Goal: Entertainment & Leisure: Browse casually

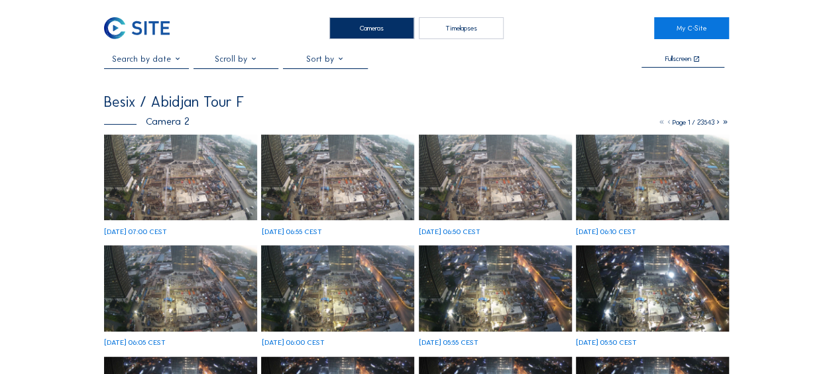
click at [185, 170] on img at bounding box center [180, 177] width 153 height 86
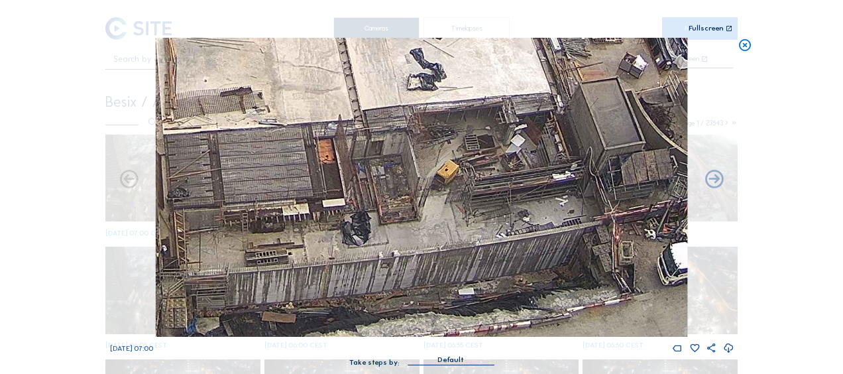
drag, startPoint x: 429, startPoint y: 278, endPoint x: 416, endPoint y: 183, distance: 96.2
click at [416, 183] on img at bounding box center [421, 187] width 531 height 299
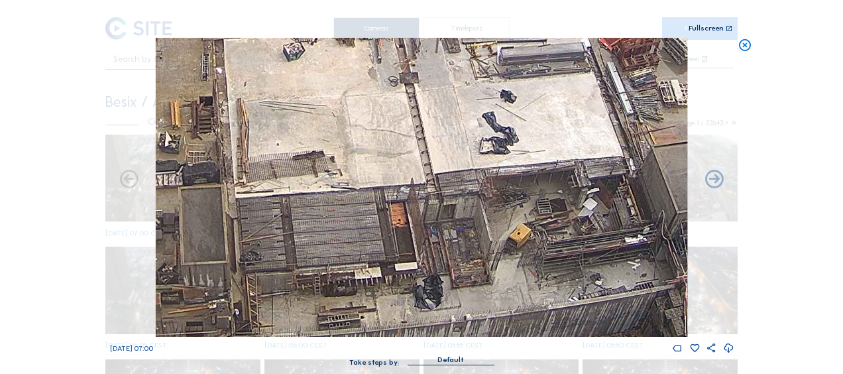
drag, startPoint x: 425, startPoint y: 167, endPoint x: 498, endPoint y: 233, distance: 99.0
click at [498, 233] on img at bounding box center [421, 187] width 531 height 299
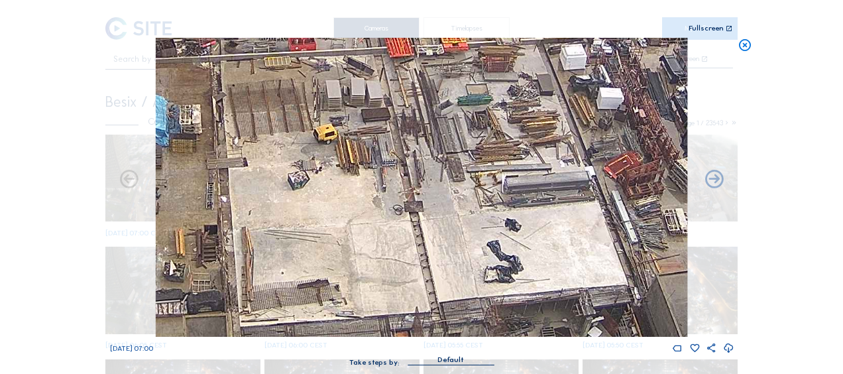
drag, startPoint x: 478, startPoint y: 123, endPoint x: 466, endPoint y: 159, distance: 37.5
click at [482, 242] on img at bounding box center [421, 187] width 531 height 299
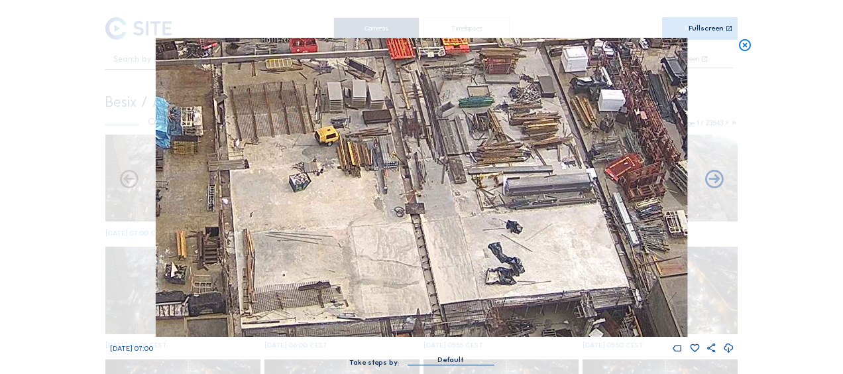
drag, startPoint x: 433, startPoint y: 121, endPoint x: 481, endPoint y: 260, distance: 147.1
click at [481, 260] on img at bounding box center [421, 187] width 531 height 299
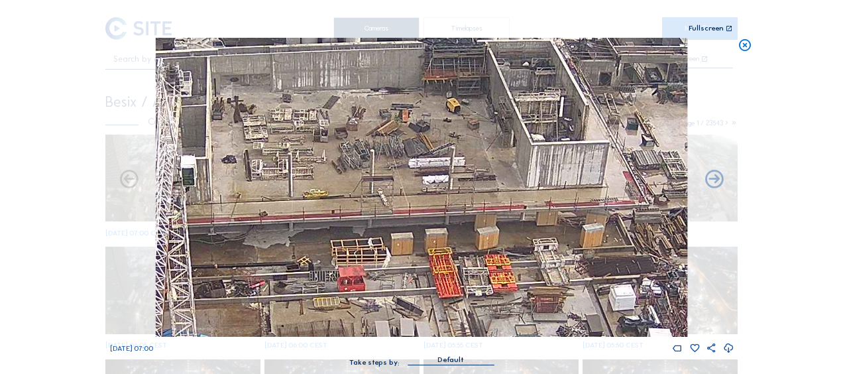
drag, startPoint x: 487, startPoint y: 176, endPoint x: 480, endPoint y: 230, distance: 54.8
click at [480, 230] on img at bounding box center [421, 187] width 531 height 299
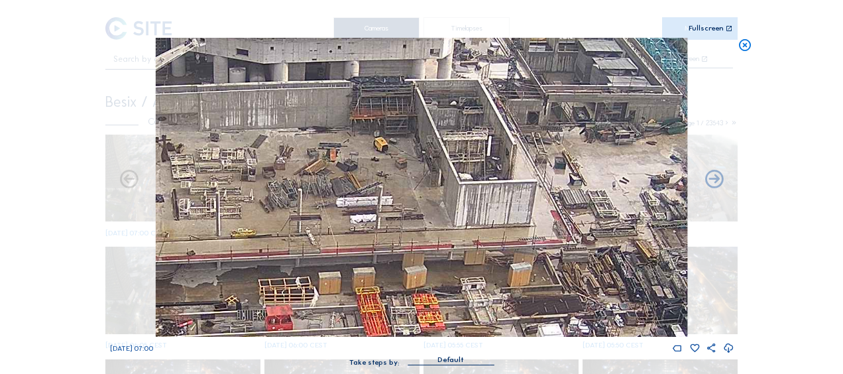
drag, startPoint x: 507, startPoint y: 162, endPoint x: 435, endPoint y: 199, distance: 80.3
click at [435, 200] on img at bounding box center [421, 187] width 531 height 299
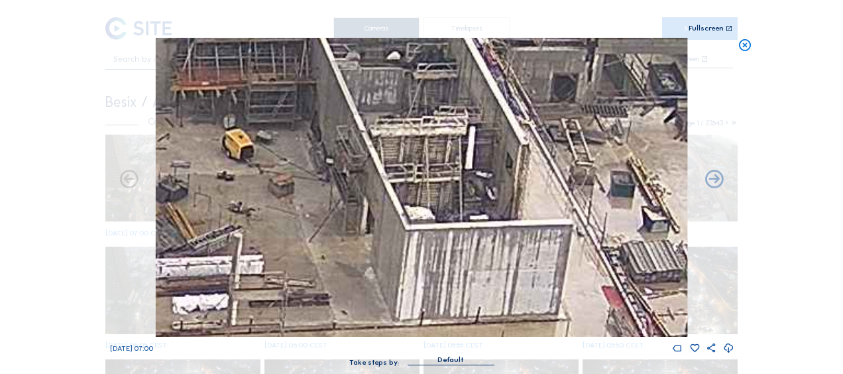
drag, startPoint x: 486, startPoint y: 180, endPoint x: 464, endPoint y: 220, distance: 45.9
click at [464, 220] on img at bounding box center [421, 187] width 531 height 299
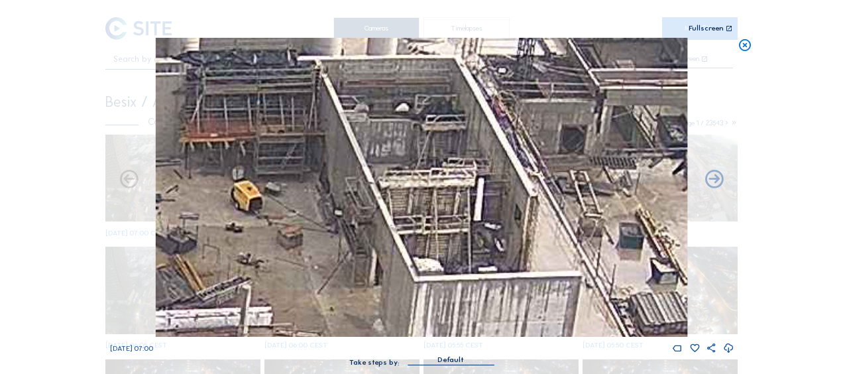
drag, startPoint x: 414, startPoint y: 117, endPoint x: 424, endPoint y: 166, distance: 50.0
click at [424, 166] on img at bounding box center [421, 187] width 531 height 299
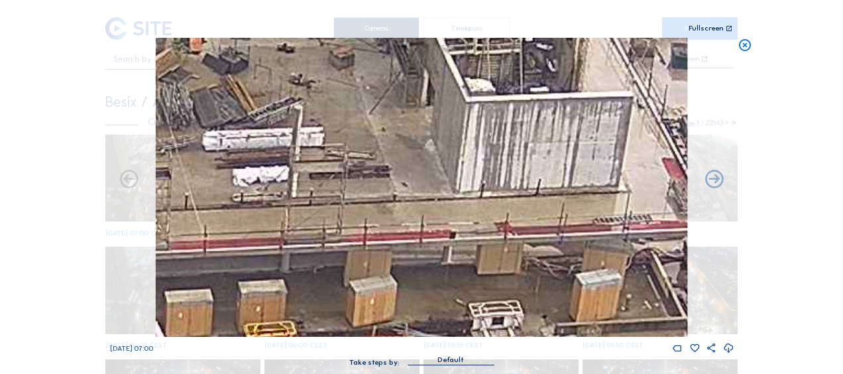
drag, startPoint x: 274, startPoint y: 247, endPoint x: 289, endPoint y: 178, distance: 71.2
click at [335, 62] on img at bounding box center [421, 187] width 531 height 299
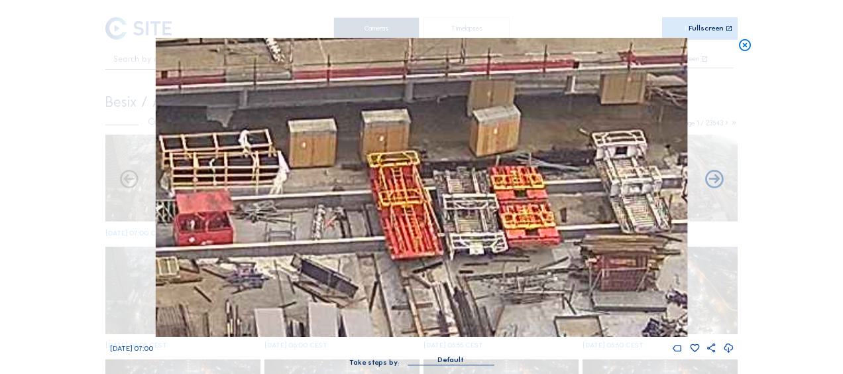
drag, startPoint x: 260, startPoint y: 231, endPoint x: 374, endPoint y: 67, distance: 199.6
click at [374, 67] on img at bounding box center [421, 187] width 531 height 299
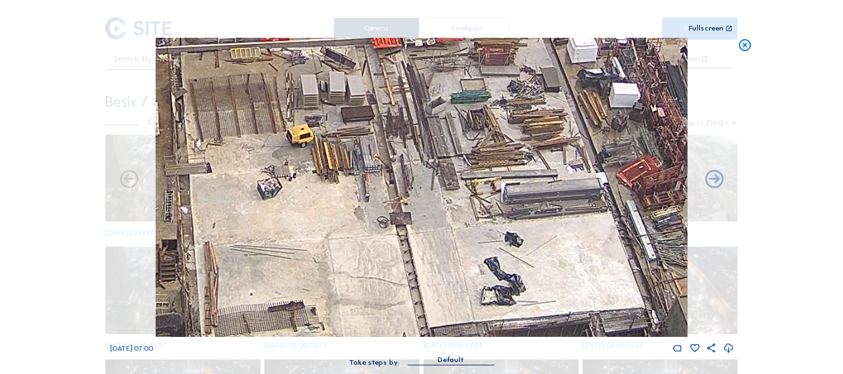
drag, startPoint x: 296, startPoint y: 120, endPoint x: 327, endPoint y: 97, distance: 38.8
click at [309, 34] on div "Scroll to travel through time | Press 'Alt' Button + Scroll to Zoom | Click and…" at bounding box center [421, 189] width 623 height 379
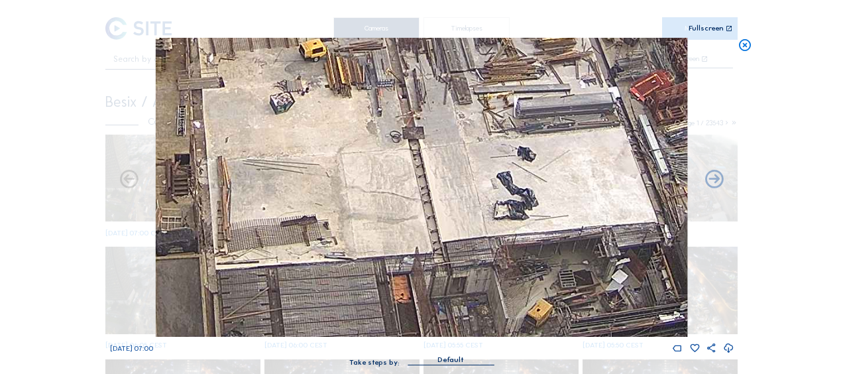
drag, startPoint x: 338, startPoint y: 176, endPoint x: 310, endPoint y: 65, distance: 114.7
click at [310, 65] on img at bounding box center [421, 187] width 531 height 299
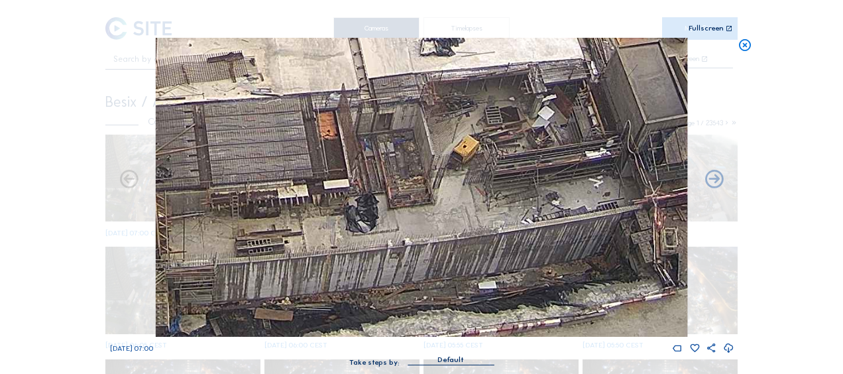
drag, startPoint x: 339, startPoint y: 158, endPoint x: 293, endPoint y: 94, distance: 78.7
click at [293, 94] on img at bounding box center [421, 187] width 531 height 299
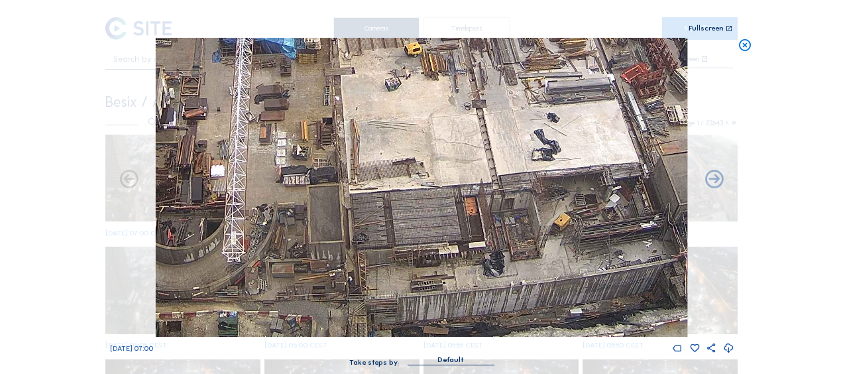
drag, startPoint x: 311, startPoint y: 223, endPoint x: 419, endPoint y: 216, distance: 108.2
click at [419, 216] on img at bounding box center [421, 187] width 531 height 299
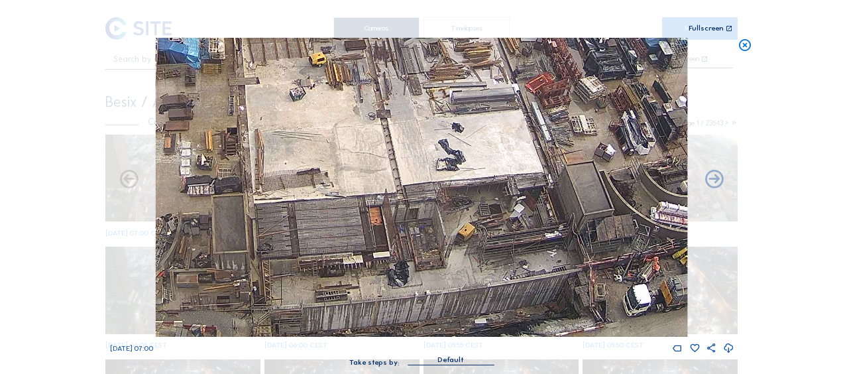
drag, startPoint x: 481, startPoint y: 219, endPoint x: 383, endPoint y: 227, distance: 98.3
click at [383, 227] on img at bounding box center [421, 187] width 531 height 299
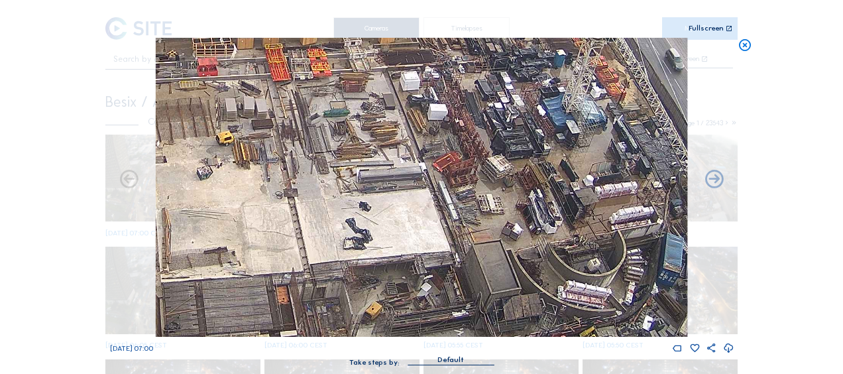
drag, startPoint x: 568, startPoint y: 240, endPoint x: 478, endPoint y: 284, distance: 100.4
click at [478, 284] on img at bounding box center [421, 187] width 531 height 299
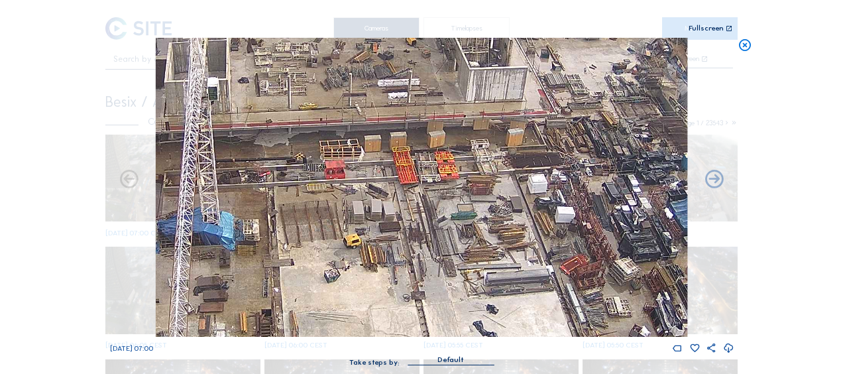
drag, startPoint x: 396, startPoint y: 161, endPoint x: 518, endPoint y: 260, distance: 156.9
click at [518, 260] on img at bounding box center [421, 187] width 531 height 299
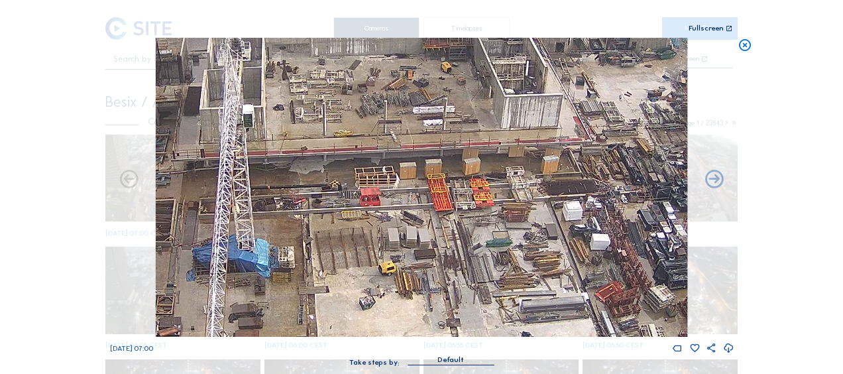
drag, startPoint x: 429, startPoint y: 195, endPoint x: 461, endPoint y: 228, distance: 45.9
click at [461, 228] on img at bounding box center [421, 187] width 531 height 299
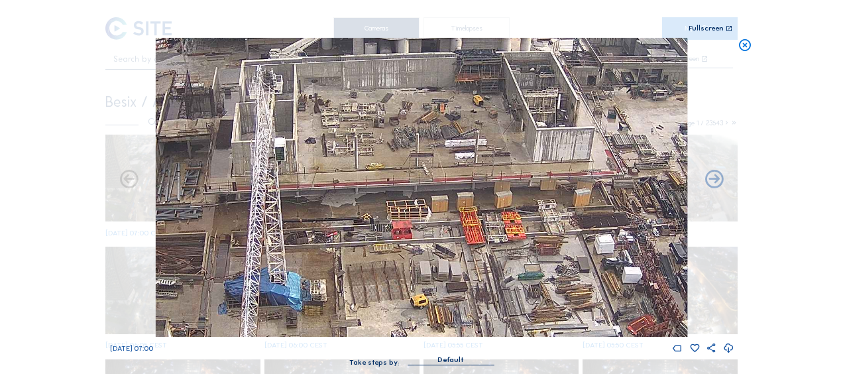
click at [428, 246] on img at bounding box center [421, 187] width 531 height 299
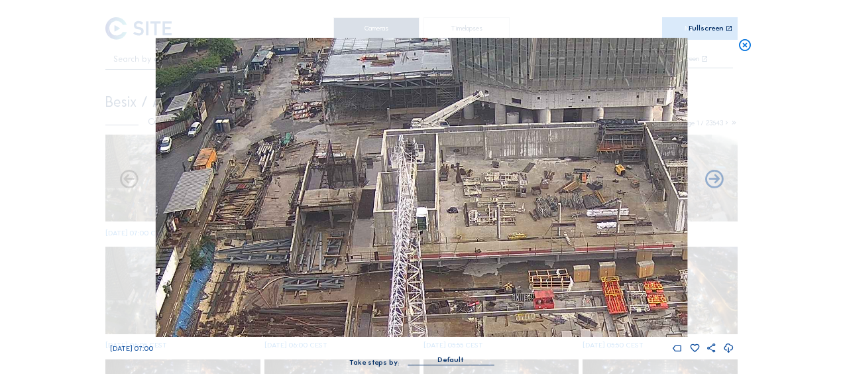
drag, startPoint x: 322, startPoint y: 180, endPoint x: 441, endPoint y: 163, distance: 120.5
click at [441, 163] on img at bounding box center [421, 187] width 531 height 299
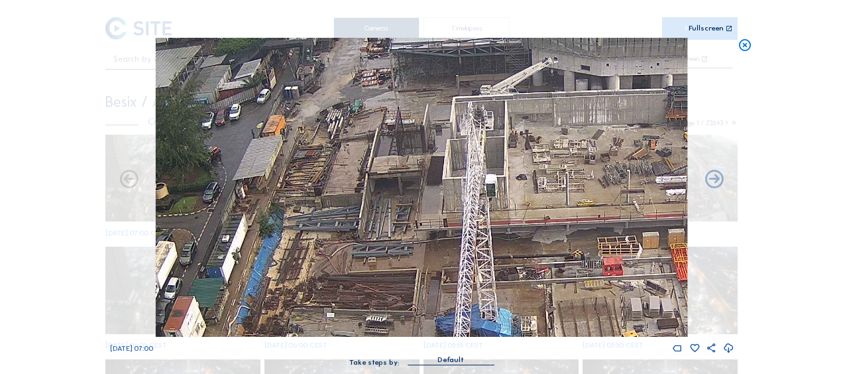
drag, startPoint x: 315, startPoint y: 198, endPoint x: 449, endPoint y: 152, distance: 141.4
click at [449, 152] on img at bounding box center [421, 187] width 531 height 299
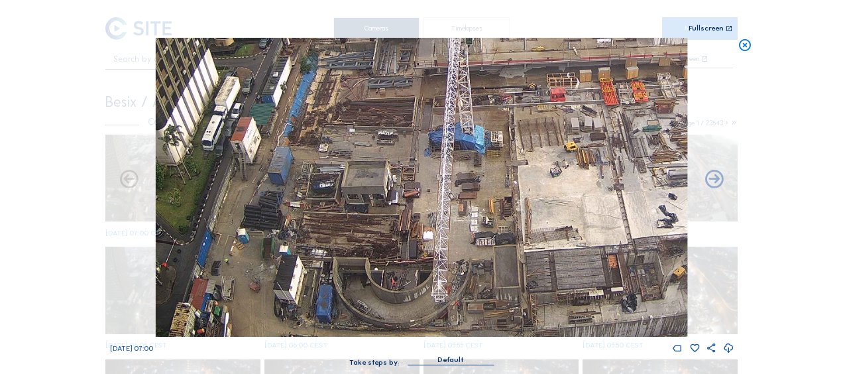
drag, startPoint x: 380, startPoint y: 197, endPoint x: 345, endPoint y: 152, distance: 57.1
click at [330, 89] on img at bounding box center [421, 187] width 531 height 299
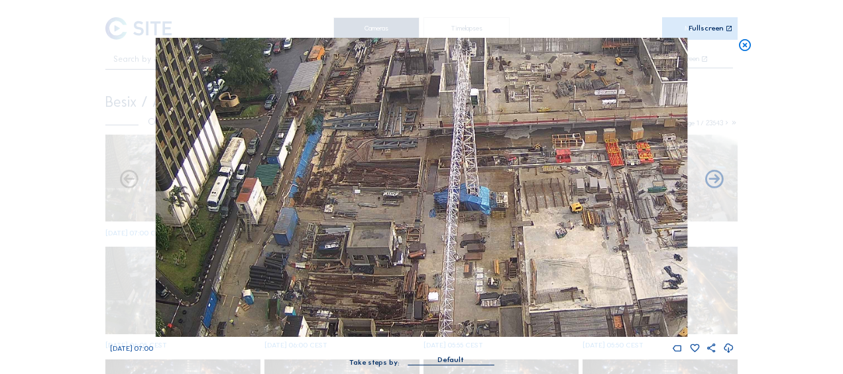
drag, startPoint x: 387, startPoint y: 179, endPoint x: 406, endPoint y: 267, distance: 90.2
click at [406, 266] on img at bounding box center [421, 187] width 531 height 299
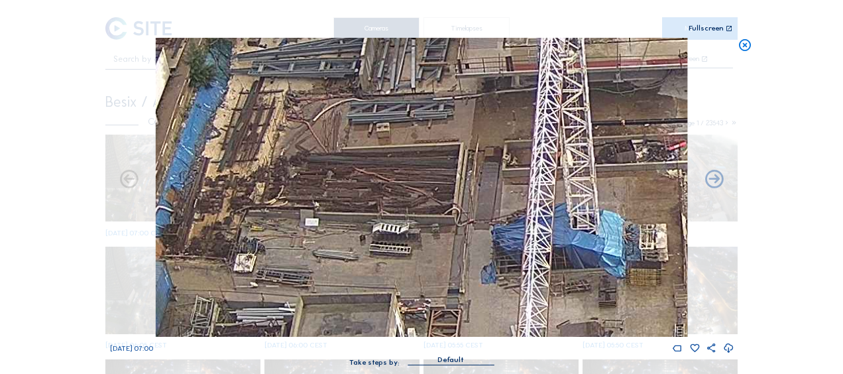
drag, startPoint x: 364, startPoint y: 177, endPoint x: 317, endPoint y: 146, distance: 56.6
click at [317, 146] on img at bounding box center [421, 187] width 531 height 299
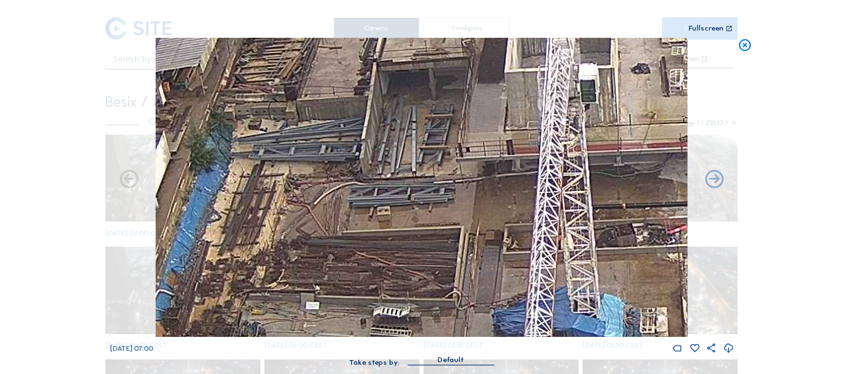
drag, startPoint x: 354, startPoint y: 189, endPoint x: 354, endPoint y: 272, distance: 83.5
click at [354, 272] on img at bounding box center [421, 187] width 531 height 299
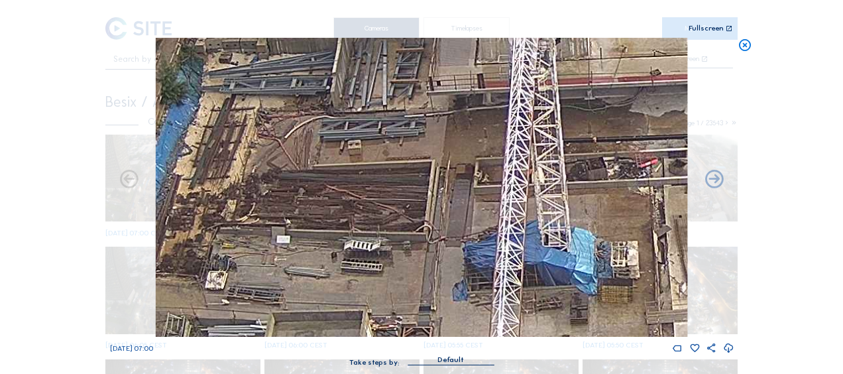
drag, startPoint x: 436, startPoint y: 276, endPoint x: 407, endPoint y: 209, distance: 72.4
click at [407, 209] on img at bounding box center [421, 187] width 531 height 299
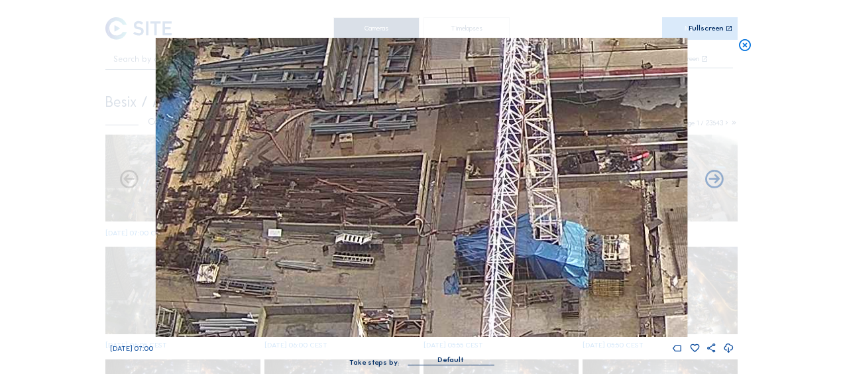
drag, startPoint x: 429, startPoint y: 231, endPoint x: 131, endPoint y: 113, distance: 321.2
click at [131, 113] on div "We 01 Oct 2025 07:00" at bounding box center [421, 196] width 623 height 316
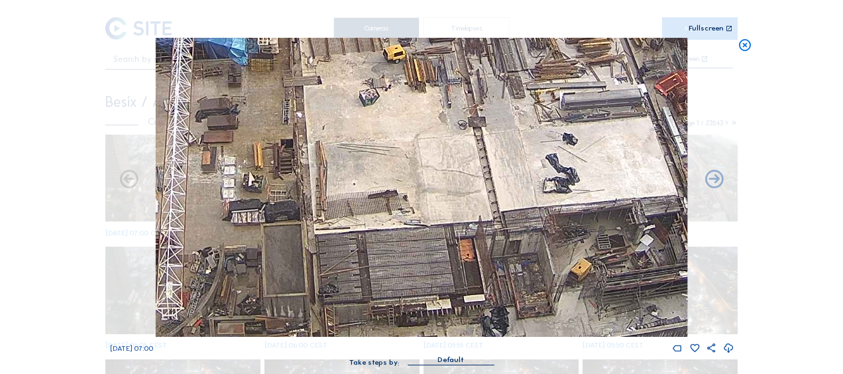
drag, startPoint x: 293, startPoint y: 260, endPoint x: 248, endPoint y: 136, distance: 132.7
click at [248, 136] on img at bounding box center [421, 187] width 531 height 299
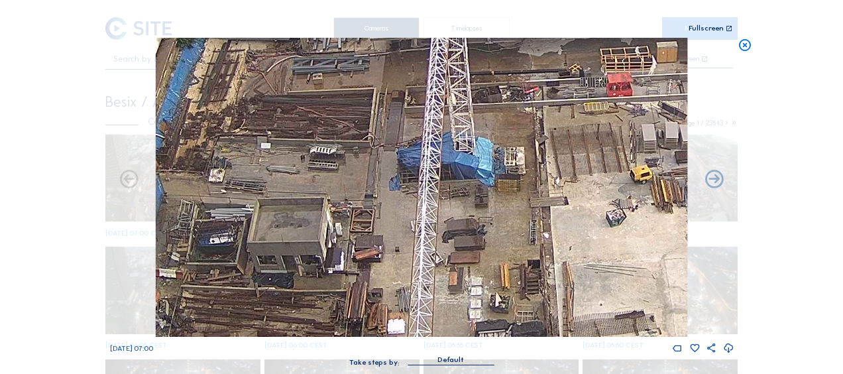
drag, startPoint x: 235, startPoint y: 170, endPoint x: 447, endPoint y: 276, distance: 237.9
click at [447, 276] on img at bounding box center [421, 187] width 531 height 299
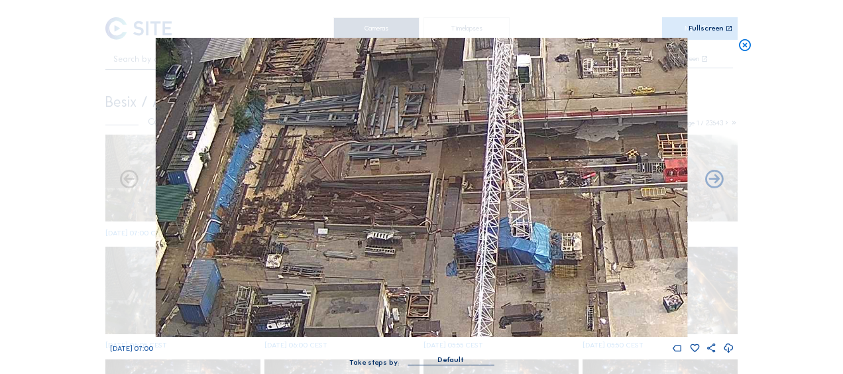
click at [433, 287] on img at bounding box center [421, 187] width 531 height 299
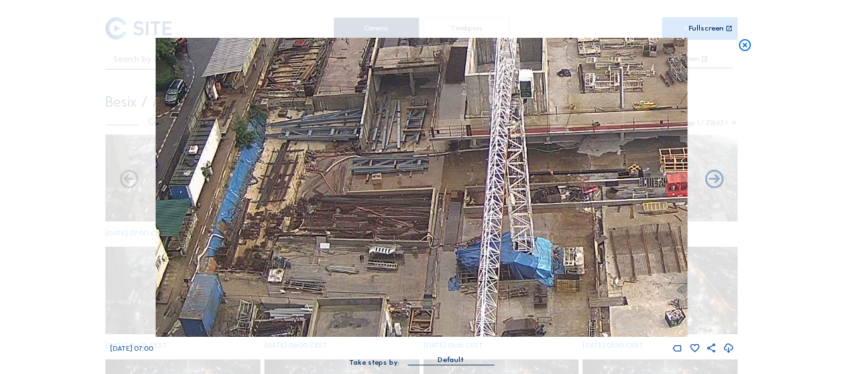
drag, startPoint x: 364, startPoint y: 203, endPoint x: 394, endPoint y: 306, distance: 106.7
click at [394, 306] on img at bounding box center [421, 187] width 531 height 299
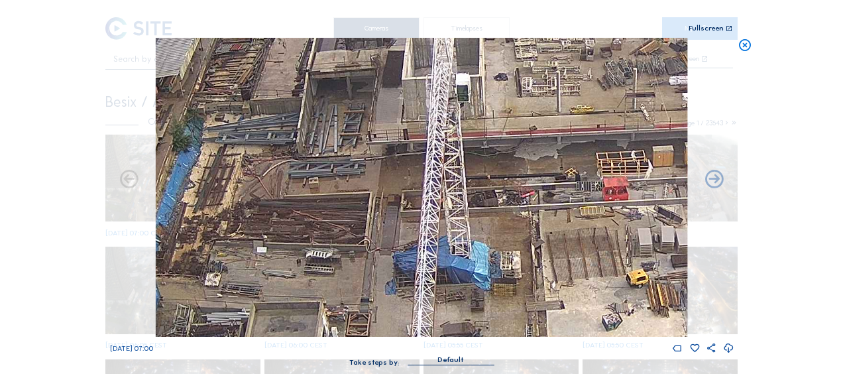
drag, startPoint x: 490, startPoint y: 246, endPoint x: 438, endPoint y: 195, distance: 73.6
click at [438, 195] on img at bounding box center [421, 187] width 531 height 299
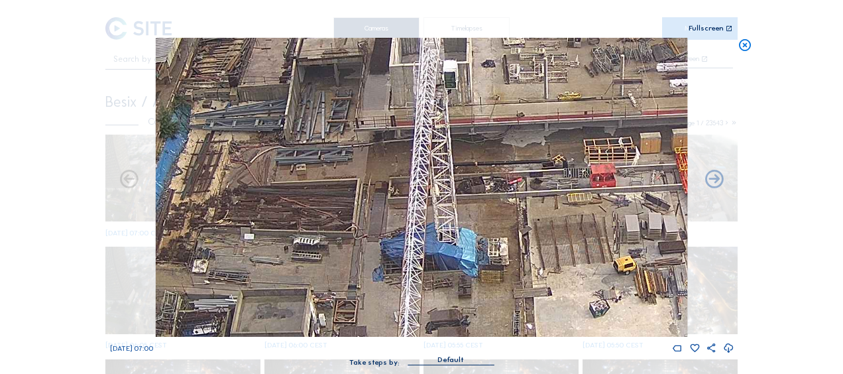
drag, startPoint x: 566, startPoint y: 295, endPoint x: 346, endPoint y: 89, distance: 300.9
click at [347, 89] on img at bounding box center [421, 187] width 531 height 299
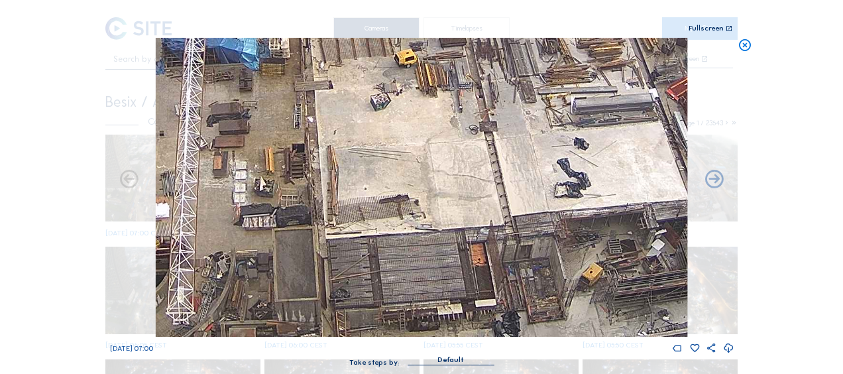
drag, startPoint x: 462, startPoint y: 180, endPoint x: 357, endPoint y: 105, distance: 129.2
click at [359, 106] on img at bounding box center [421, 187] width 531 height 299
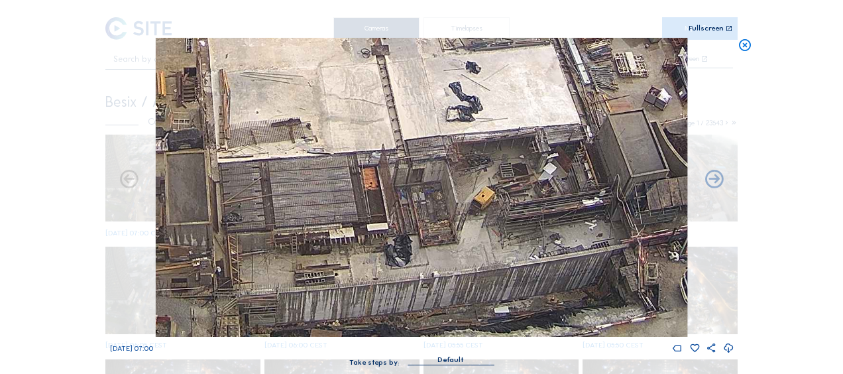
drag, startPoint x: 481, startPoint y: 205, endPoint x: 317, endPoint y: 119, distance: 185.5
click at [318, 119] on img at bounding box center [421, 187] width 531 height 299
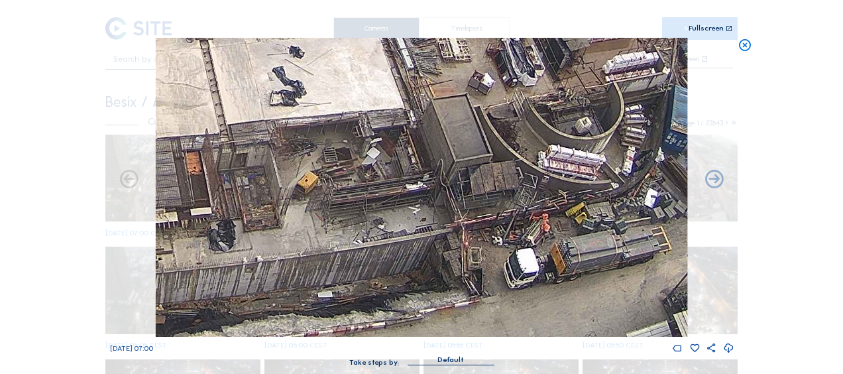
drag, startPoint x: 485, startPoint y: 224, endPoint x: 340, endPoint y: 164, distance: 157.1
click at [340, 164] on img at bounding box center [421, 187] width 531 height 299
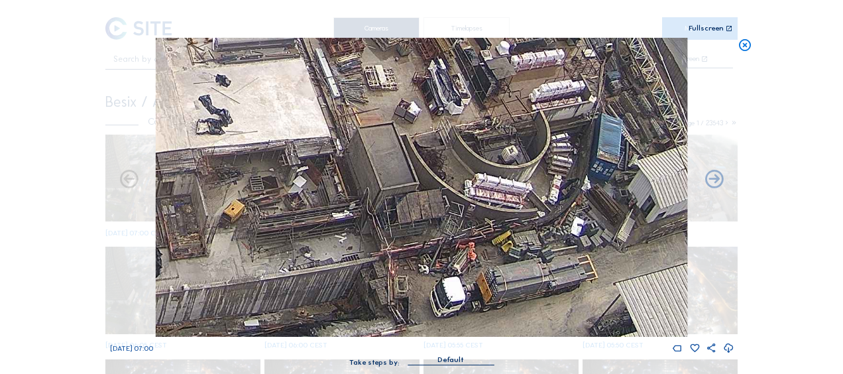
drag, startPoint x: 315, startPoint y: 122, endPoint x: 506, endPoint y: 194, distance: 204.6
click at [622, 252] on img at bounding box center [421, 187] width 531 height 299
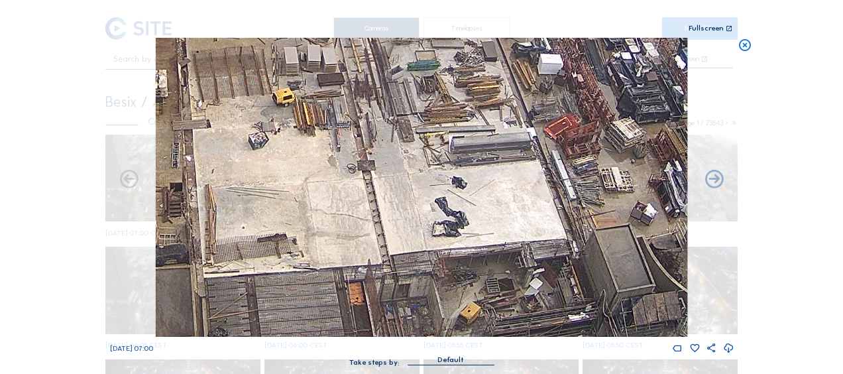
drag, startPoint x: 256, startPoint y: 138, endPoint x: 509, endPoint y: 210, distance: 263.2
click at [522, 221] on img at bounding box center [421, 187] width 531 height 299
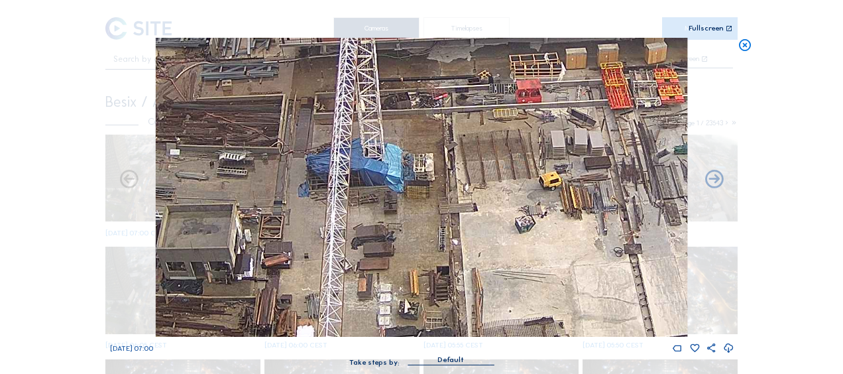
drag, startPoint x: 294, startPoint y: 136, endPoint x: 474, endPoint y: 233, distance: 204.8
click at [472, 231] on img at bounding box center [421, 187] width 531 height 299
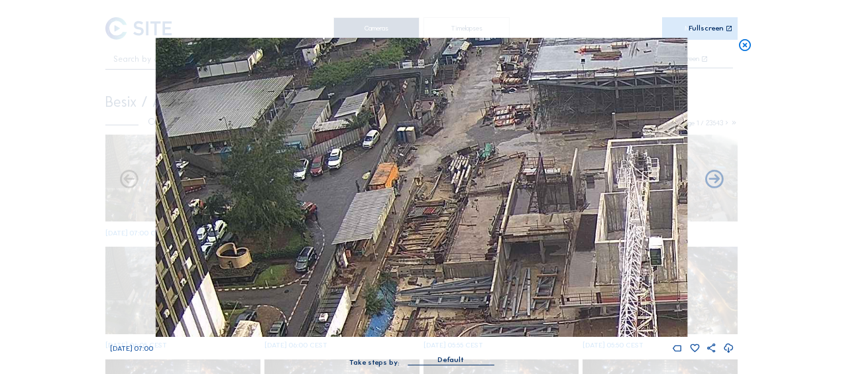
drag, startPoint x: 293, startPoint y: 90, endPoint x: 394, endPoint y: 250, distance: 189.3
click at [396, 256] on img at bounding box center [421, 187] width 531 height 299
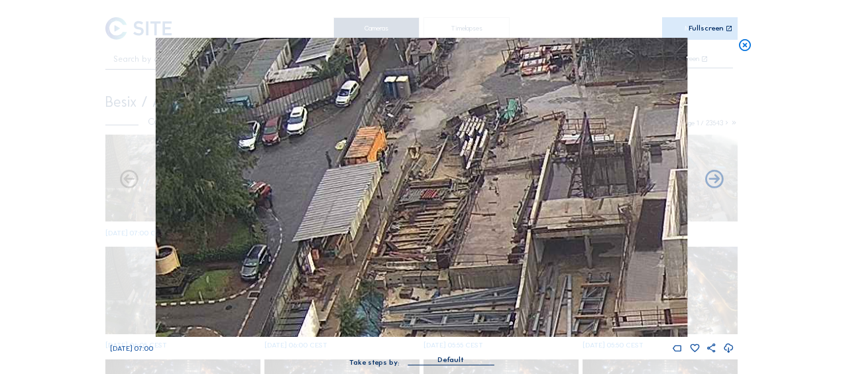
drag, startPoint x: 431, startPoint y: 243, endPoint x: 413, endPoint y: 195, distance: 51.8
click at [413, 195] on img at bounding box center [421, 187] width 531 height 299
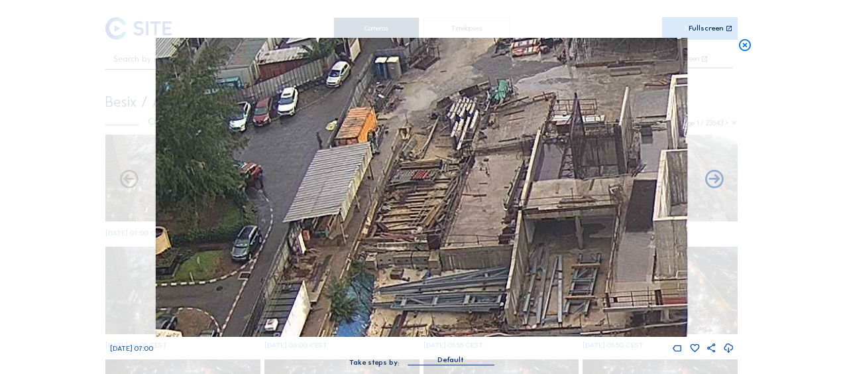
drag, startPoint x: 417, startPoint y: 164, endPoint x: 401, endPoint y: 64, distance: 101.3
click at [401, 63] on img at bounding box center [421, 187] width 531 height 299
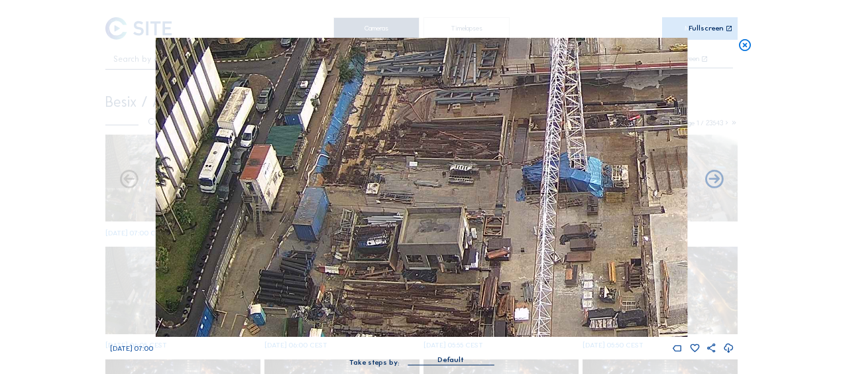
drag, startPoint x: 395, startPoint y: 242, endPoint x: 378, endPoint y: 110, distance: 133.0
click at [378, 110] on img at bounding box center [421, 187] width 531 height 299
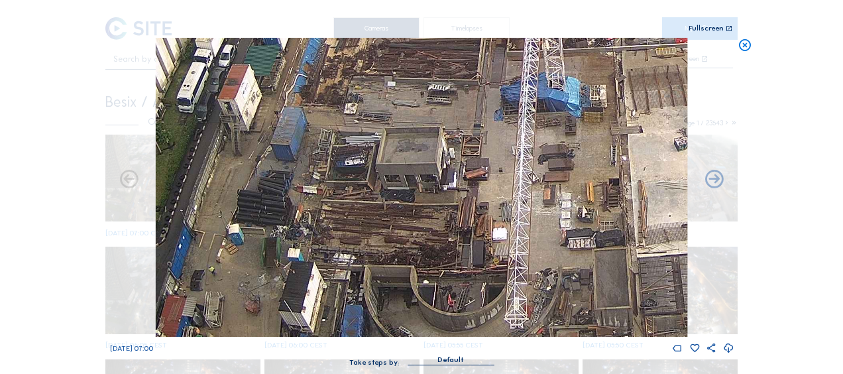
drag, startPoint x: 394, startPoint y: 220, endPoint x: 375, endPoint y: 144, distance: 78.4
click at [375, 144] on img at bounding box center [421, 187] width 531 height 299
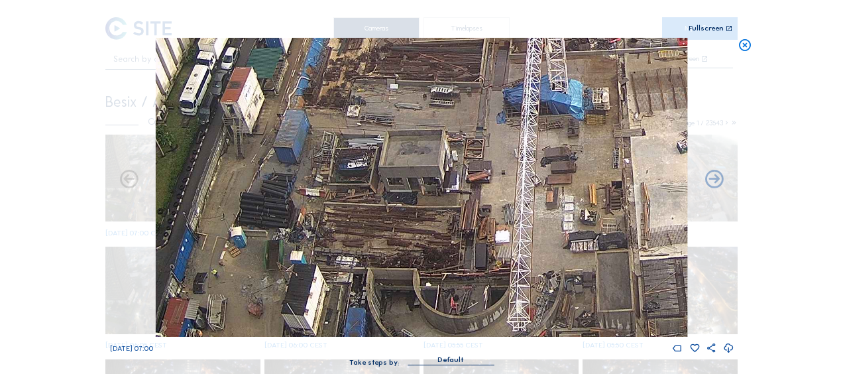
drag, startPoint x: 376, startPoint y: 199, endPoint x: 365, endPoint y: 134, distance: 65.9
click at [365, 134] on img at bounding box center [421, 187] width 531 height 299
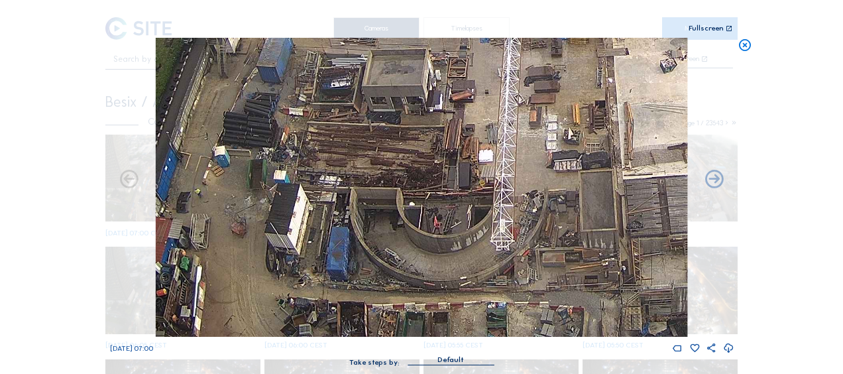
drag, startPoint x: 382, startPoint y: 218, endPoint x: 382, endPoint y: 129, distance: 89.4
click at [382, 129] on img at bounding box center [421, 187] width 531 height 299
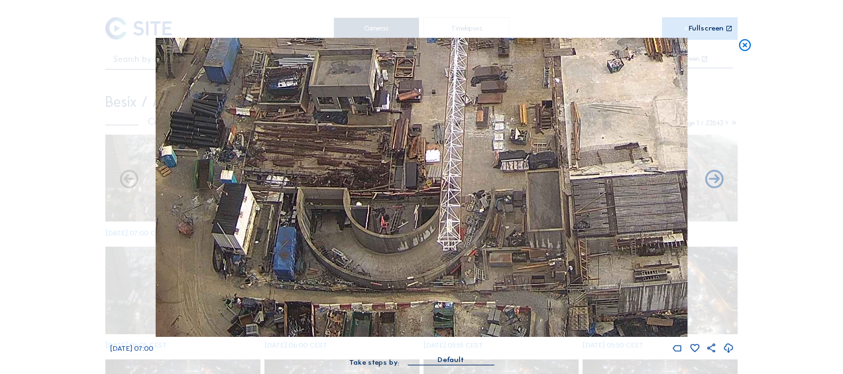
drag, startPoint x: 431, startPoint y: 228, endPoint x: 370, endPoint y: 172, distance: 82.0
click at [370, 172] on img at bounding box center [421, 187] width 531 height 299
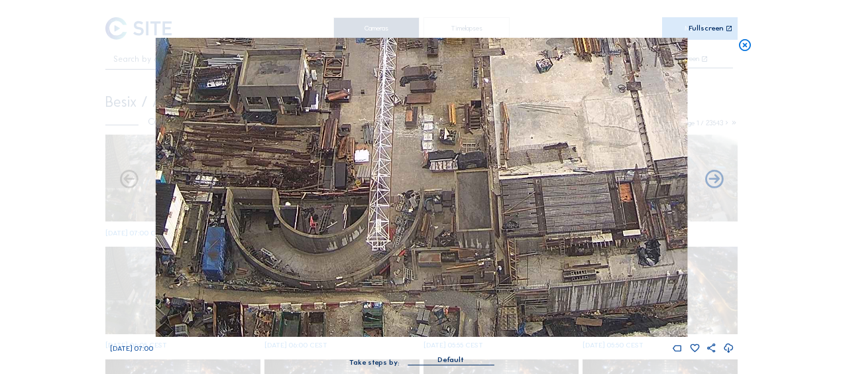
drag, startPoint x: 418, startPoint y: 262, endPoint x: 290, endPoint y: 250, distance: 128.4
click at [238, 244] on img at bounding box center [421, 187] width 531 height 299
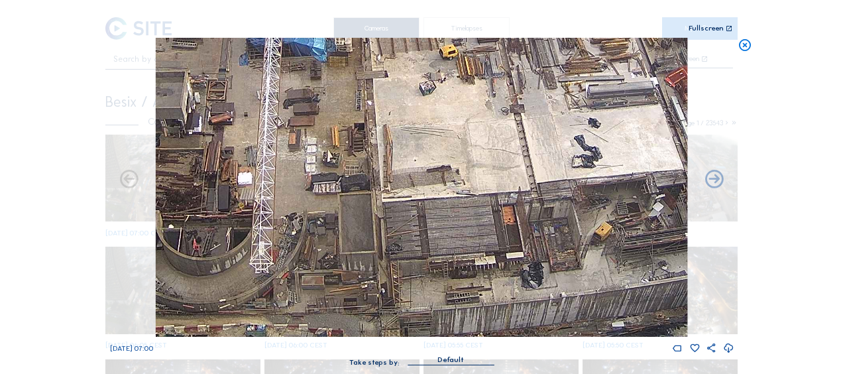
drag, startPoint x: 449, startPoint y: 214, endPoint x: 360, endPoint y: 162, distance: 102.7
click at [362, 163] on img at bounding box center [421, 187] width 531 height 299
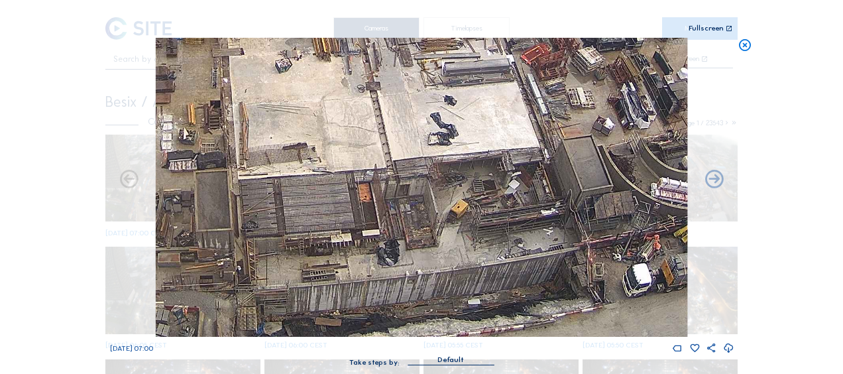
drag, startPoint x: 534, startPoint y: 281, endPoint x: 476, endPoint y: 260, distance: 62.0
click at [476, 260] on img at bounding box center [421, 187] width 531 height 299
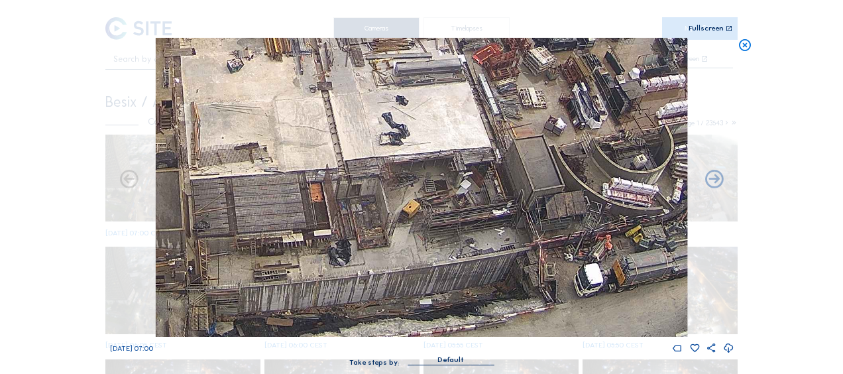
drag, startPoint x: 374, startPoint y: 217, endPoint x: 348, endPoint y: 209, distance: 27.2
click at [350, 209] on img at bounding box center [421, 187] width 531 height 299
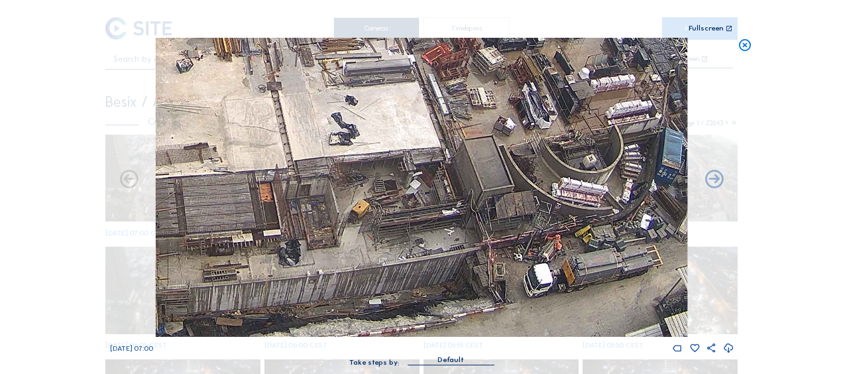
drag, startPoint x: 620, startPoint y: 270, endPoint x: 474, endPoint y: 239, distance: 149.0
click at [478, 244] on img at bounding box center [421, 187] width 531 height 299
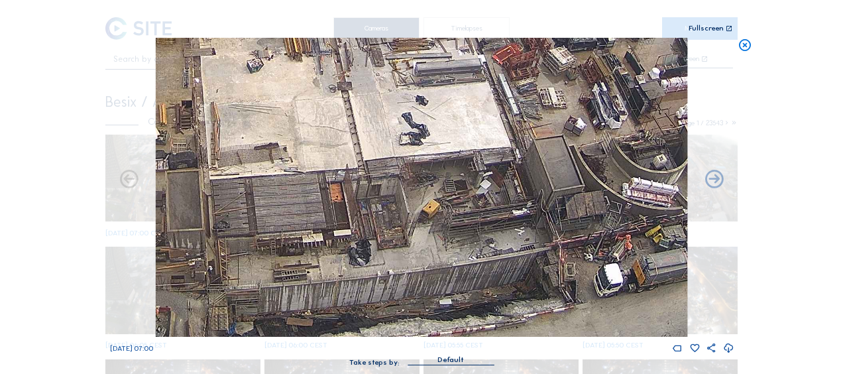
drag, startPoint x: 191, startPoint y: 190, endPoint x: 371, endPoint y: 159, distance: 182.9
click at [371, 159] on img at bounding box center [421, 187] width 531 height 299
drag, startPoint x: 296, startPoint y: 175, endPoint x: 424, endPoint y: 144, distance: 131.4
click at [419, 144] on img at bounding box center [421, 187] width 531 height 299
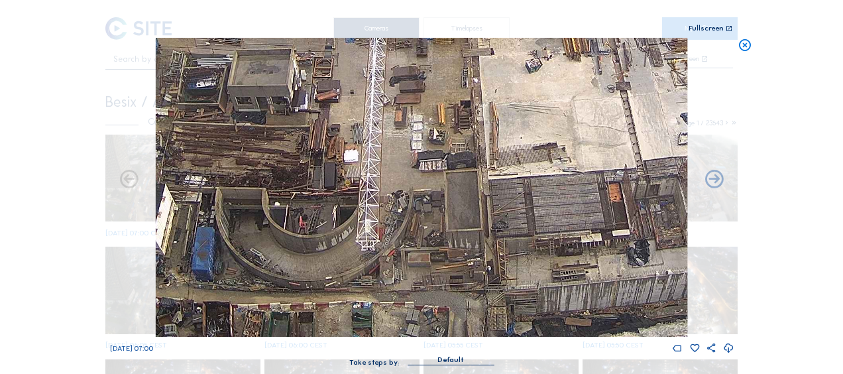
drag, startPoint x: 274, startPoint y: 174, endPoint x: 397, endPoint y: 166, distance: 123.5
click at [469, 154] on img at bounding box center [421, 187] width 531 height 299
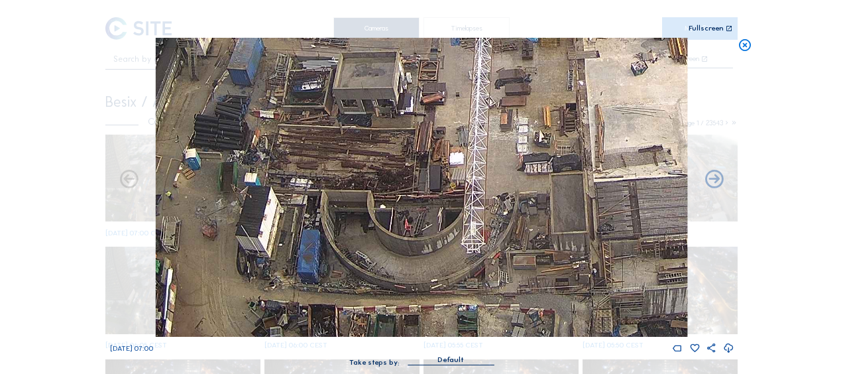
drag, startPoint x: 468, startPoint y: 170, endPoint x: 405, endPoint y: 156, distance: 64.5
click at [452, 162] on img at bounding box center [421, 187] width 531 height 299
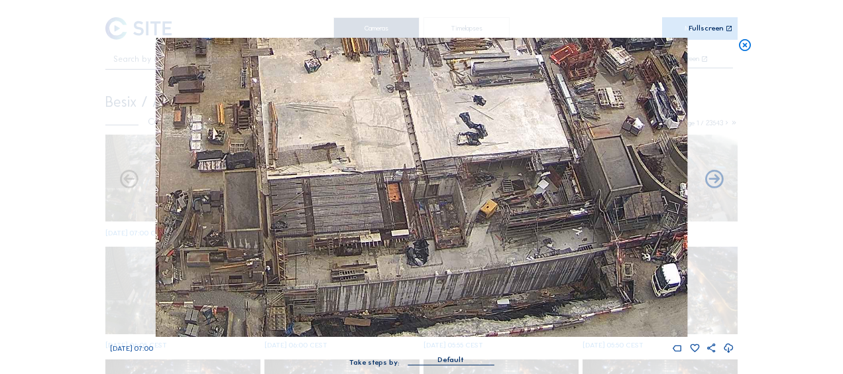
drag, startPoint x: 457, startPoint y: 155, endPoint x: 196, endPoint y: 144, distance: 261.2
click at [88, 136] on div "Scroll to travel through time | Press 'Alt' Button + Scroll to Zoom | Click and…" at bounding box center [421, 187] width 843 height 374
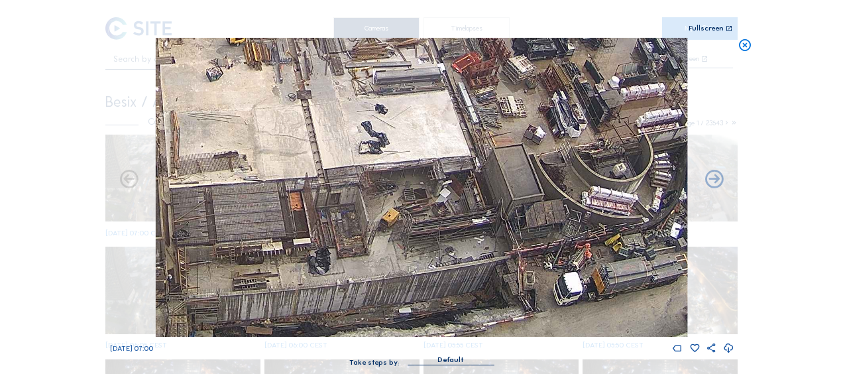
drag, startPoint x: 425, startPoint y: 162, endPoint x: 445, endPoint y: 188, distance: 32.7
click at [399, 168] on img at bounding box center [421, 187] width 531 height 299
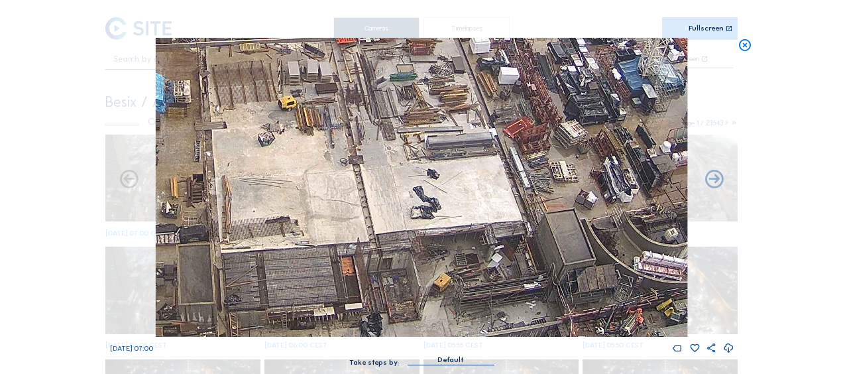
drag, startPoint x: 470, startPoint y: 254, endPoint x: 579, endPoint y: 325, distance: 129.7
click at [579, 325] on img at bounding box center [421, 187] width 531 height 299
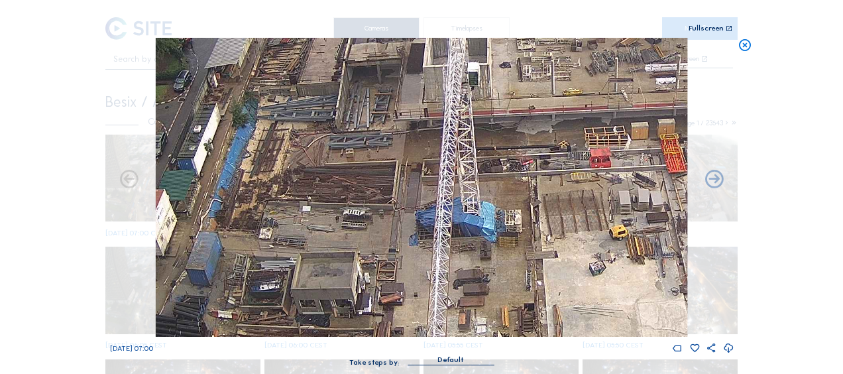
drag, startPoint x: 251, startPoint y: 213, endPoint x: 466, endPoint y: 266, distance: 221.9
click at [473, 272] on img at bounding box center [421, 187] width 531 height 299
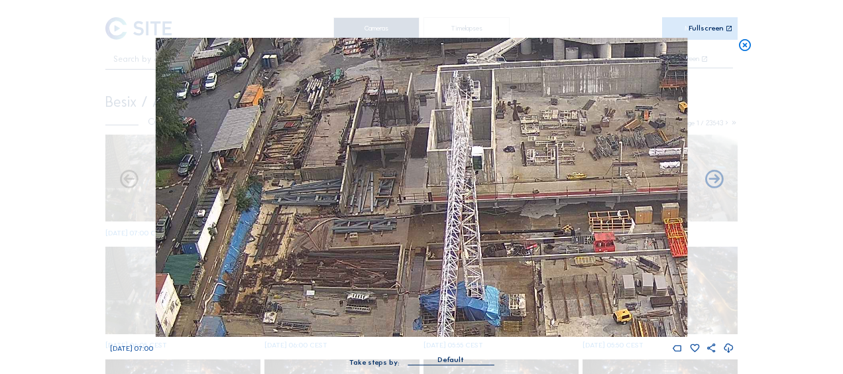
drag, startPoint x: 331, startPoint y: 117, endPoint x: 331, endPoint y: 207, distance: 90.1
click at [331, 207] on img at bounding box center [421, 187] width 531 height 299
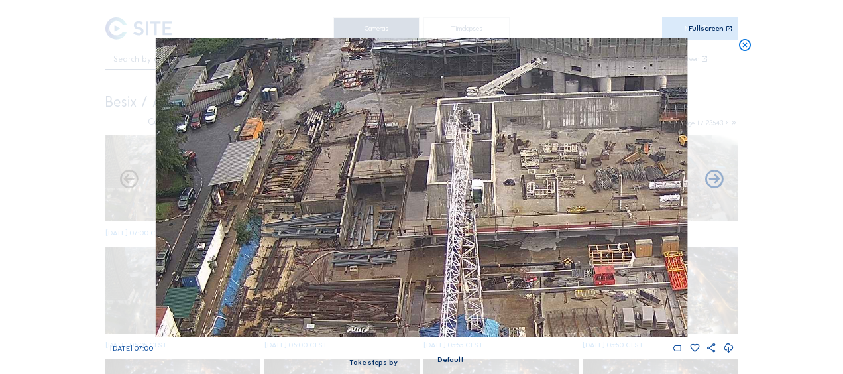
drag, startPoint x: 329, startPoint y: 192, endPoint x: 332, endPoint y: 221, distance: 28.7
click at [332, 221] on img at bounding box center [421, 187] width 531 height 299
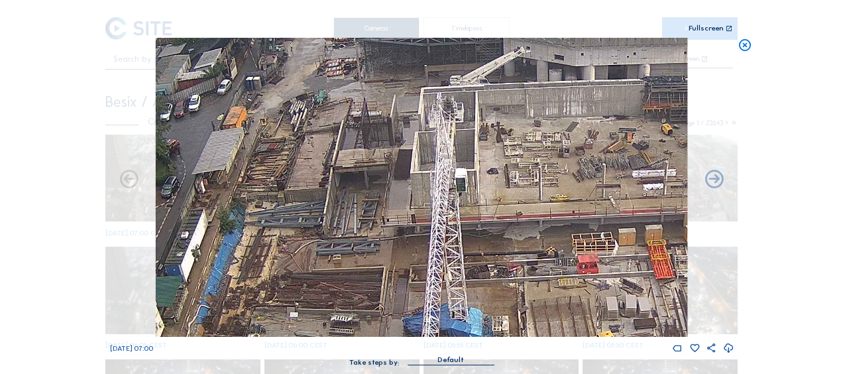
drag, startPoint x: 447, startPoint y: 233, endPoint x: 429, endPoint y: 211, distance: 28.4
click at [429, 211] on img at bounding box center [421, 187] width 531 height 299
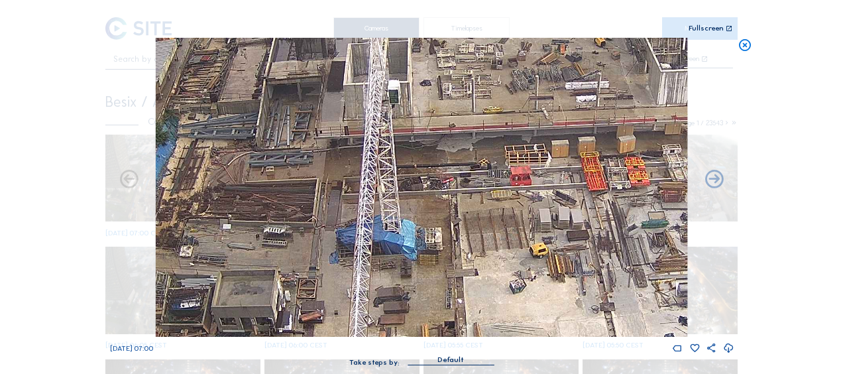
drag, startPoint x: 354, startPoint y: 248, endPoint x: 315, endPoint y: 200, distance: 61.8
click at [317, 200] on img at bounding box center [421, 187] width 531 height 299
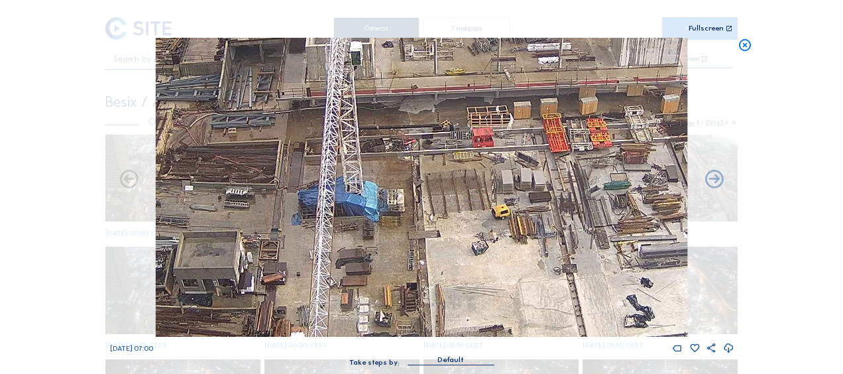
drag, startPoint x: 341, startPoint y: 248, endPoint x: 303, endPoint y: 209, distance: 53.4
click at [303, 209] on img at bounding box center [421, 187] width 531 height 299
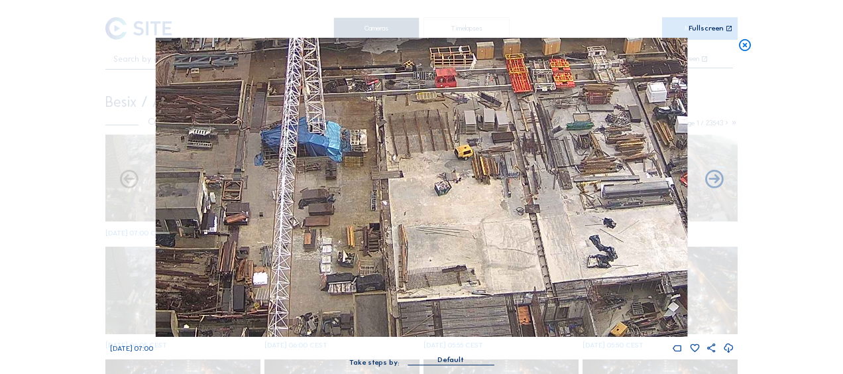
drag, startPoint x: 339, startPoint y: 258, endPoint x: 302, endPoint y: 199, distance: 70.2
click at [302, 199] on img at bounding box center [421, 187] width 531 height 299
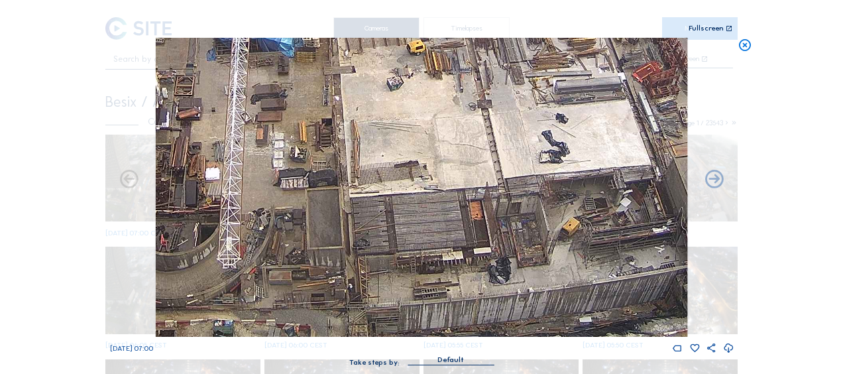
drag, startPoint x: 334, startPoint y: 274, endPoint x: 292, endPoint y: 184, distance: 99.9
click at [292, 183] on img at bounding box center [421, 187] width 531 height 299
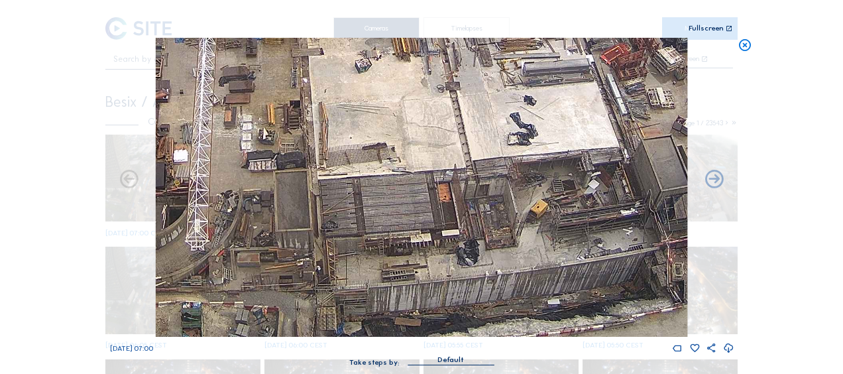
drag, startPoint x: 323, startPoint y: 228, endPoint x: 278, endPoint y: 174, distance: 70.6
click at [278, 173] on img at bounding box center [421, 187] width 531 height 299
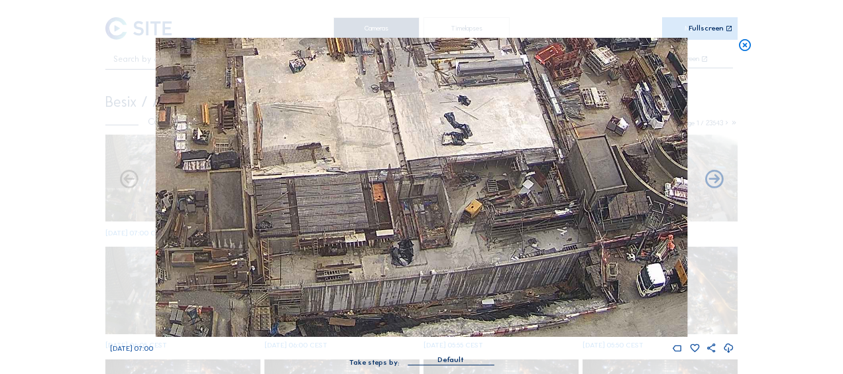
drag, startPoint x: 275, startPoint y: 193, endPoint x: 280, endPoint y: 205, distance: 12.2
click at [270, 187] on img at bounding box center [421, 187] width 531 height 299
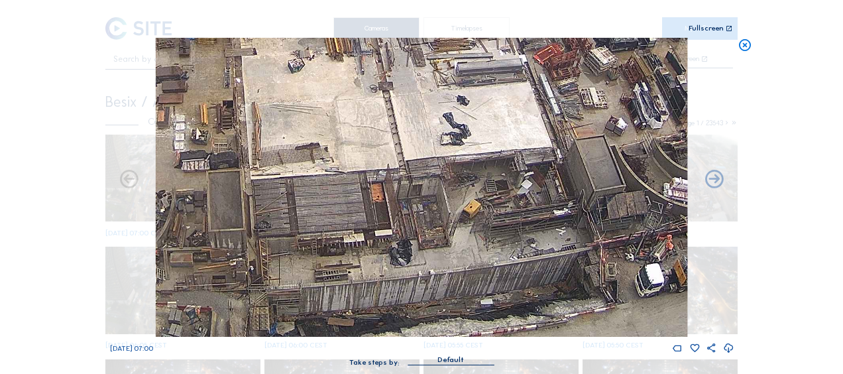
click at [188, 163] on img at bounding box center [421, 187] width 531 height 299
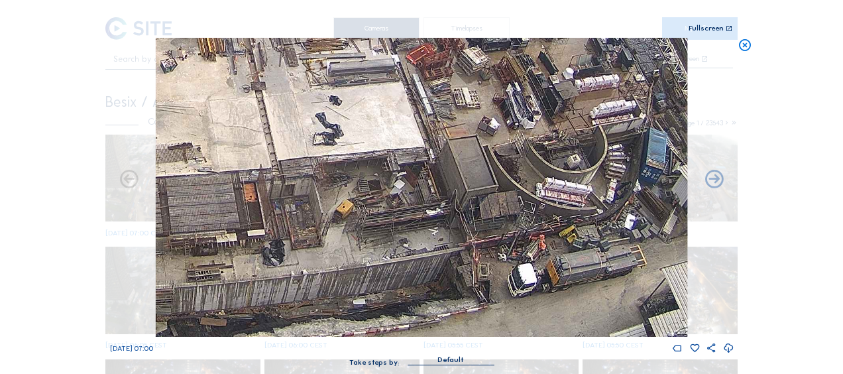
drag, startPoint x: 429, startPoint y: 200, endPoint x: 408, endPoint y: 189, distance: 24.0
click at [408, 189] on img at bounding box center [421, 187] width 531 height 299
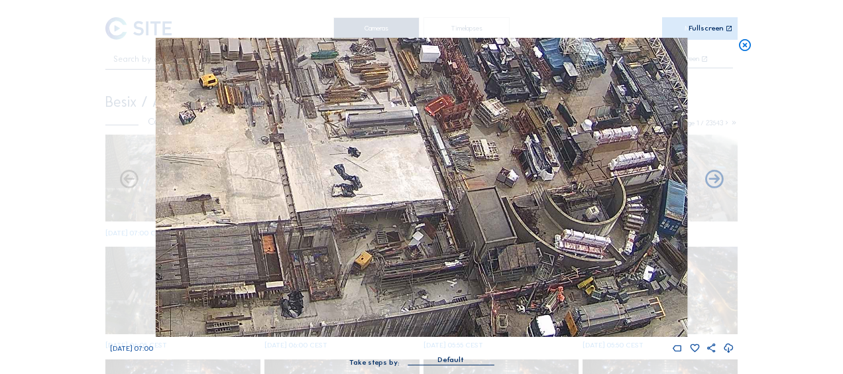
drag, startPoint x: 515, startPoint y: 135, endPoint x: 582, endPoint y: 187, distance: 84.0
click at [582, 187] on img at bounding box center [421, 187] width 531 height 299
drag, startPoint x: 447, startPoint y: 152, endPoint x: 493, endPoint y: 184, distance: 56.2
click at [493, 184] on img at bounding box center [421, 187] width 531 height 299
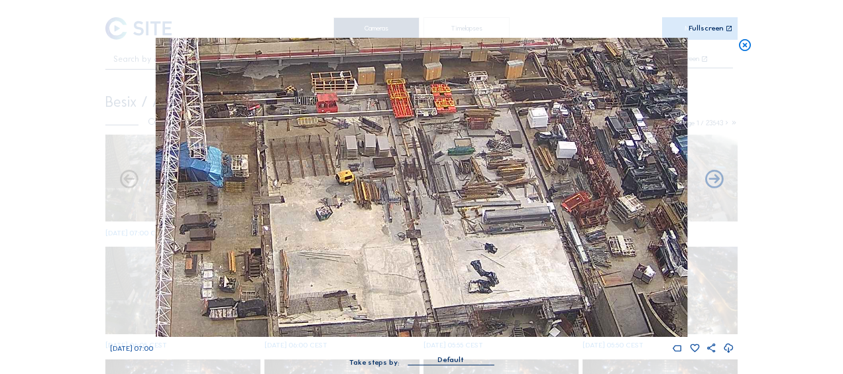
drag, startPoint x: 435, startPoint y: 168, endPoint x: 521, endPoint y: 231, distance: 106.3
click at [521, 231] on img at bounding box center [421, 187] width 531 height 299
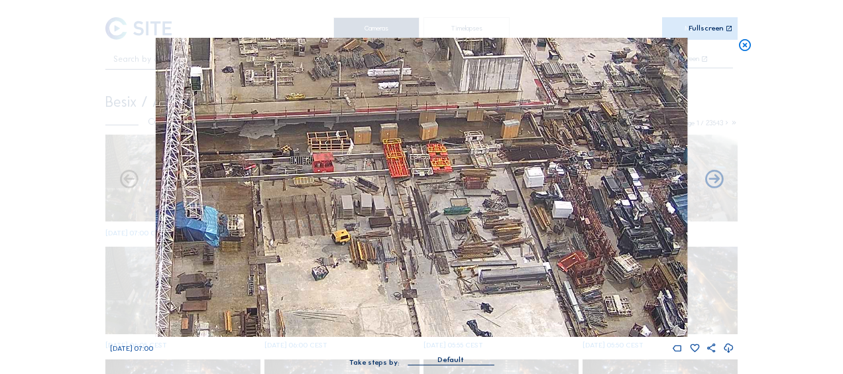
drag, startPoint x: 505, startPoint y: 176, endPoint x: 507, endPoint y: 264, distance: 88.1
click at [507, 264] on img at bounding box center [421, 187] width 531 height 299
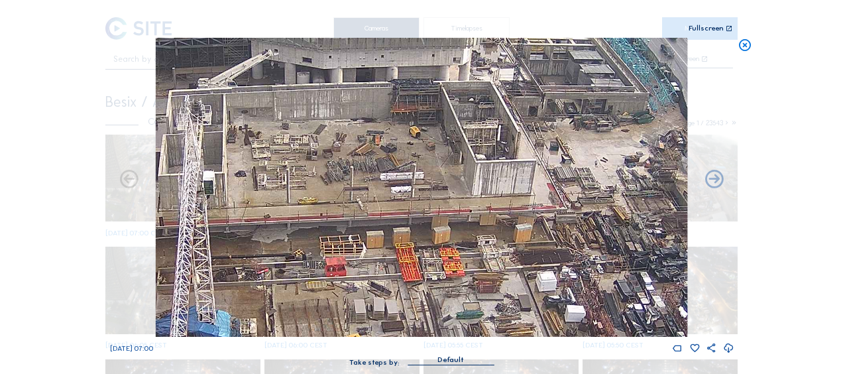
drag, startPoint x: 507, startPoint y: 244, endPoint x: 511, endPoint y: 274, distance: 30.7
click at [511, 274] on img at bounding box center [421, 187] width 531 height 299
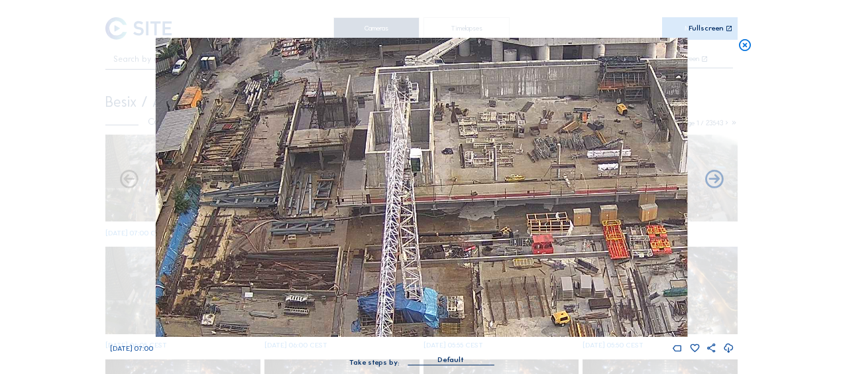
drag, startPoint x: 431, startPoint y: 241, endPoint x: 625, endPoint y: 195, distance: 199.6
click at [649, 227] on img at bounding box center [421, 187] width 531 height 299
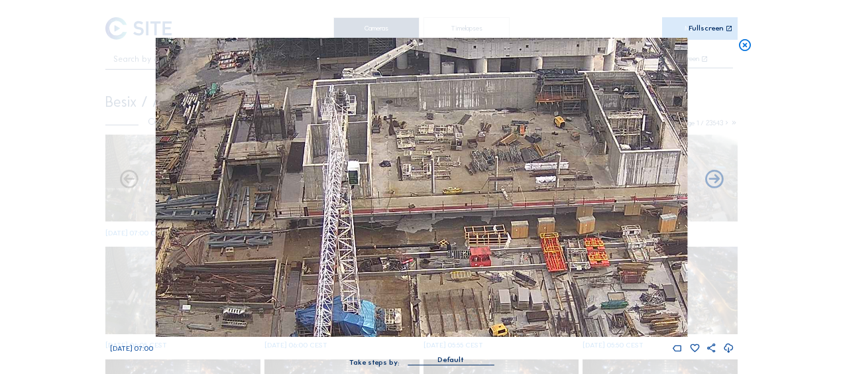
drag, startPoint x: 267, startPoint y: 157, endPoint x: 327, endPoint y: 138, distance: 63.3
click at [217, 171] on img at bounding box center [421, 187] width 531 height 299
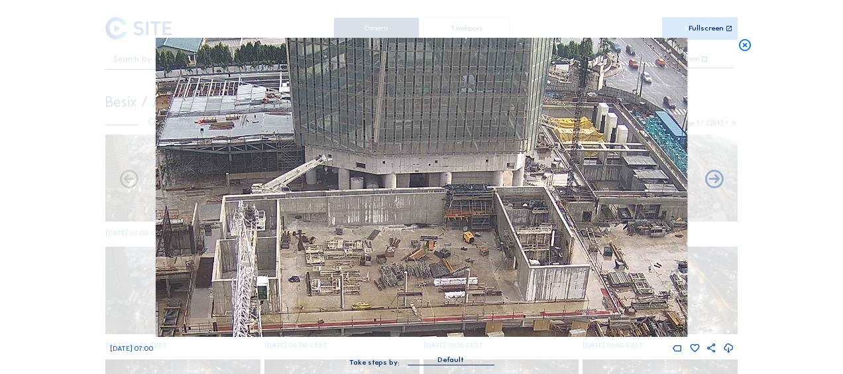
drag, startPoint x: 407, startPoint y: 117, endPoint x: 480, endPoint y: 184, distance: 98.9
click at [319, 225] on img at bounding box center [421, 187] width 531 height 299
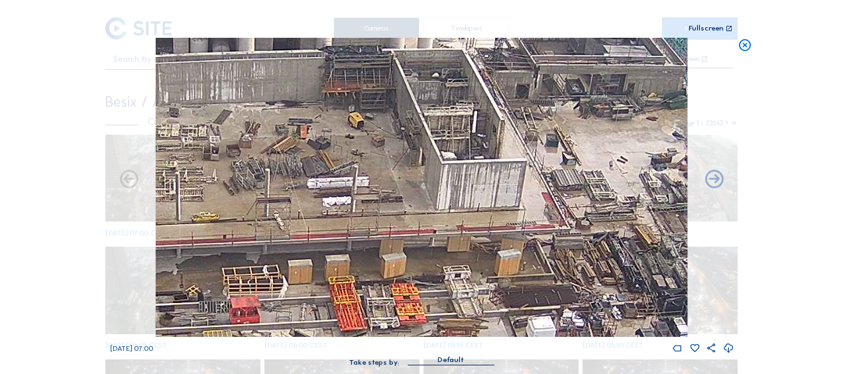
drag, startPoint x: 244, startPoint y: 254, endPoint x: 342, endPoint y: 133, distance: 155.9
click at [341, 107] on img at bounding box center [421, 187] width 531 height 299
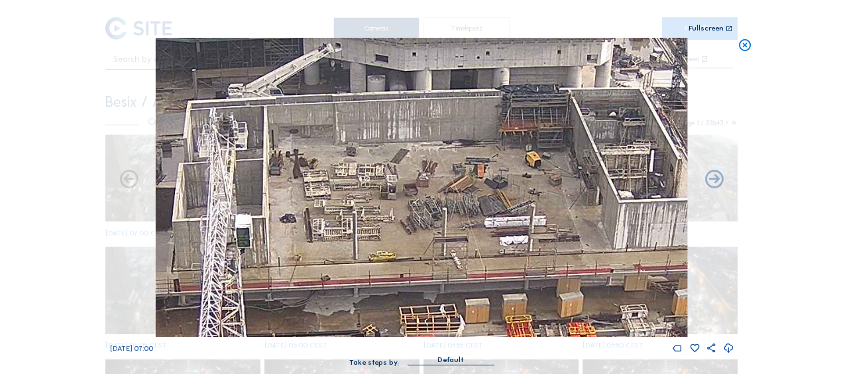
drag, startPoint x: 258, startPoint y: 192, endPoint x: 429, endPoint y: 232, distance: 175.5
click at [429, 232] on img at bounding box center [421, 187] width 531 height 299
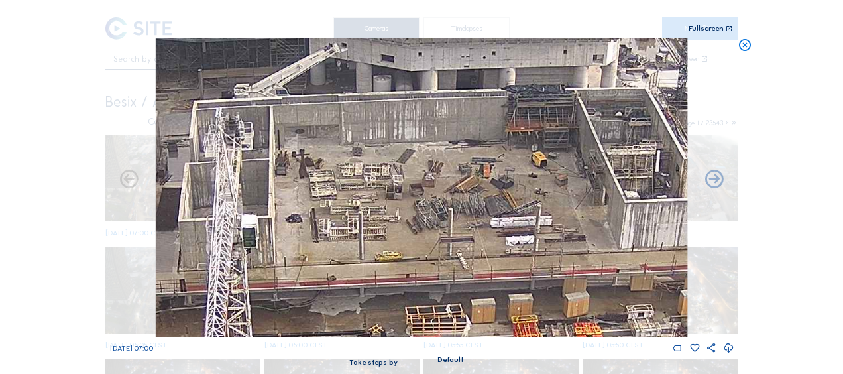
drag, startPoint x: 461, startPoint y: 265, endPoint x: 486, endPoint y: 270, distance: 25.7
click at [486, 270] on img at bounding box center [421, 187] width 531 height 299
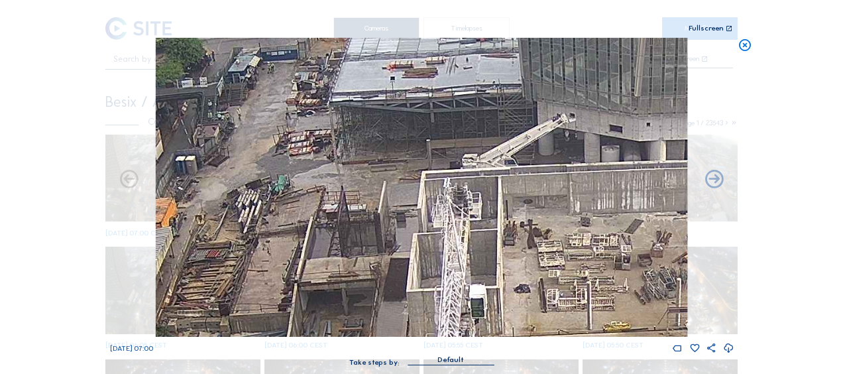
drag, startPoint x: 440, startPoint y: 249, endPoint x: 360, endPoint y: 163, distance: 117.2
click at [360, 163] on img at bounding box center [421, 187] width 531 height 299
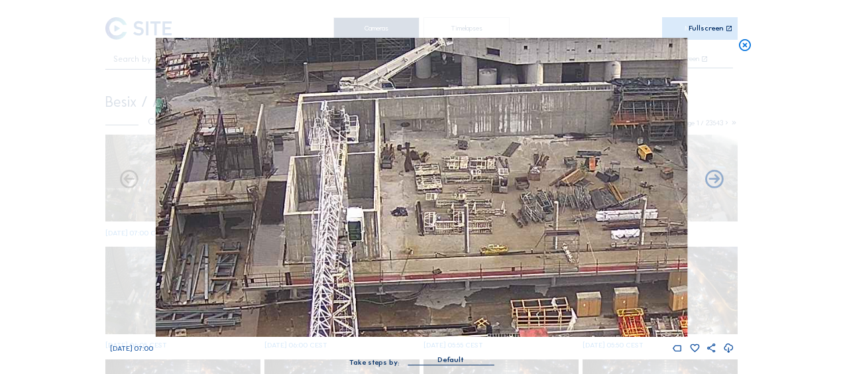
drag, startPoint x: 444, startPoint y: 235, endPoint x: 293, endPoint y: 119, distance: 189.5
click at [293, 119] on img at bounding box center [421, 187] width 531 height 299
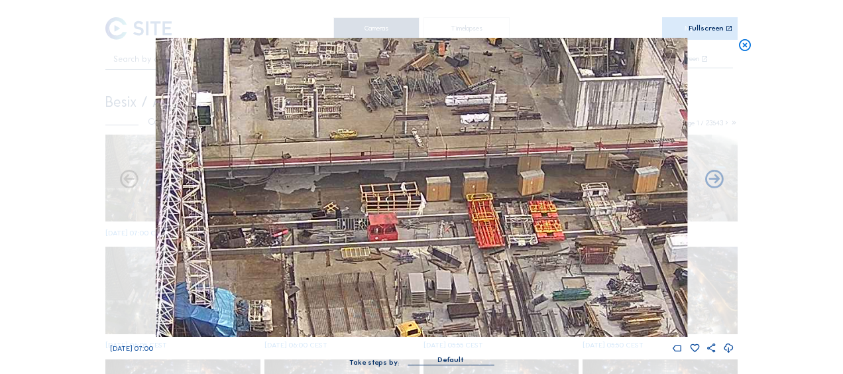
drag, startPoint x: 497, startPoint y: 269, endPoint x: 227, endPoint y: 97, distance: 320.0
click at [228, 97] on img at bounding box center [421, 187] width 531 height 299
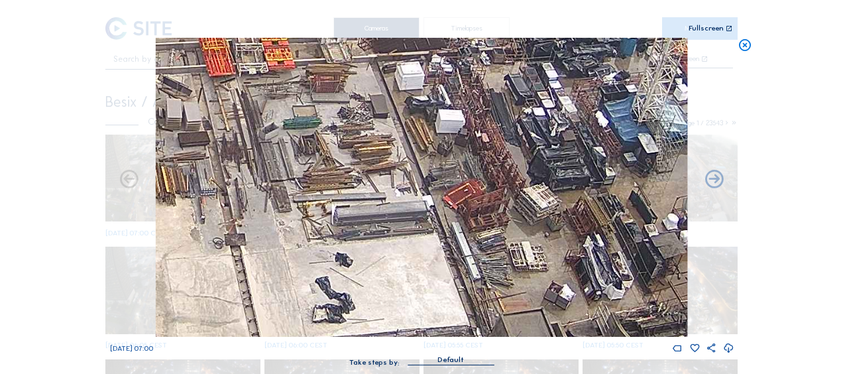
drag, startPoint x: 363, startPoint y: 196, endPoint x: 242, endPoint y: 113, distance: 146.3
click at [244, 114] on img at bounding box center [421, 187] width 531 height 299
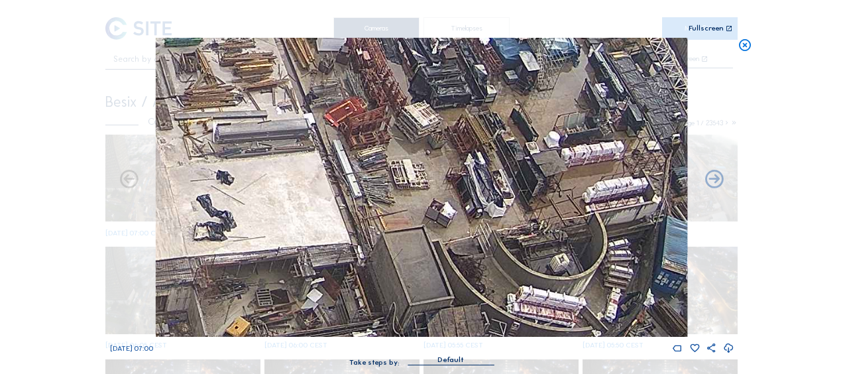
drag, startPoint x: 357, startPoint y: 205, endPoint x: 236, endPoint y: 127, distance: 144.3
click at [236, 127] on img at bounding box center [421, 187] width 531 height 299
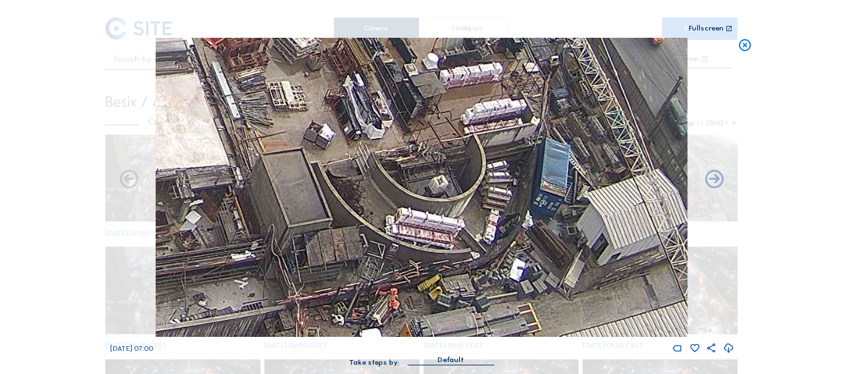
drag, startPoint x: 299, startPoint y: 176, endPoint x: 286, endPoint y: 170, distance: 15.4
click at [281, 166] on img at bounding box center [421, 187] width 531 height 299
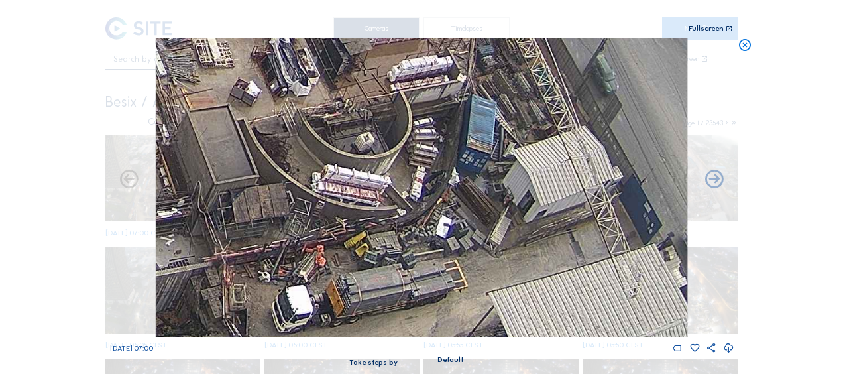
drag, startPoint x: 246, startPoint y: 146, endPoint x: 507, endPoint y: 264, distance: 286.7
click at [511, 273] on img at bounding box center [421, 187] width 531 height 299
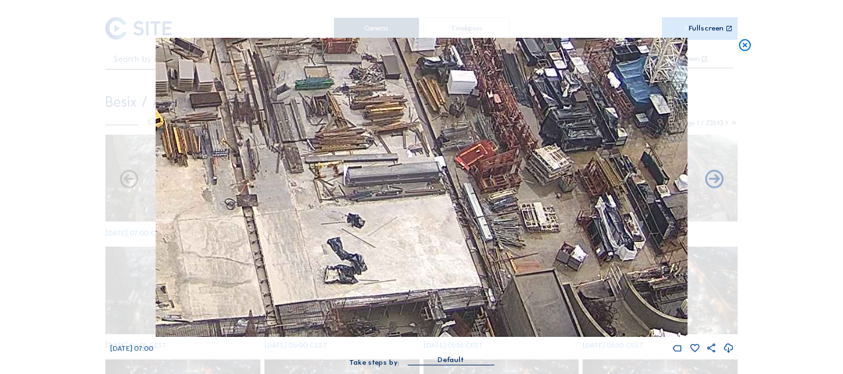
drag, startPoint x: 354, startPoint y: 187, endPoint x: 466, endPoint y: 233, distance: 120.9
click at [533, 268] on img at bounding box center [421, 187] width 531 height 299
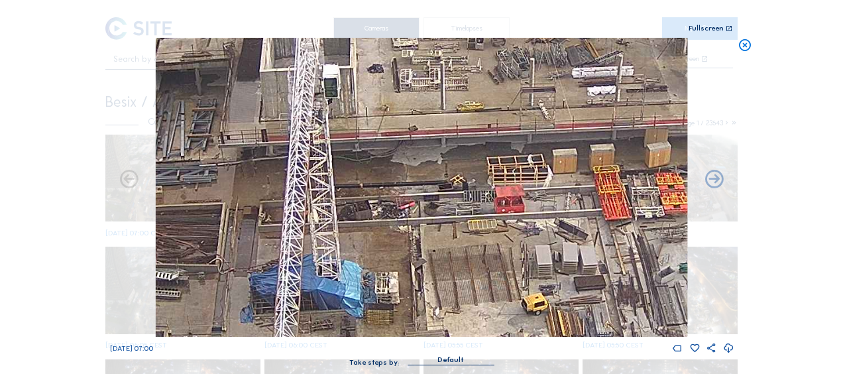
drag, startPoint x: 564, startPoint y: 273, endPoint x: 579, endPoint y: 283, distance: 17.6
click at [579, 283] on img at bounding box center [421, 187] width 531 height 299
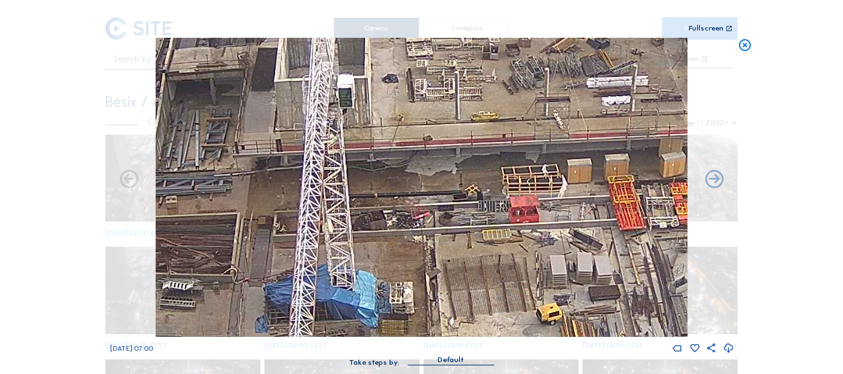
drag, startPoint x: 435, startPoint y: 229, endPoint x: 537, endPoint y: 268, distance: 109.0
click at [537, 268] on img at bounding box center [421, 187] width 531 height 299
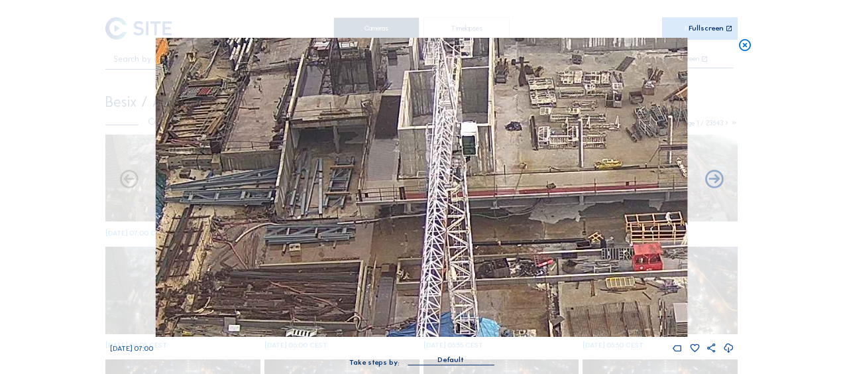
click at [537, 268] on img at bounding box center [421, 187] width 531 height 299
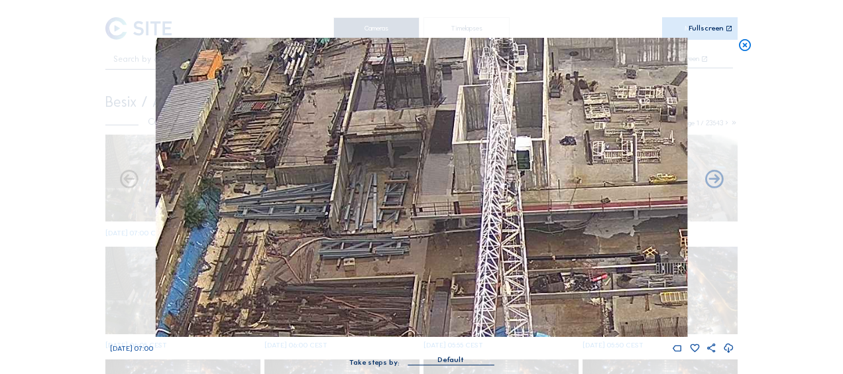
drag, startPoint x: 435, startPoint y: 295, endPoint x: 394, endPoint y: 268, distance: 49.6
click at [394, 268] on img at bounding box center [421, 187] width 531 height 299
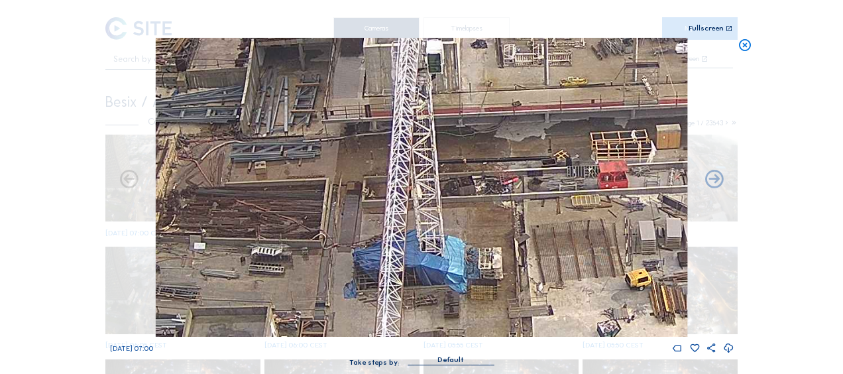
drag, startPoint x: 490, startPoint y: 261, endPoint x: 395, endPoint y: 159, distance: 139.2
click at [395, 159] on img at bounding box center [421, 187] width 531 height 299
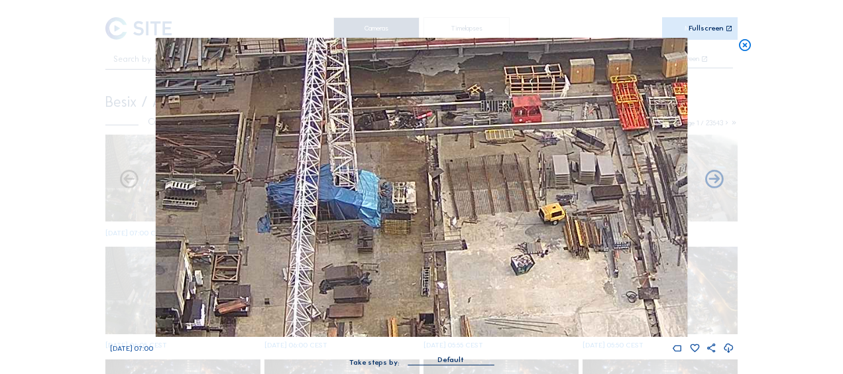
drag, startPoint x: 504, startPoint y: 252, endPoint x: 407, endPoint y: 181, distance: 119.8
click at [407, 181] on img at bounding box center [421, 187] width 531 height 299
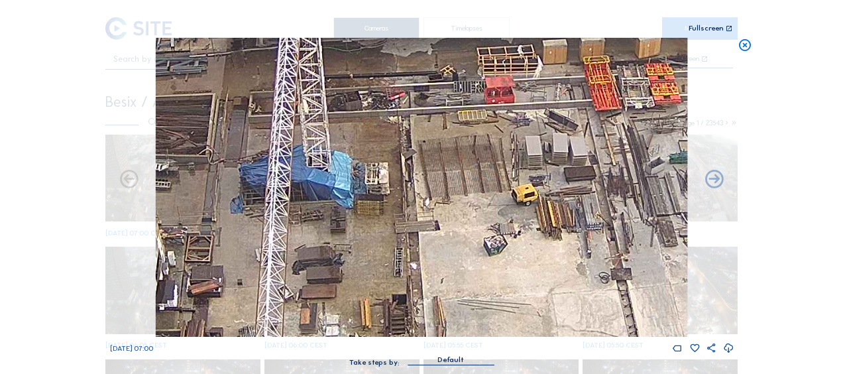
drag, startPoint x: 525, startPoint y: 258, endPoint x: 427, endPoint y: 221, distance: 104.6
click at [429, 204] on img at bounding box center [421, 187] width 531 height 299
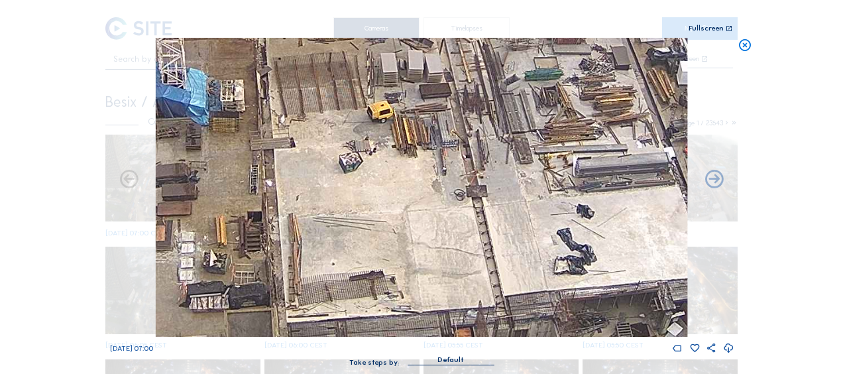
drag, startPoint x: 474, startPoint y: 258, endPoint x: 317, endPoint y: 158, distance: 186.5
click at [319, 160] on img at bounding box center [421, 187] width 531 height 299
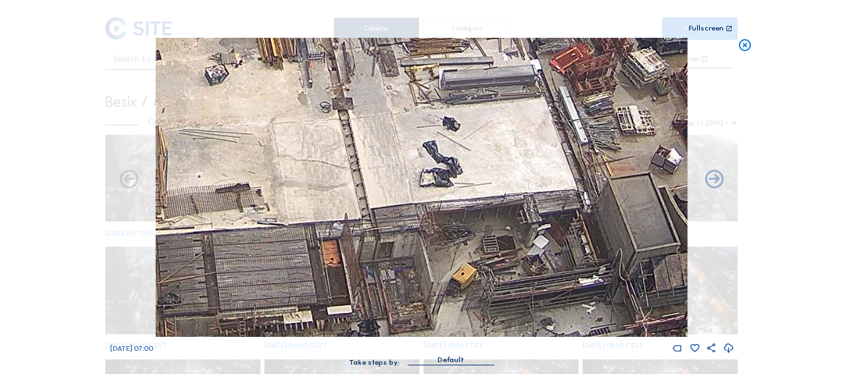
drag
click at [307, 139] on img at bounding box center [421, 187] width 531 height 299
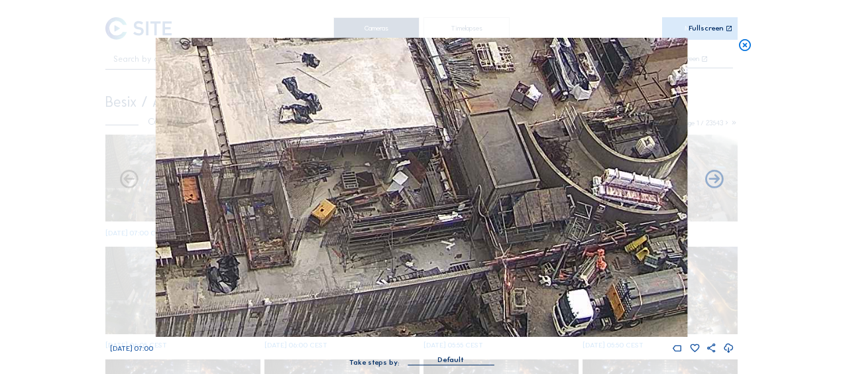
click at [207, 168] on img at bounding box center [421, 187] width 531 height 299
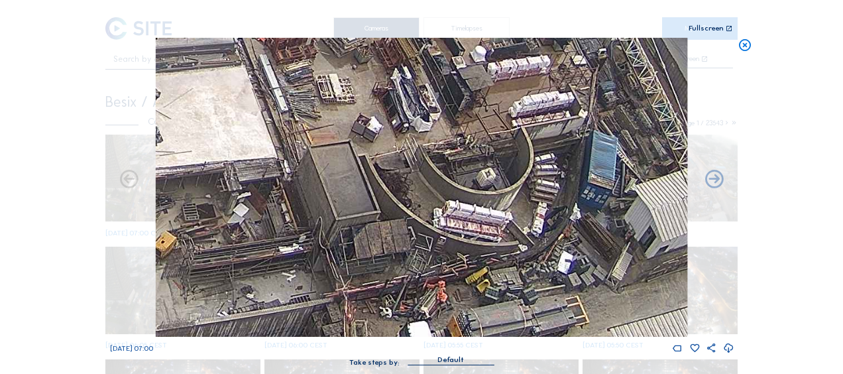
click at [305, 109] on img at bounding box center [421, 187] width 531 height 299
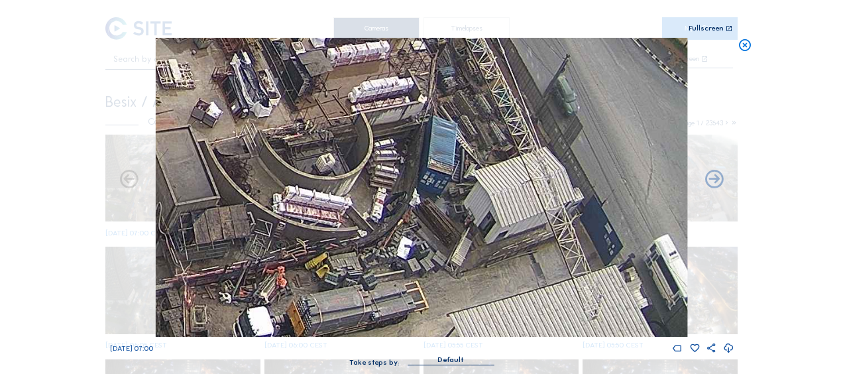
click at [490, 172] on img at bounding box center [421, 187] width 531 height 299
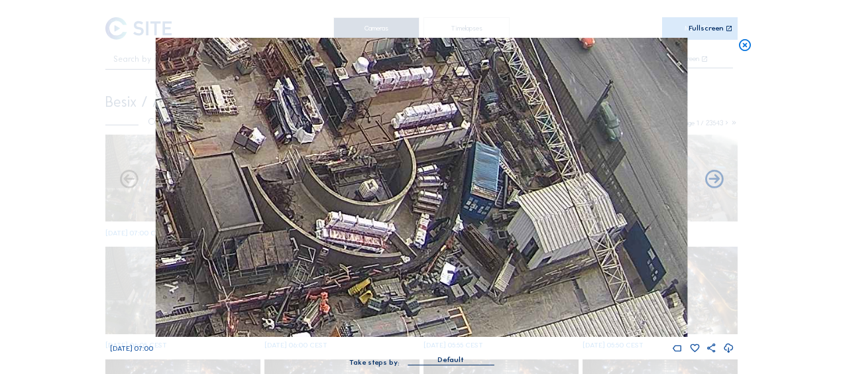
click at [385, 147] on img at bounding box center [421, 187] width 531 height 299
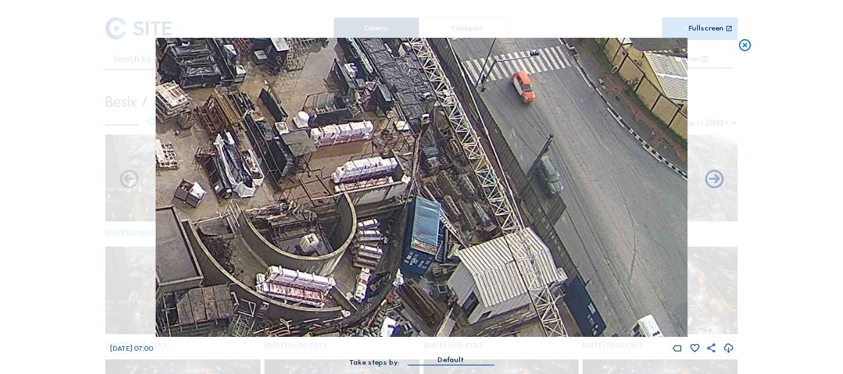
drag, startPoint x: 526, startPoint y: 180, endPoint x: 462, endPoint y: 250, distance: 95.2
click at [472, 278] on img at bounding box center [421, 187] width 531 height 299
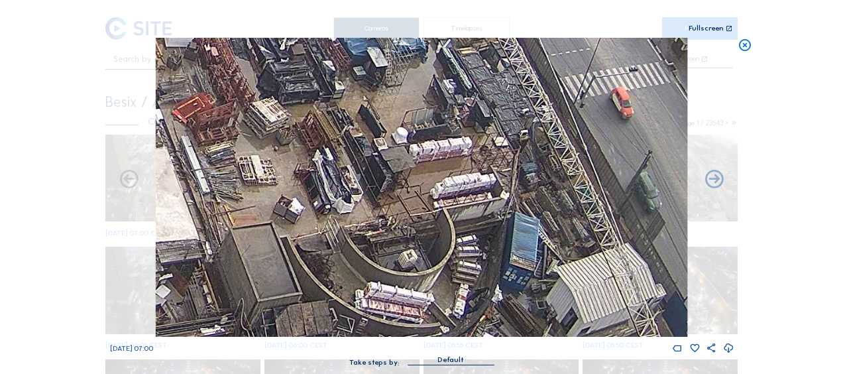
drag, startPoint x: 253, startPoint y: 167, endPoint x: 368, endPoint y: 192, distance: 118.0
click at [378, 192] on img at bounding box center [421, 187] width 531 height 299
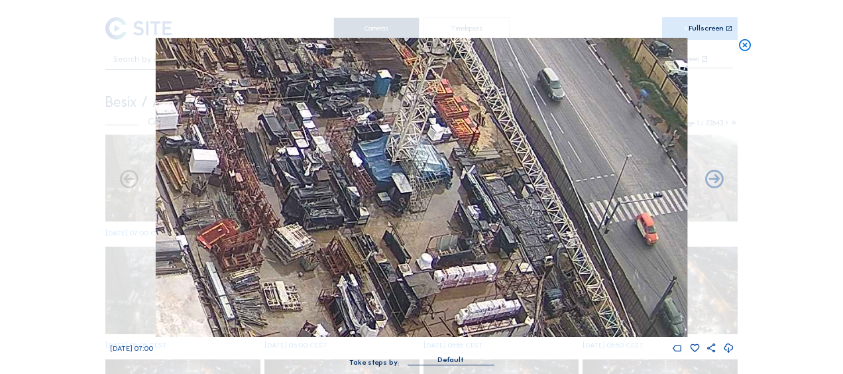
drag, startPoint x: 305, startPoint y: 186, endPoint x: 305, endPoint y: 303, distance: 117.9
click at [305, 303] on img at bounding box center [421, 187] width 531 height 299
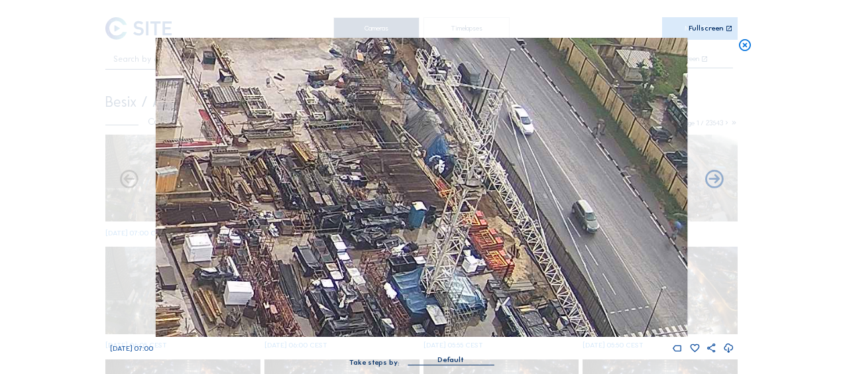
drag, startPoint x: 329, startPoint y: 248, endPoint x: 354, endPoint y: 331, distance: 87.2
click at [353, 334] on img at bounding box center [421, 187] width 531 height 299
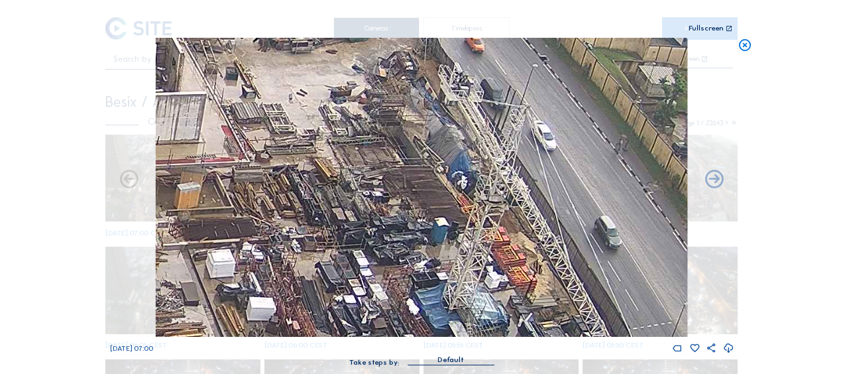
drag, startPoint x: 261, startPoint y: 125, endPoint x: 380, endPoint y: 219, distance: 152.3
click at [378, 220] on img at bounding box center [421, 187] width 531 height 299
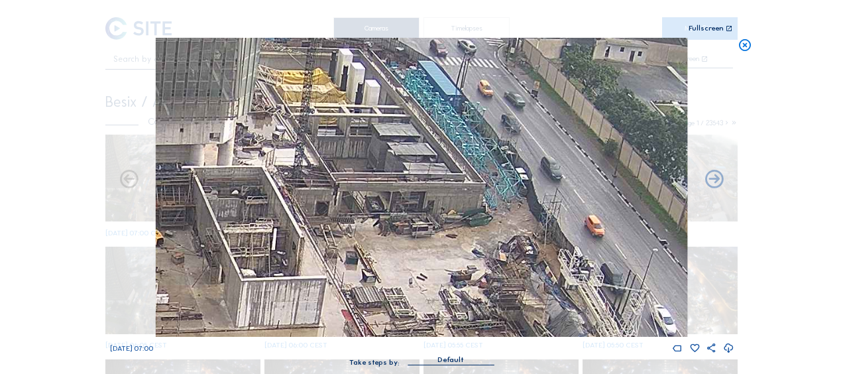
drag, startPoint x: 303, startPoint y: 111, endPoint x: 329, endPoint y: 219, distance: 110.2
click at [329, 219] on img at bounding box center [421, 187] width 531 height 299
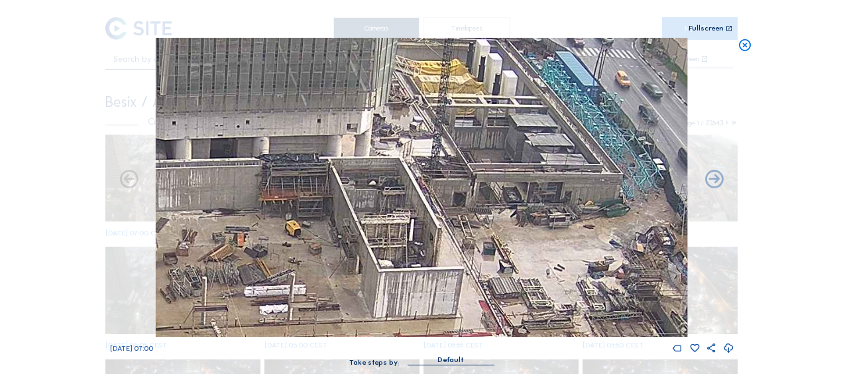
drag, startPoint x: 240, startPoint y: 150, endPoint x: 453, endPoint y: 133, distance: 214.0
click at [585, 119] on img at bounding box center [421, 187] width 531 height 299
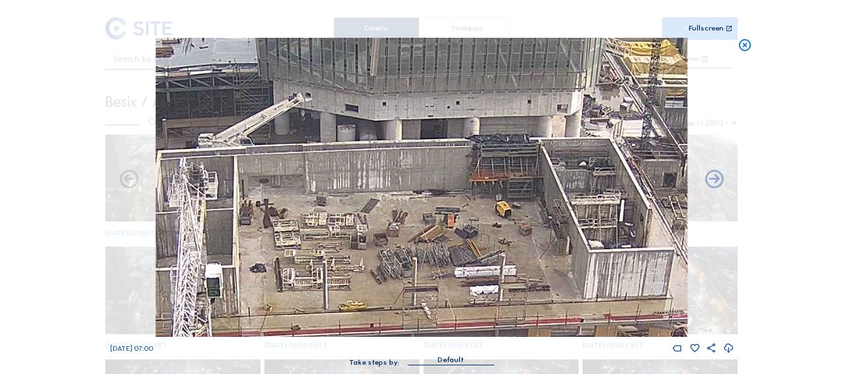
drag, startPoint x: 270, startPoint y: 127, endPoint x: 399, endPoint y: 144, distance: 130.3
click at [398, 146] on img at bounding box center [421, 187] width 531 height 299
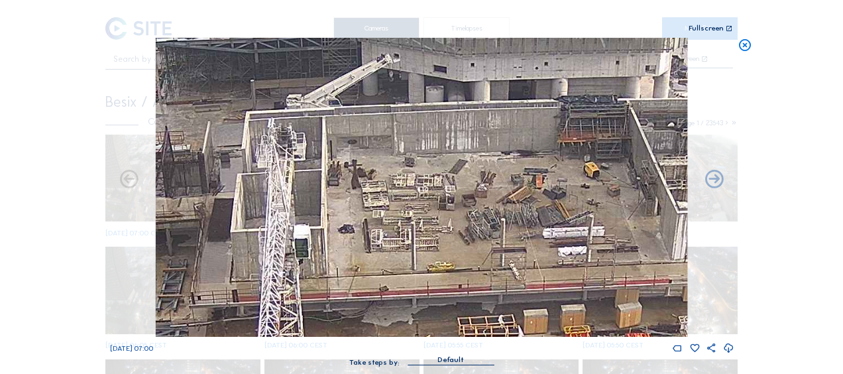
drag, startPoint x: 470, startPoint y: 248, endPoint x: 411, endPoint y: 176, distance: 93.6
click at [411, 176] on img at bounding box center [421, 187] width 531 height 299
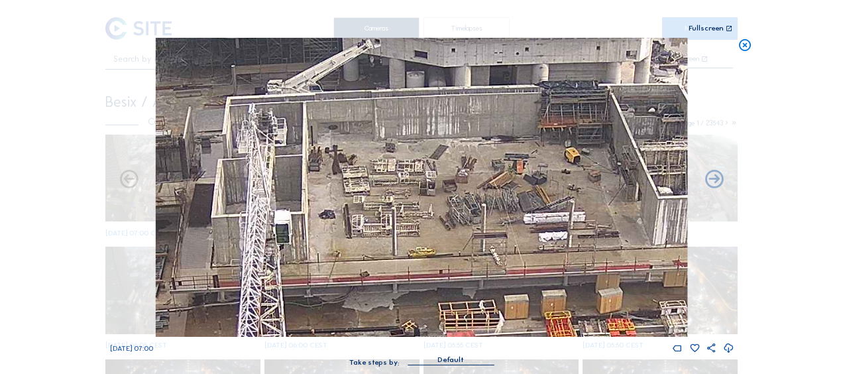
drag, startPoint x: 431, startPoint y: 232, endPoint x: 281, endPoint y: 67, distance: 222.8
click at [281, 67] on img at bounding box center [421, 187] width 531 height 299
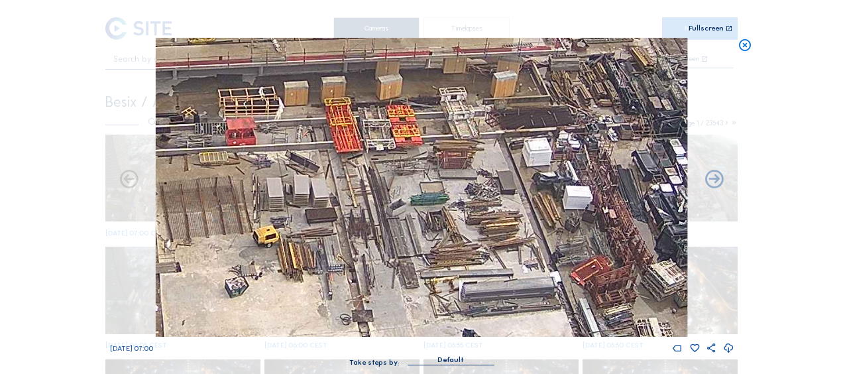
drag, startPoint x: 403, startPoint y: 176, endPoint x: 320, endPoint y: 139, distance: 90.7
click at [323, 126] on img at bounding box center [421, 187] width 531 height 299
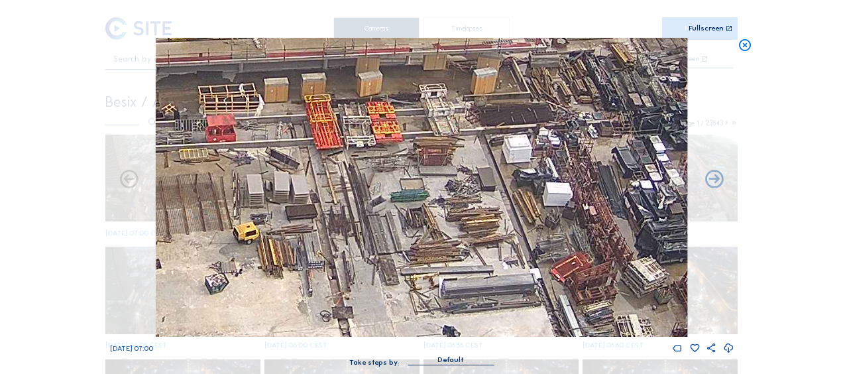
drag, startPoint x: 194, startPoint y: 32, endPoint x: 97, endPoint y: 7, distance: 100.8
click at [105, 10] on div "Scroll to travel through time | Press 'Alt' Button + Scroll to Zoom | Click and…" at bounding box center [421, 187] width 843 height 374
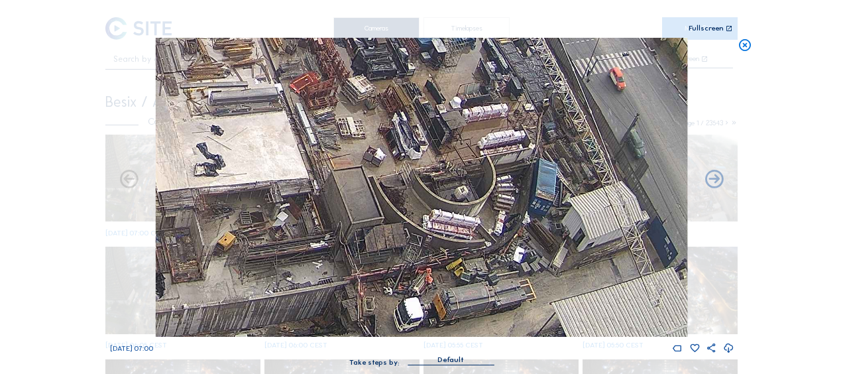
drag, startPoint x: 562, startPoint y: 317, endPoint x: 576, endPoint y: 302, distance: 21.1
click at [575, 306] on img at bounding box center [421, 187] width 531 height 299
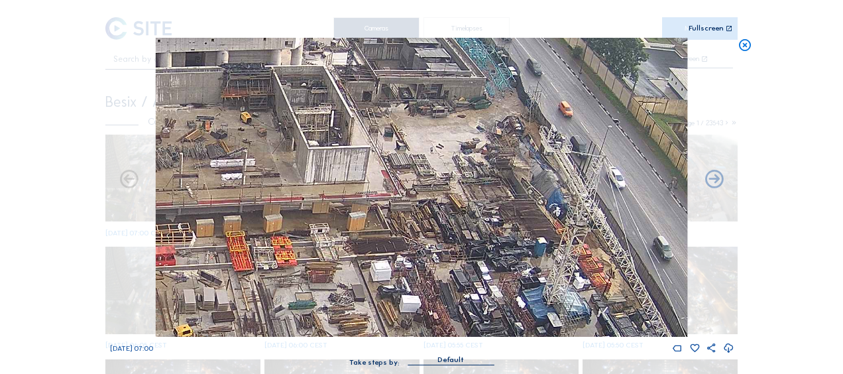
drag, startPoint x: 462, startPoint y: 164, endPoint x: 502, endPoint y: 221, distance: 69.9
click at [502, 221] on img at bounding box center [421, 187] width 531 height 299
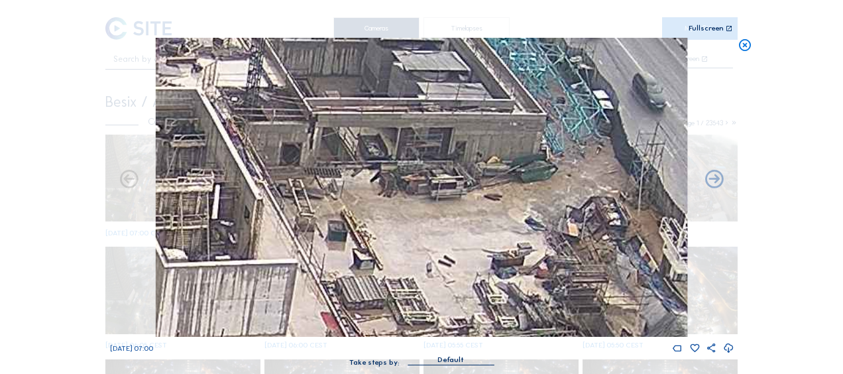
drag, startPoint x: 395, startPoint y: 114, endPoint x: 423, endPoint y: 209, distance: 98.9
click at [423, 209] on img at bounding box center [421, 187] width 531 height 299
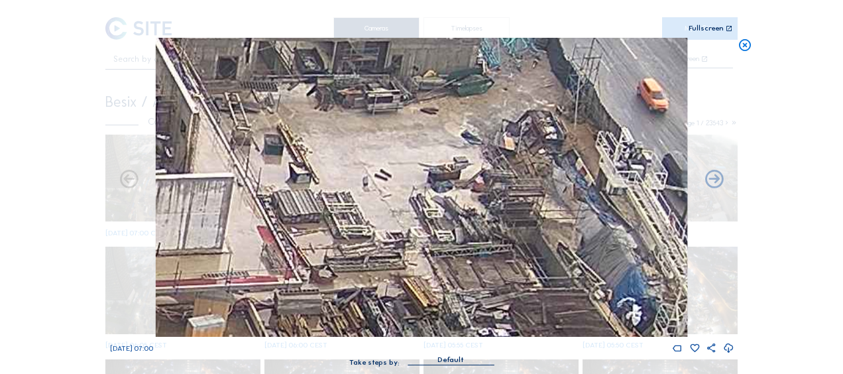
drag, startPoint x: 417, startPoint y: 258, endPoint x: 354, endPoint y: 171, distance: 108.1
click at [354, 171] on img at bounding box center [421, 187] width 531 height 299
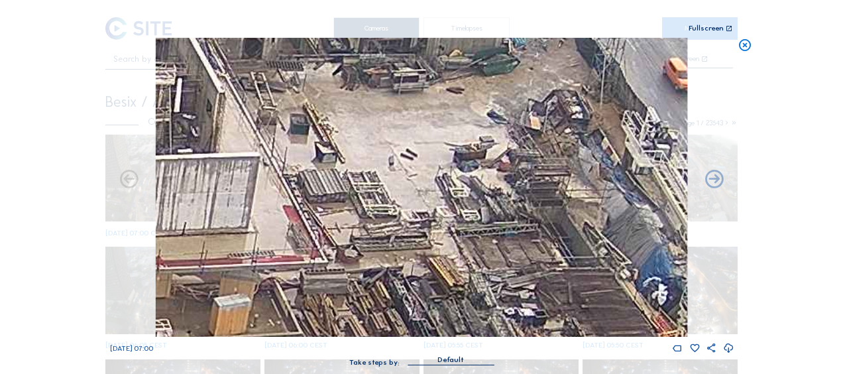
drag, startPoint x: 247, startPoint y: 256, endPoint x: 407, endPoint y: 166, distance: 183.9
click at [397, 168] on img at bounding box center [421, 187] width 531 height 299
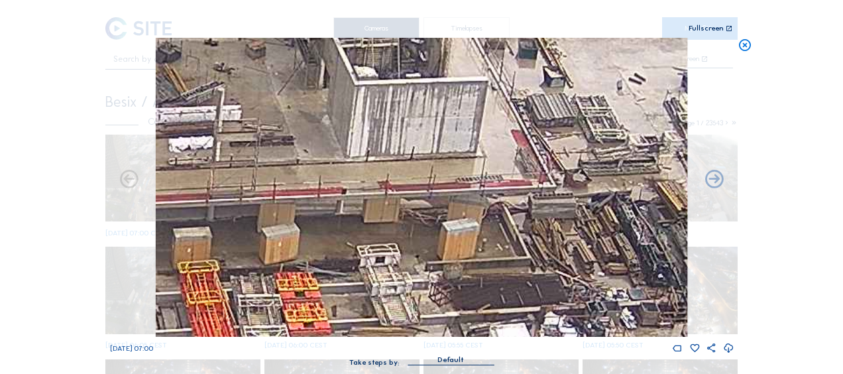
drag, startPoint x: 284, startPoint y: 197, endPoint x: 633, endPoint y: 196, distance: 349.8
click at [633, 196] on img at bounding box center [421, 187] width 531 height 299
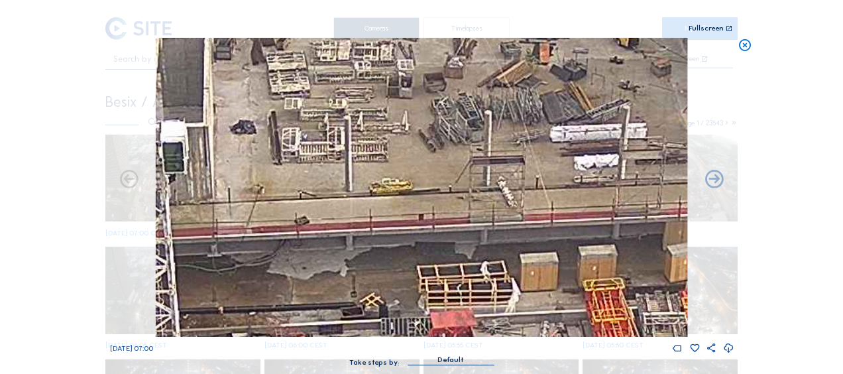
drag, startPoint x: 533, startPoint y: 184, endPoint x: 539, endPoint y: 186, distance: 7.1
click at [559, 187] on img at bounding box center [421, 187] width 531 height 299
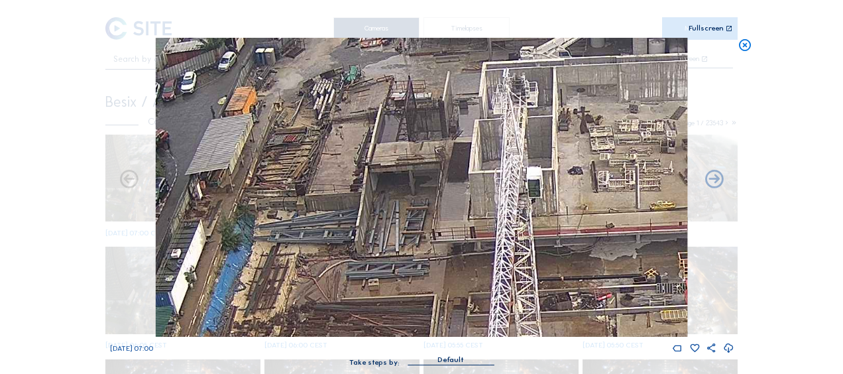
drag, startPoint x: 200, startPoint y: 227, endPoint x: 462, endPoint y: 250, distance: 263.4
click at [462, 250] on img at bounding box center [421, 187] width 531 height 299
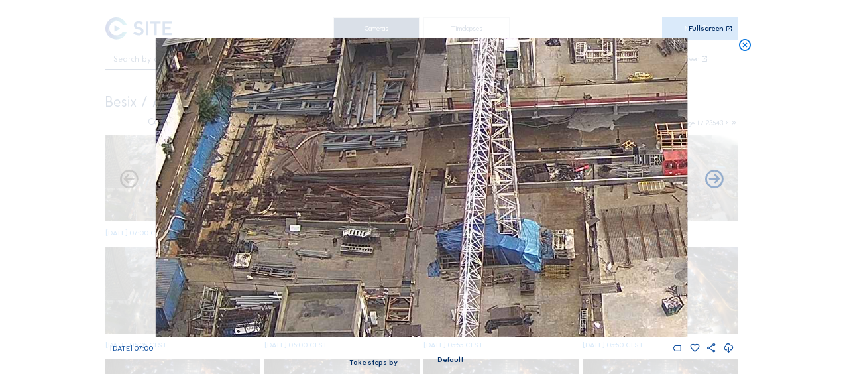
drag, startPoint x: 292, startPoint y: 195, endPoint x: 266, endPoint y: 50, distance: 146.6
click at [266, 53] on img at bounding box center [421, 187] width 531 height 299
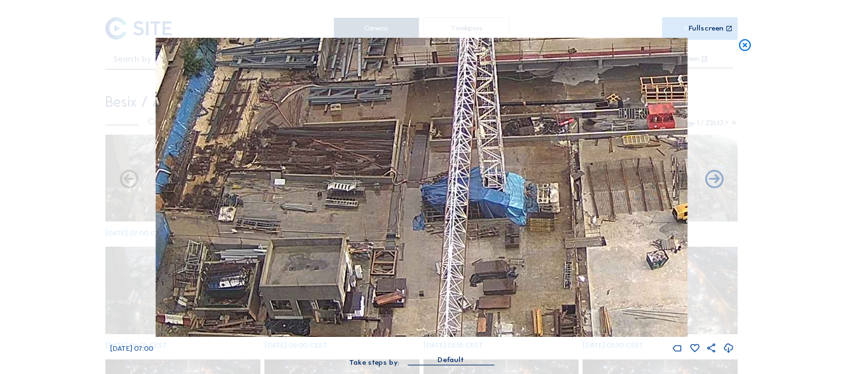
drag, startPoint x: 356, startPoint y: 220, endPoint x: 349, endPoint y: 197, distance: 23.5
click at [319, 144] on img at bounding box center [421, 187] width 531 height 299
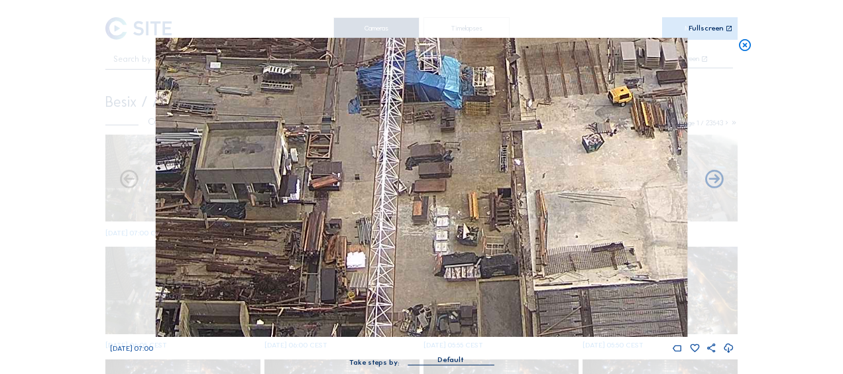
drag, startPoint x: 430, startPoint y: 231, endPoint x: 371, endPoint y: 134, distance: 112.7
click at [372, 136] on img at bounding box center [421, 187] width 531 height 299
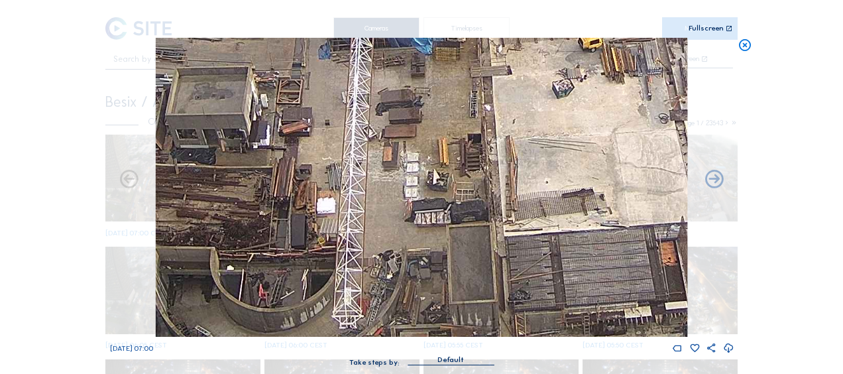
drag, startPoint x: 516, startPoint y: 211, endPoint x: 428, endPoint y: 105, distance: 137.3
click at [429, 109] on img at bounding box center [421, 187] width 531 height 299
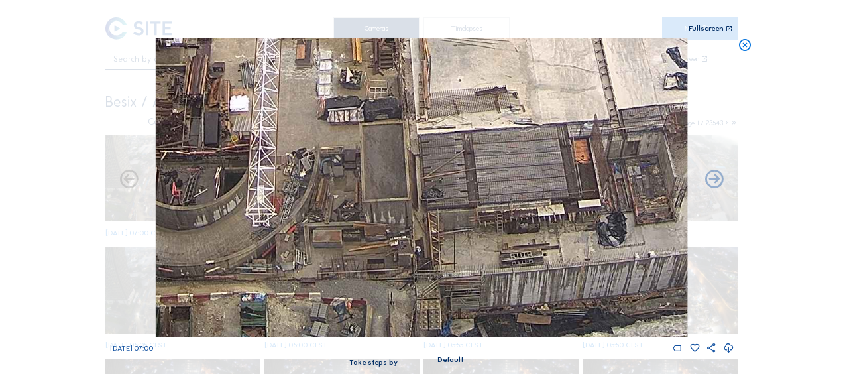
drag, startPoint x: 496, startPoint y: 189, endPoint x: 367, endPoint y: 94, distance: 160.1
click at [400, 100] on img at bounding box center [421, 187] width 531 height 299
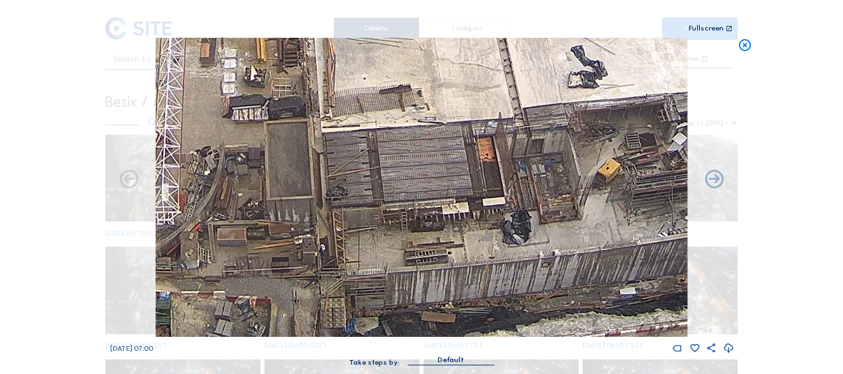
drag, startPoint x: 578, startPoint y: 168, endPoint x: 445, endPoint y: 152, distance: 133.5
click at [445, 152] on img at bounding box center [421, 187] width 531 height 299
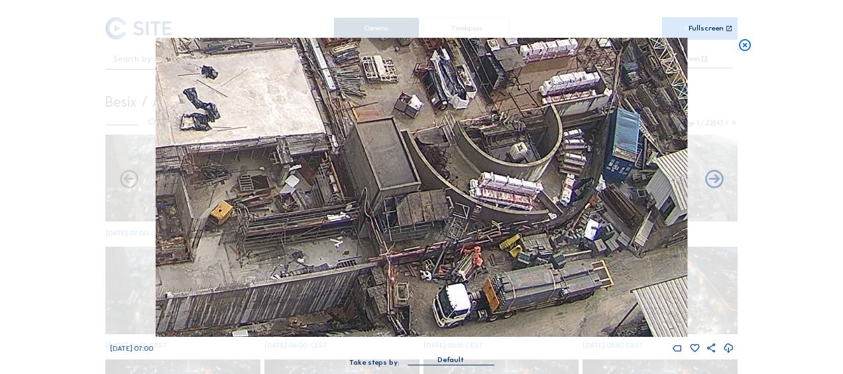
drag, startPoint x: 449, startPoint y: 170, endPoint x: 235, endPoint y: 191, distance: 215.0
click at [202, 203] on img at bounding box center [421, 187] width 531 height 299
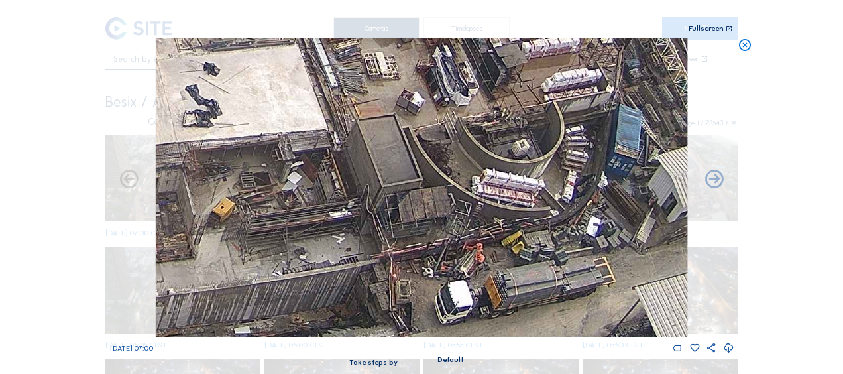
click at [416, 170] on img at bounding box center [421, 187] width 531 height 299
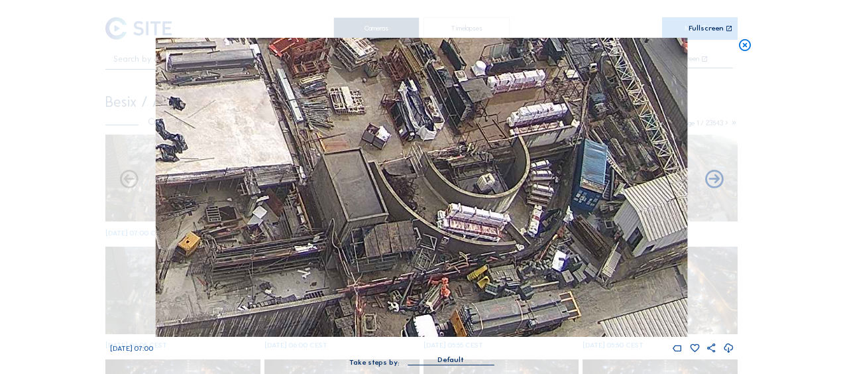
drag, startPoint x: 419, startPoint y: 156, endPoint x: 337, endPoint y: 180, distance: 85.4
click at [337, 180] on img at bounding box center [421, 187] width 531 height 299
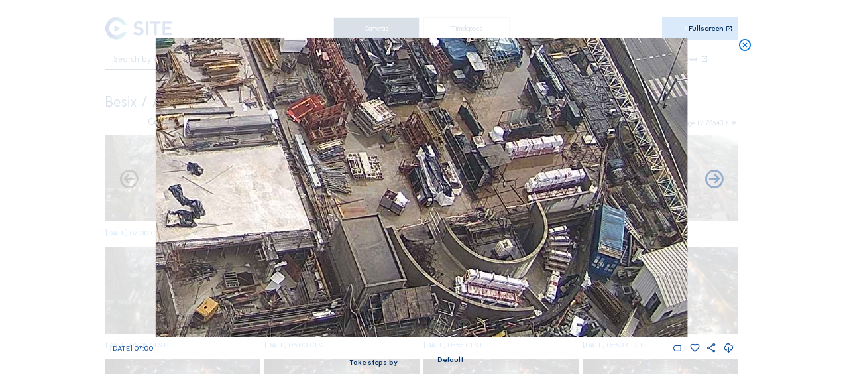
drag, startPoint x: 346, startPoint y: 117, endPoint x: 412, endPoint y: 193, distance: 101.0
click at [412, 193] on img at bounding box center [421, 187] width 531 height 299
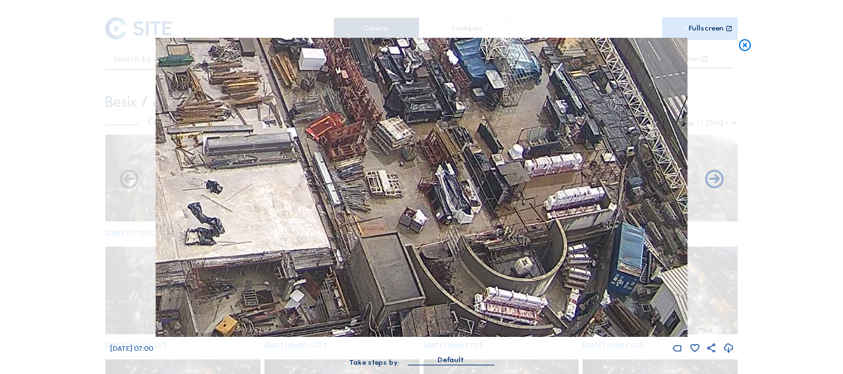
drag, startPoint x: 352, startPoint y: 133, endPoint x: 386, endPoint y: 151, distance: 37.6
click at [384, 158] on img at bounding box center [421, 187] width 531 height 299
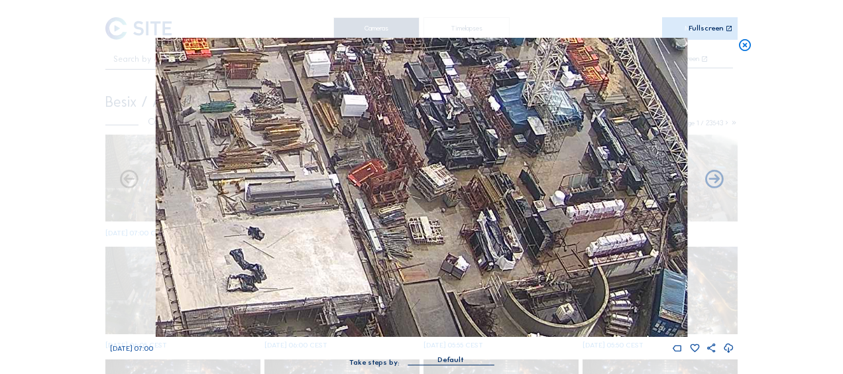
drag, startPoint x: 395, startPoint y: 106, endPoint x: 466, endPoint y: 195, distance: 113.6
click at [466, 195] on img at bounding box center [421, 187] width 531 height 299
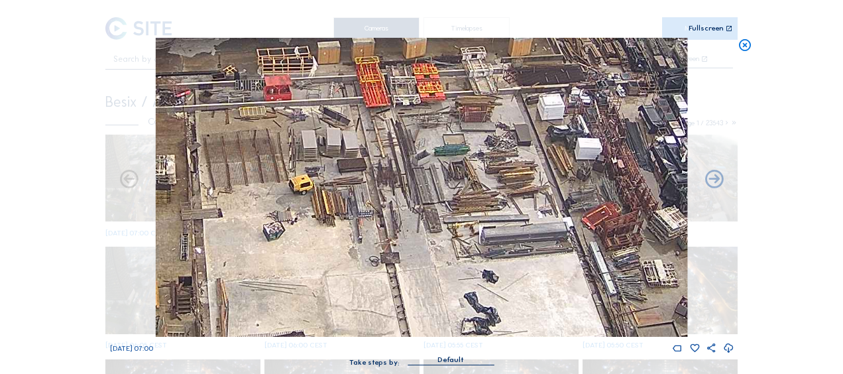
drag, startPoint x: 204, startPoint y: 210, endPoint x: 405, endPoint y: 141, distance: 212.9
click at [405, 141] on img at bounding box center [421, 187] width 531 height 299
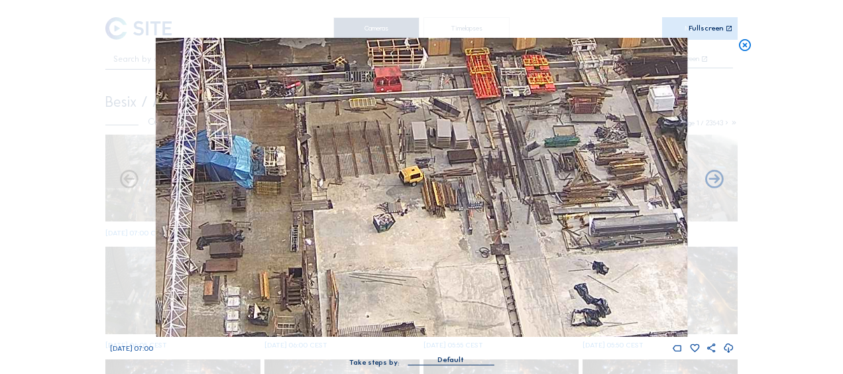
drag, startPoint x: 298, startPoint y: 219, endPoint x: 431, endPoint y: 244, distance: 134.9
click at [431, 244] on img at bounding box center [421, 187] width 531 height 299
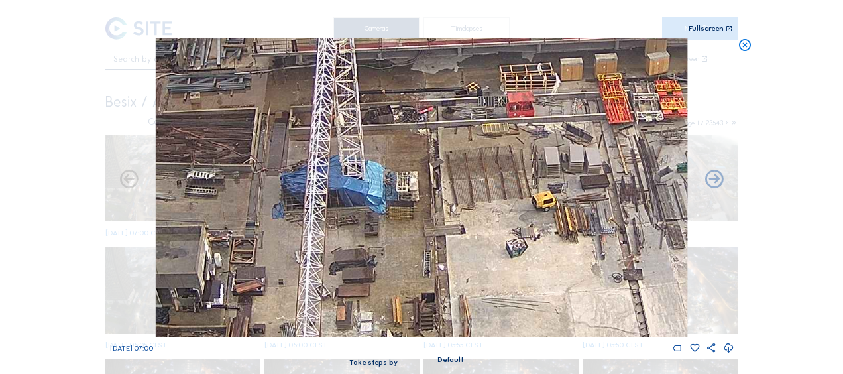
click at [743, 48] on icon at bounding box center [744, 45] width 15 height 15
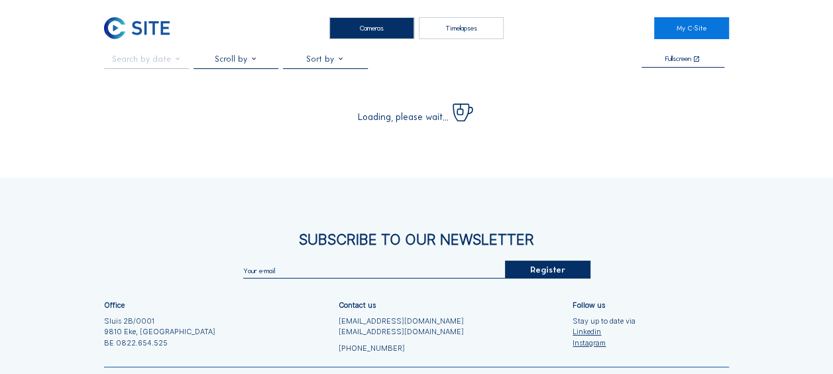
drag, startPoint x: 182, startPoint y: 192, endPoint x: 156, endPoint y: 158, distance: 43.1
click at [147, 158] on div "Cameras Timelapses My C-Site Fullscreen Loading, please wait... Subscribe to ou…" at bounding box center [416, 237] width 833 height 474
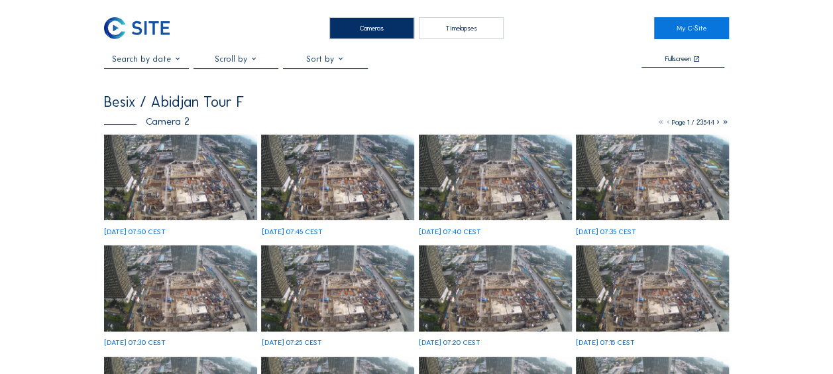
click at [134, 189] on img at bounding box center [180, 177] width 153 height 86
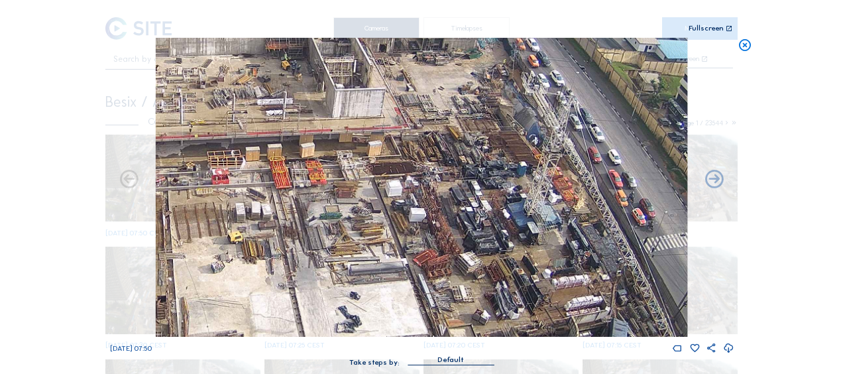
drag, startPoint x: 553, startPoint y: 225, endPoint x: 509, endPoint y: 246, distance: 48.3
click at [522, 248] on img at bounding box center [421, 187] width 531 height 299
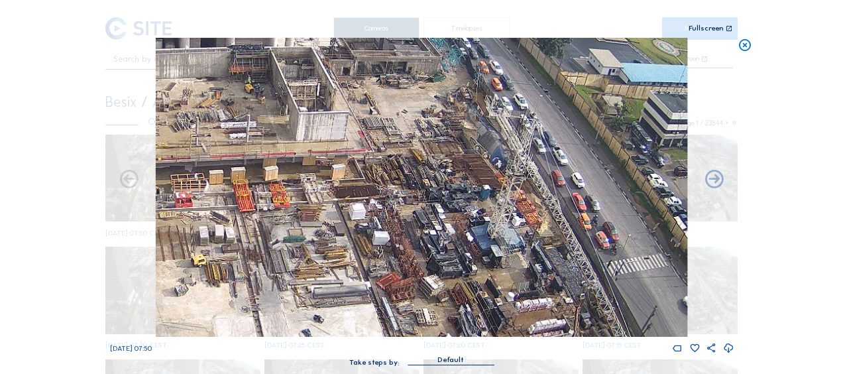
drag, startPoint x: 460, startPoint y: 146, endPoint x: 343, endPoint y: 142, distance: 117.3
click at [359, 173] on img at bounding box center [421, 187] width 531 height 299
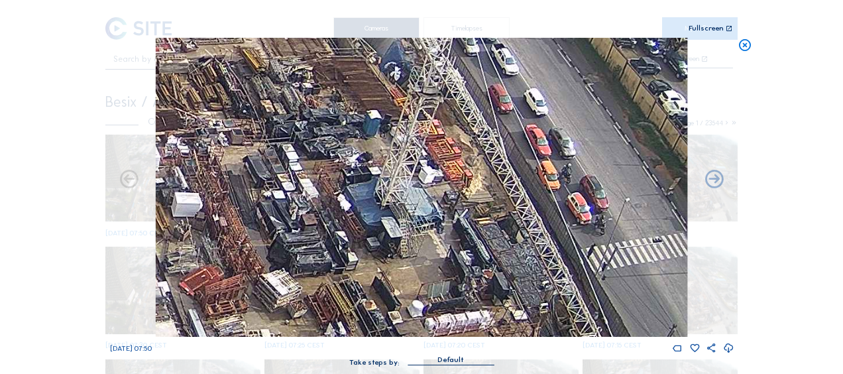
drag, startPoint x: 449, startPoint y: 233, endPoint x: 431, endPoint y: 184, distance: 52.4
click at [431, 184] on img at bounding box center [421, 187] width 531 height 299
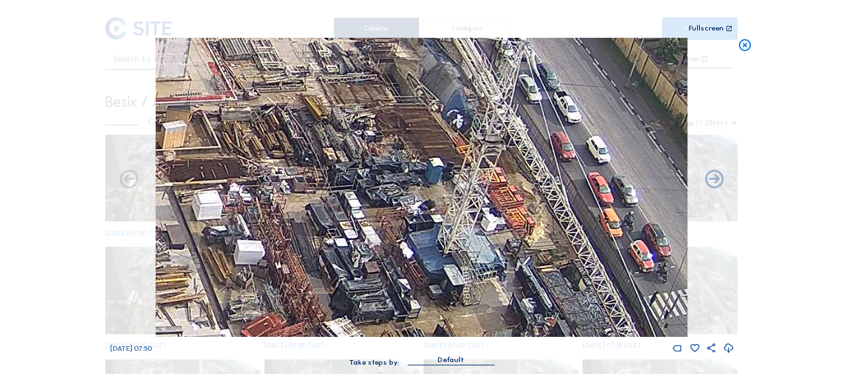
drag, startPoint x: 401, startPoint y: 168, endPoint x: 468, endPoint y: 225, distance: 87.5
click at [468, 225] on img at bounding box center [421, 187] width 531 height 299
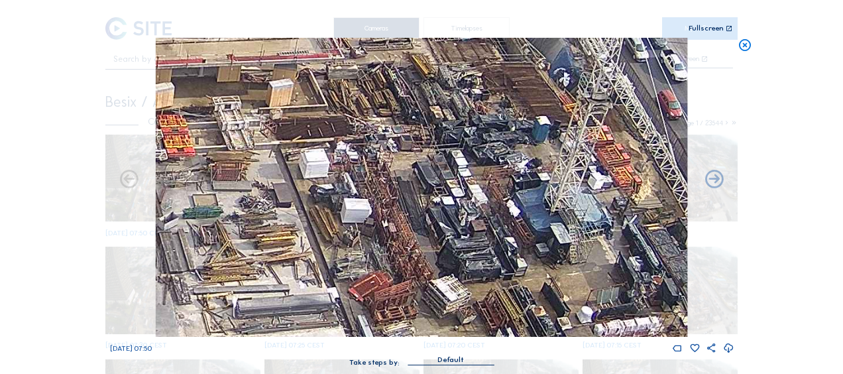
drag, startPoint x: 397, startPoint y: 210, endPoint x: 483, endPoint y: 174, distance: 93.5
click at [483, 174] on img at bounding box center [421, 187] width 531 height 299
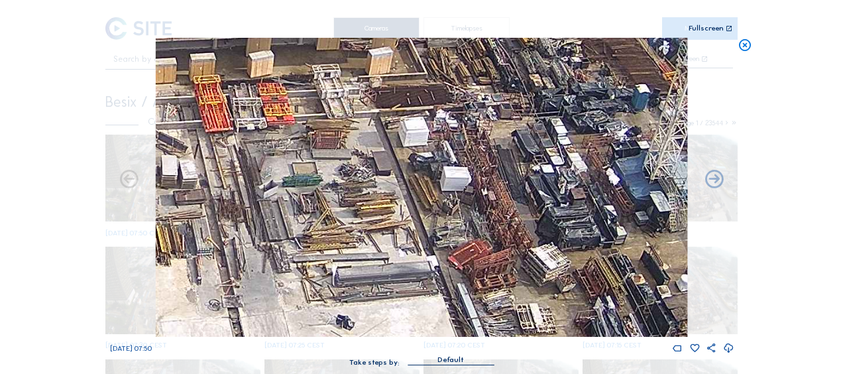
drag, startPoint x: 337, startPoint y: 203, endPoint x: 436, endPoint y: 170, distance: 104.5
click at [436, 170] on img at bounding box center [421, 187] width 531 height 299
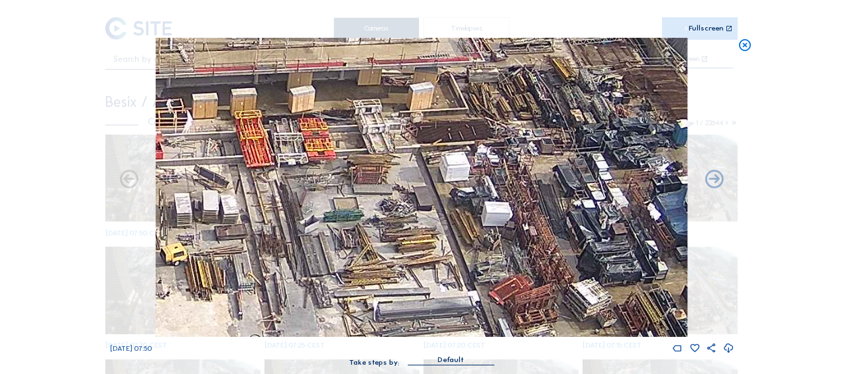
drag, startPoint x: 388, startPoint y: 192, endPoint x: 413, endPoint y: 215, distance: 33.8
click at [413, 215] on img at bounding box center [421, 187] width 531 height 299
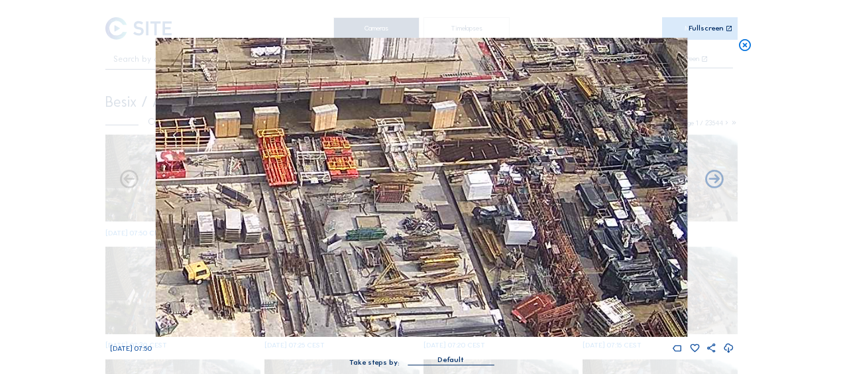
drag, startPoint x: 362, startPoint y: 212, endPoint x: 413, endPoint y: 250, distance: 63.5
click at [411, 249] on img at bounding box center [421, 187] width 531 height 299
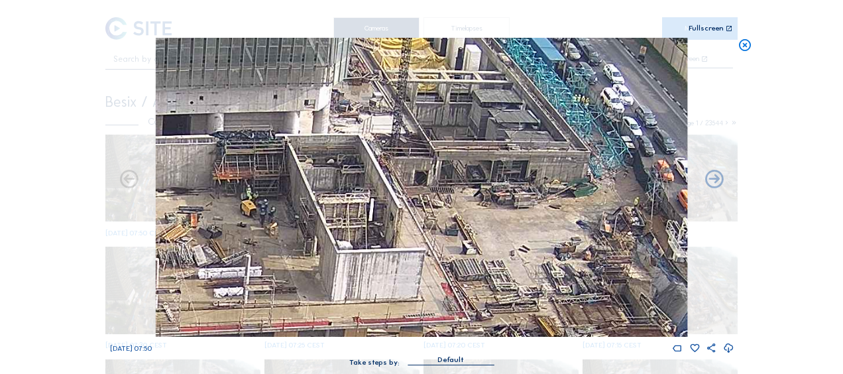
drag, startPoint x: 432, startPoint y: 142, endPoint x: 346, endPoint y: 345, distance: 219.7
click at [346, 345] on div "[DATE] 07:50" at bounding box center [421, 196] width 623 height 316
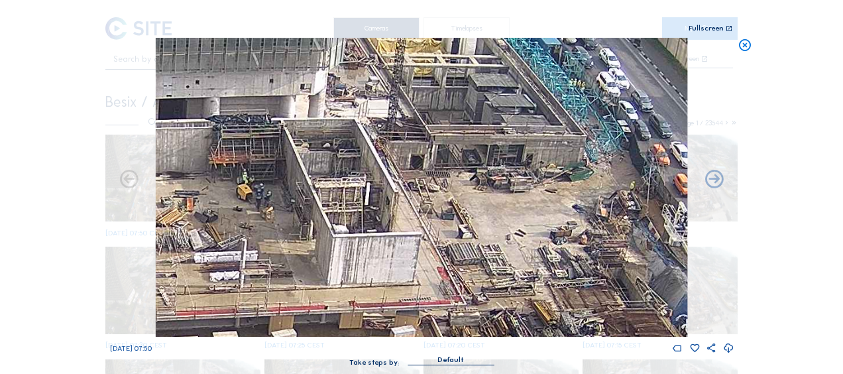
drag, startPoint x: 351, startPoint y: 280, endPoint x: 329, endPoint y: 164, distance: 118.6
click at [329, 164] on img at bounding box center [421, 187] width 531 height 299
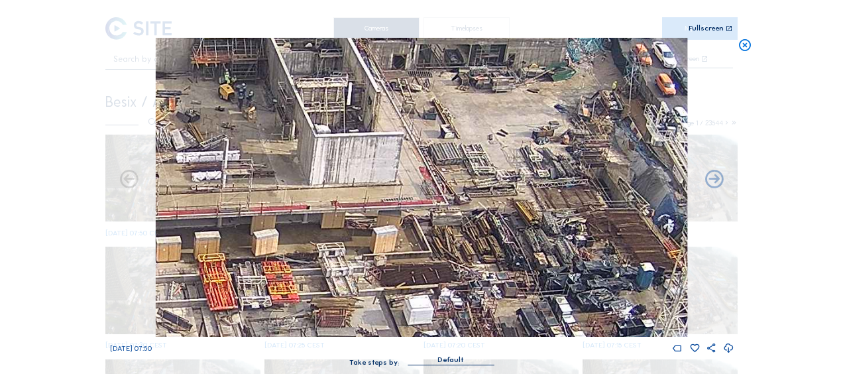
drag, startPoint x: 360, startPoint y: 239, endPoint x: 277, endPoint y: 134, distance: 133.9
click at [277, 134] on img at bounding box center [421, 187] width 531 height 299
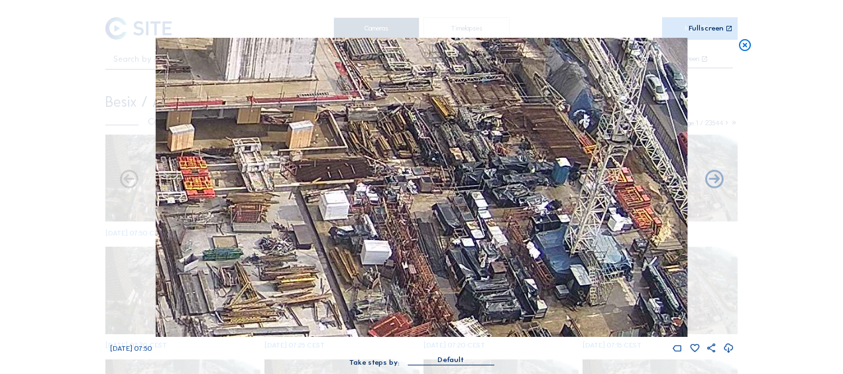
drag, startPoint x: 359, startPoint y: 224, endPoint x: 292, endPoint y: 130, distance: 115.4
click at [292, 130] on img at bounding box center [421, 187] width 531 height 299
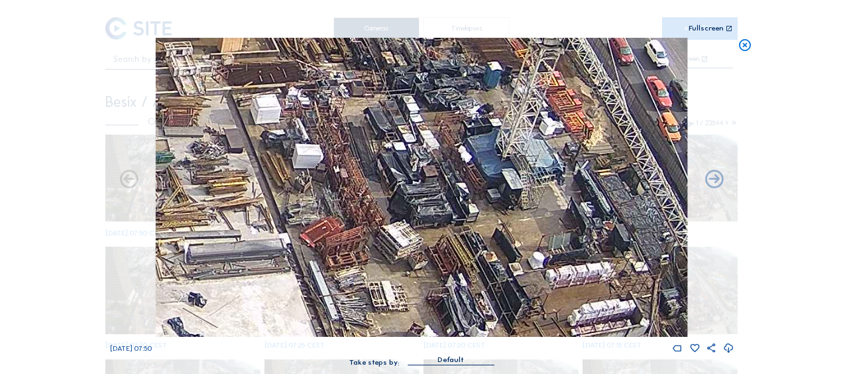
drag, startPoint x: 309, startPoint y: 224, endPoint x: 431, endPoint y: 65, distance: 200.4
click at [429, 65] on img at bounding box center [421, 187] width 531 height 299
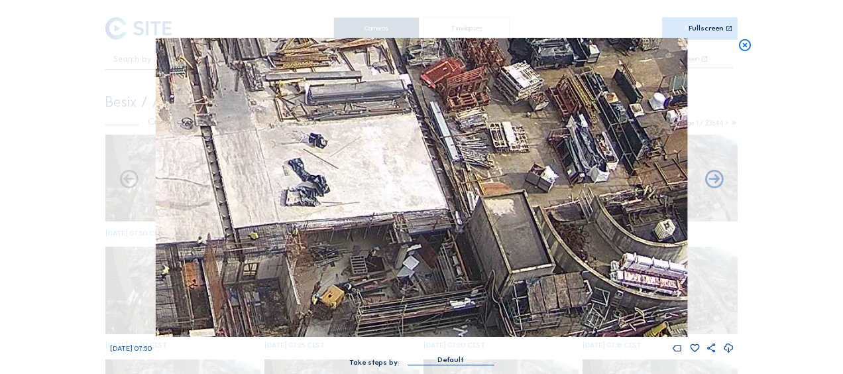
drag, startPoint x: 424, startPoint y: 133, endPoint x: 517, endPoint y: 87, distance: 103.4
click at [517, 87] on img at bounding box center [421, 187] width 531 height 299
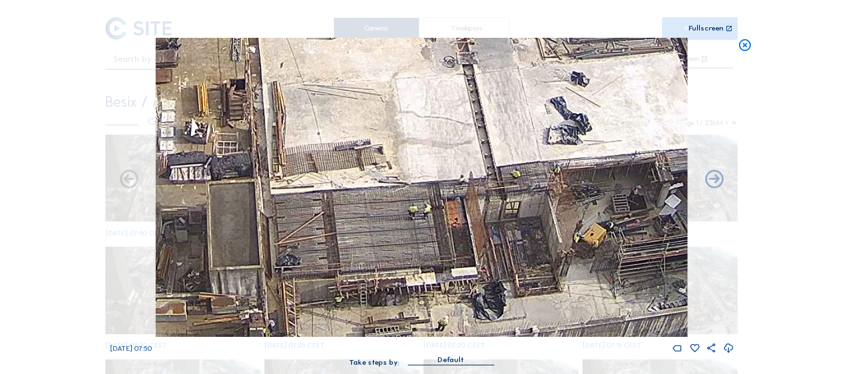
drag, startPoint x: 360, startPoint y: 135, endPoint x: 485, endPoint y: 128, distance: 125.4
click at [485, 128] on img at bounding box center [421, 187] width 531 height 299
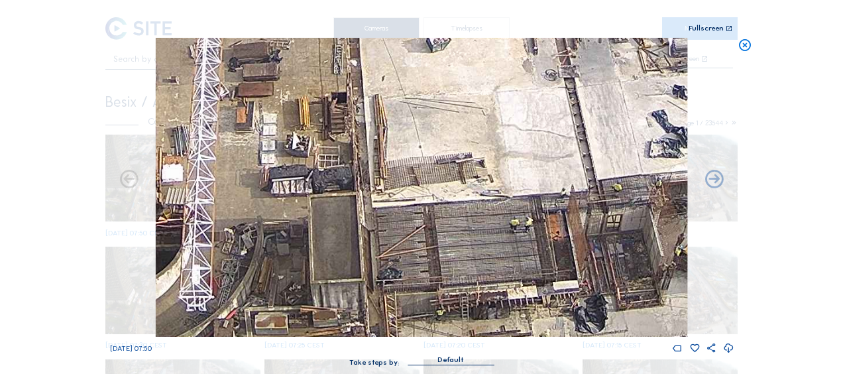
drag, startPoint x: 433, startPoint y: 182, endPoint x: 457, endPoint y: 193, distance: 26.7
click at [457, 193] on img at bounding box center [421, 187] width 531 height 299
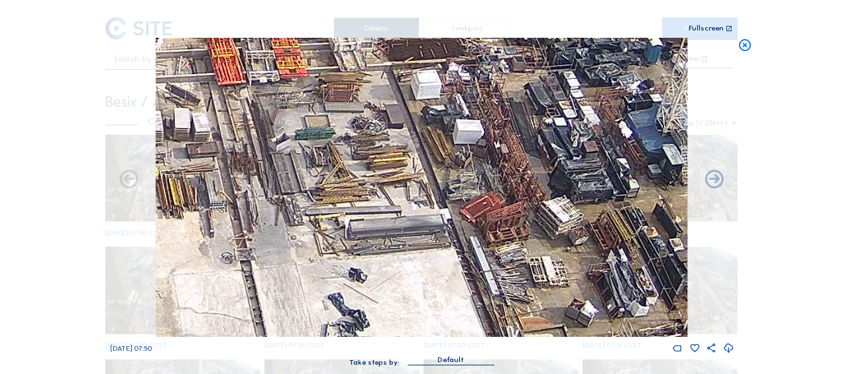
drag, startPoint x: 466, startPoint y: 154, endPoint x: 143, endPoint y: 337, distance: 371.4
click at [143, 337] on div "[DATE] 07:50" at bounding box center [421, 196] width 623 height 316
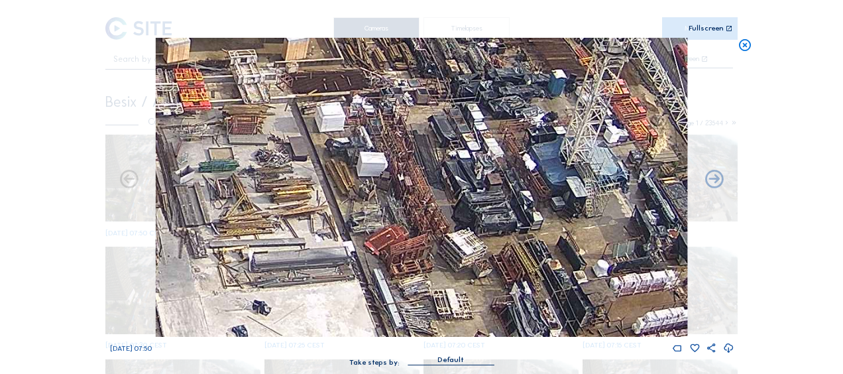
drag, startPoint x: 441, startPoint y: 200, endPoint x: 304, endPoint y: 230, distance: 140.3
click at [274, 251] on img at bounding box center [421, 187] width 531 height 299
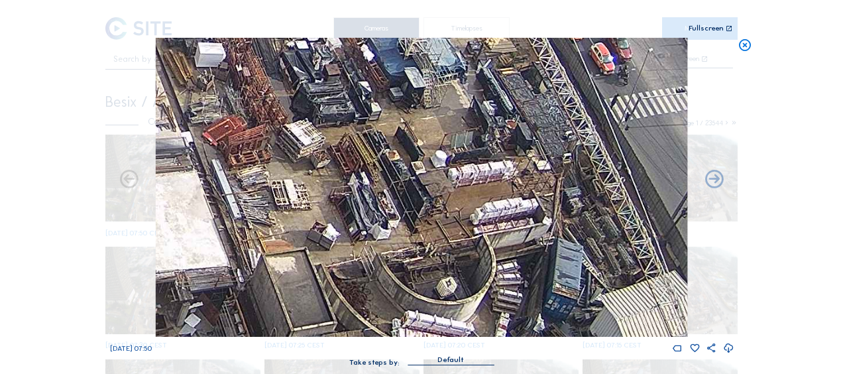
drag, startPoint x: 545, startPoint y: 211, endPoint x: 453, endPoint y: 81, distance: 158.8
click at [453, 81] on img at bounding box center [421, 187] width 531 height 299
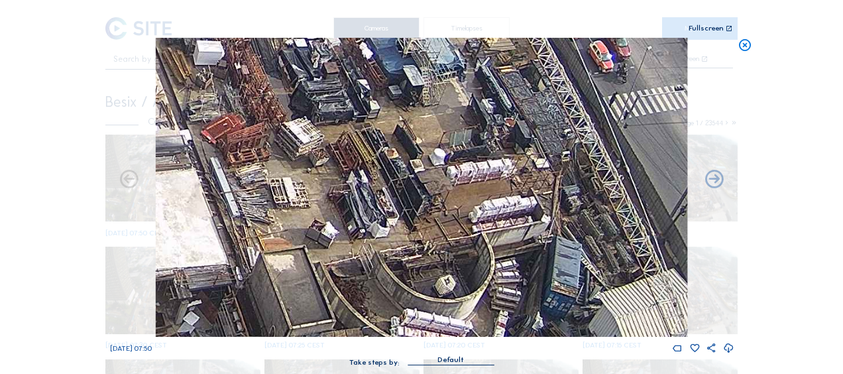
drag, startPoint x: 371, startPoint y: 146, endPoint x: 373, endPoint y: 105, distance: 41.8
click at [373, 105] on img at bounding box center [421, 187] width 531 height 299
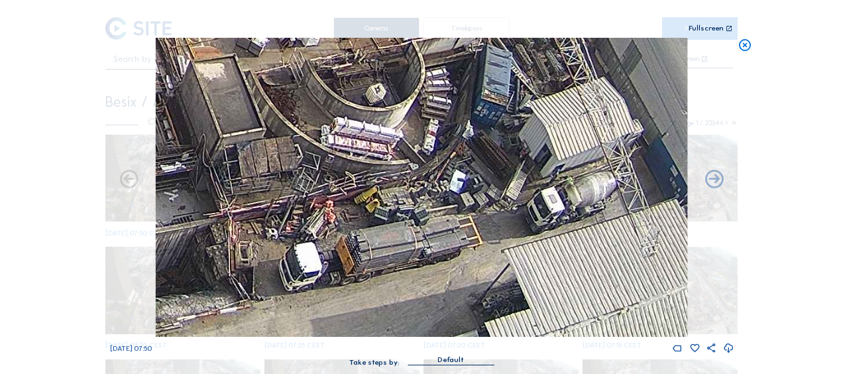
drag, startPoint x: 368, startPoint y: 159, endPoint x: 363, endPoint y: 122, distance: 37.5
click at [364, 118] on img at bounding box center [421, 187] width 531 height 299
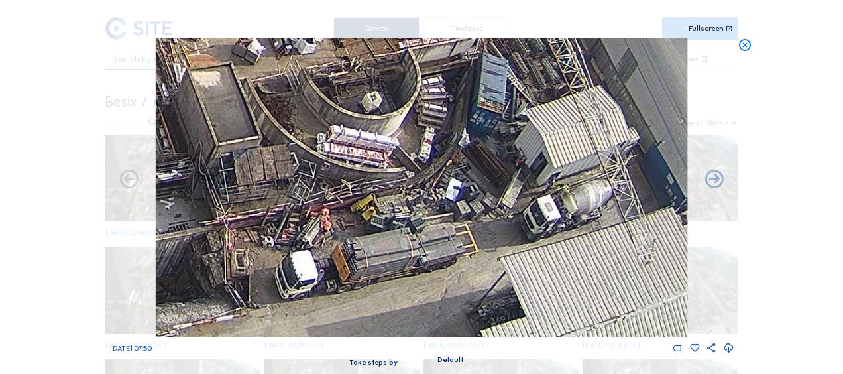
drag, startPoint x: 492, startPoint y: 176, endPoint x: 432, endPoint y: 289, distance: 127.4
click at [433, 289] on img at bounding box center [421, 187] width 531 height 299
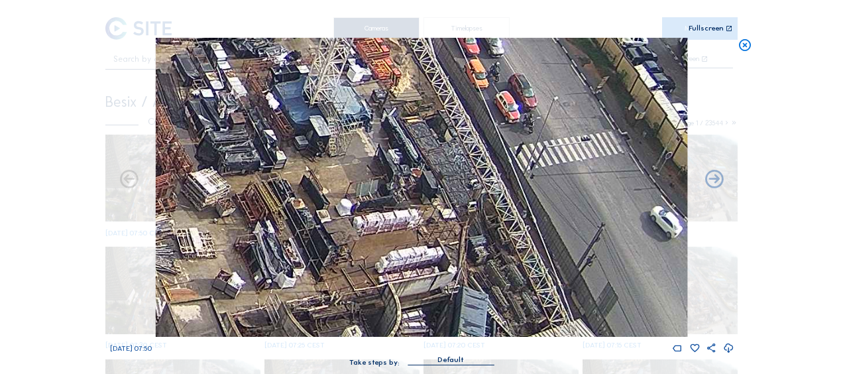
drag, startPoint x: 395, startPoint y: 226, endPoint x: 394, endPoint y: 240, distance: 14.0
click at [407, 268] on img at bounding box center [421, 187] width 531 height 299
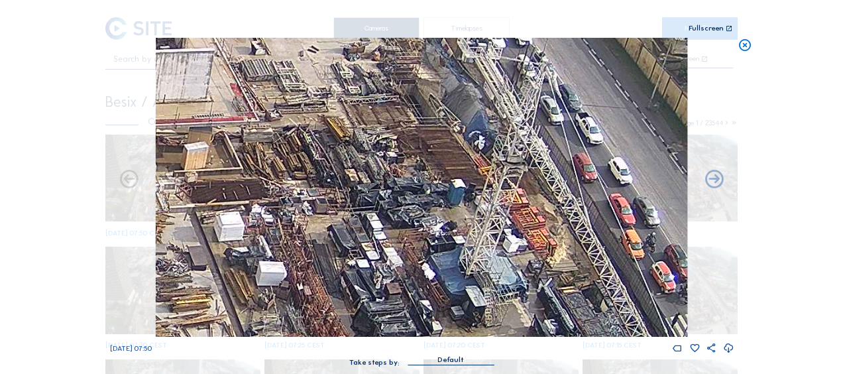
drag, startPoint x: 480, startPoint y: 265, endPoint x: 372, endPoint y: 133, distance: 170.4
click at [484, 269] on img at bounding box center [421, 187] width 531 height 299
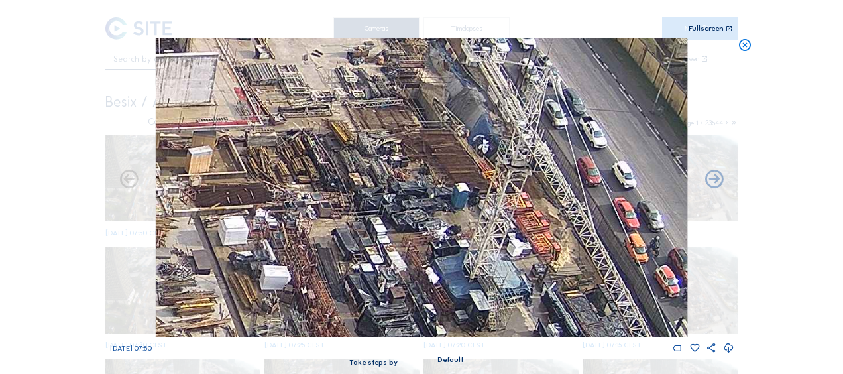
drag, startPoint x: 340, startPoint y: 100, endPoint x: 402, endPoint y: 150, distance: 79.7
click at [402, 150] on img at bounding box center [421, 187] width 531 height 299
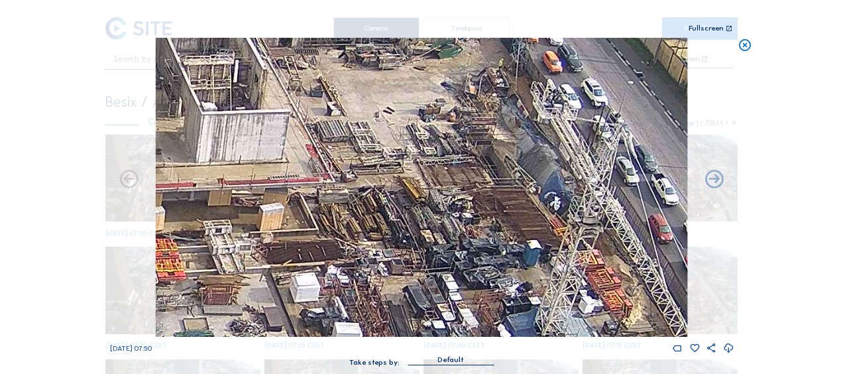
drag, startPoint x: 378, startPoint y: 231, endPoint x: 292, endPoint y: 129, distance: 133.5
click at [293, 127] on img at bounding box center [421, 187] width 531 height 299
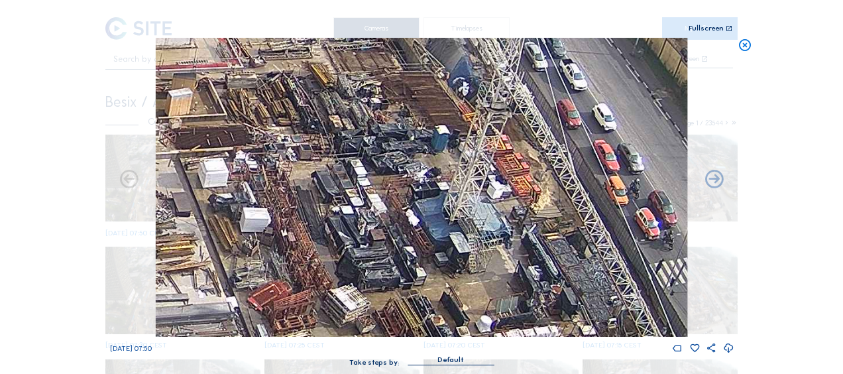
drag, startPoint x: 376, startPoint y: 212, endPoint x: 301, endPoint y: 136, distance: 106.3
click at [302, 136] on img at bounding box center [421, 187] width 531 height 299
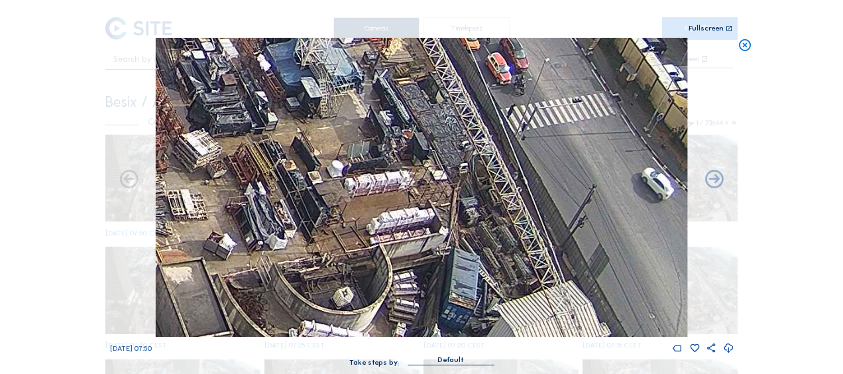
drag, startPoint x: 322, startPoint y: 174, endPoint x: 317, endPoint y: 155, distance: 19.3
click at [300, 123] on img at bounding box center [421, 187] width 531 height 299
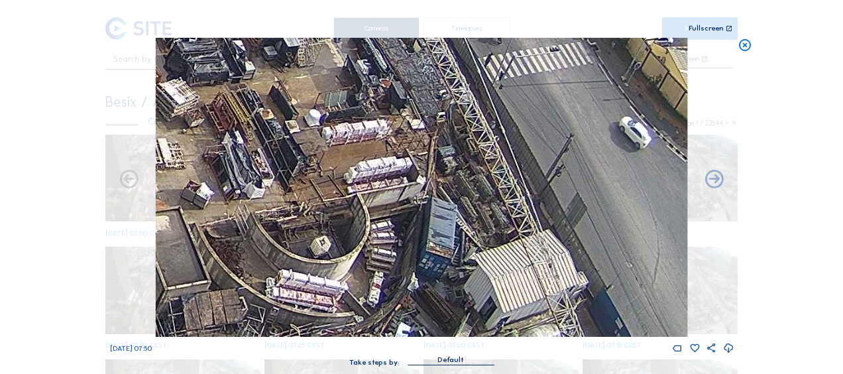
drag, startPoint x: 319, startPoint y: 142, endPoint x: 507, endPoint y: 395, distance: 315.2
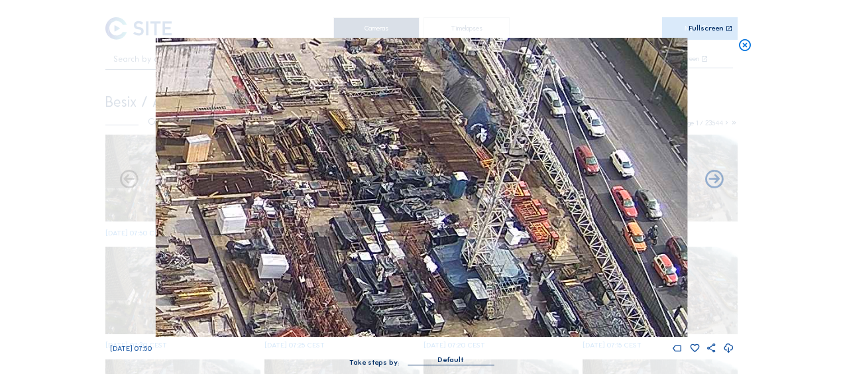
drag, startPoint x: 341, startPoint y: 213, endPoint x: 427, endPoint y: 288, distance: 113.7
click at [427, 288] on img at bounding box center [421, 187] width 531 height 299
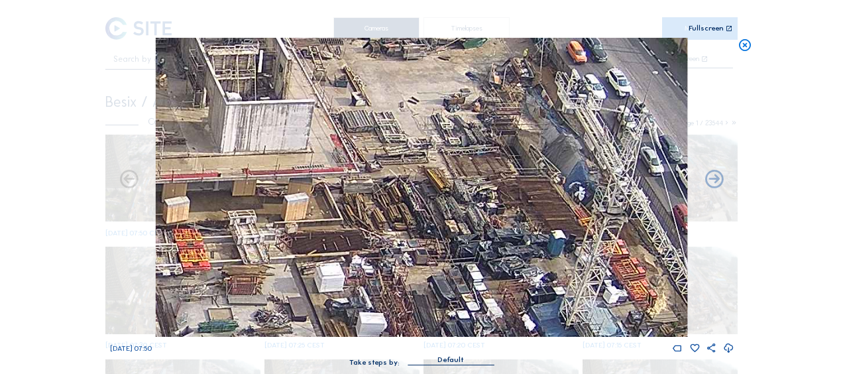
drag, startPoint x: 307, startPoint y: 246, endPoint x: 409, endPoint y: 160, distance: 134.5
click at [404, 162] on img at bounding box center [421, 187] width 531 height 299
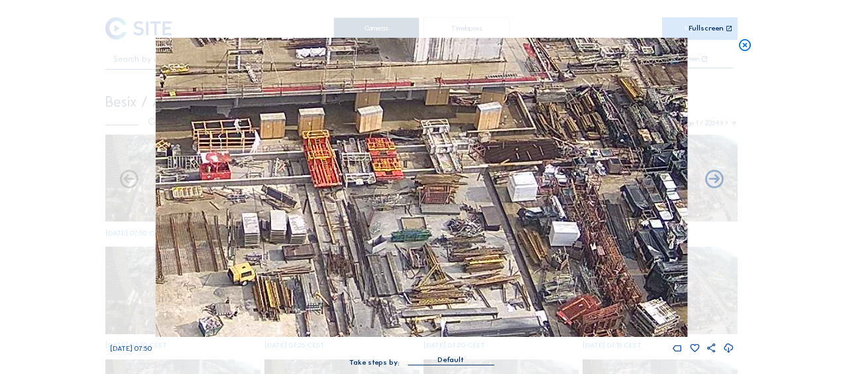
drag, startPoint x: 339, startPoint y: 211, endPoint x: 509, endPoint y: 171, distance: 175.0
click at [509, 171] on img at bounding box center [421, 187] width 531 height 299
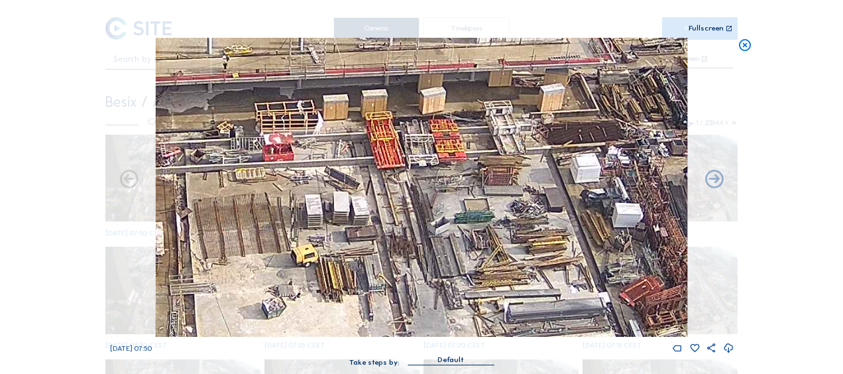
drag, startPoint x: 307, startPoint y: 209, endPoint x: 398, endPoint y: 189, distance: 92.4
click at [392, 190] on img at bounding box center [421, 187] width 531 height 299
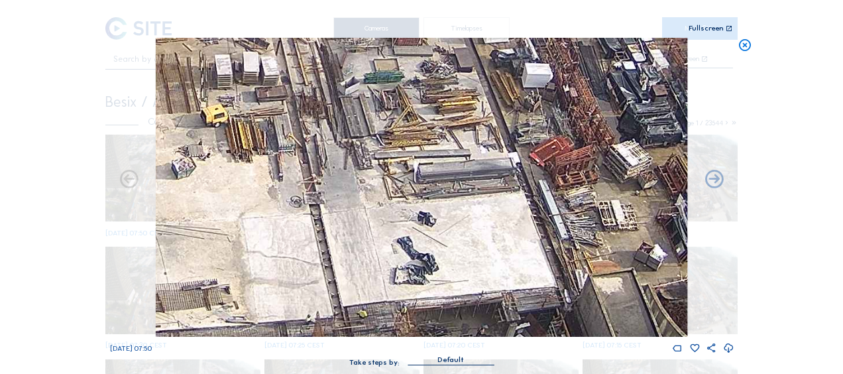
drag, startPoint x: 439, startPoint y: 256, endPoint x: 360, endPoint y: 203, distance: 95.4
click at [302, 162] on img at bounding box center [421, 187] width 531 height 299
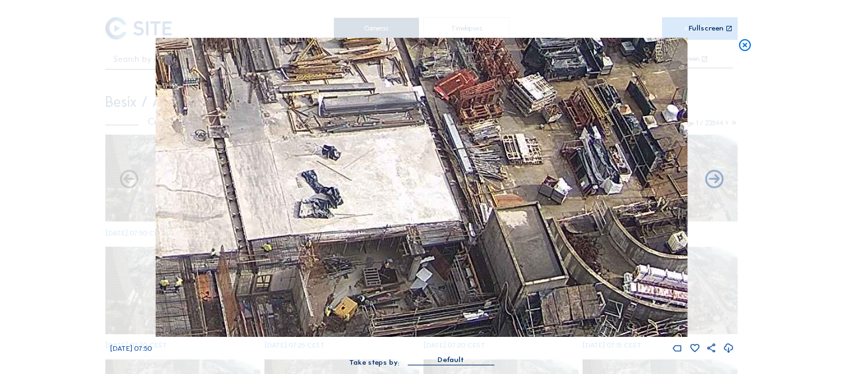
drag, startPoint x: 397, startPoint y: 222, endPoint x: 337, endPoint y: 176, distance: 75.7
click at [337, 176] on img at bounding box center [421, 187] width 531 height 299
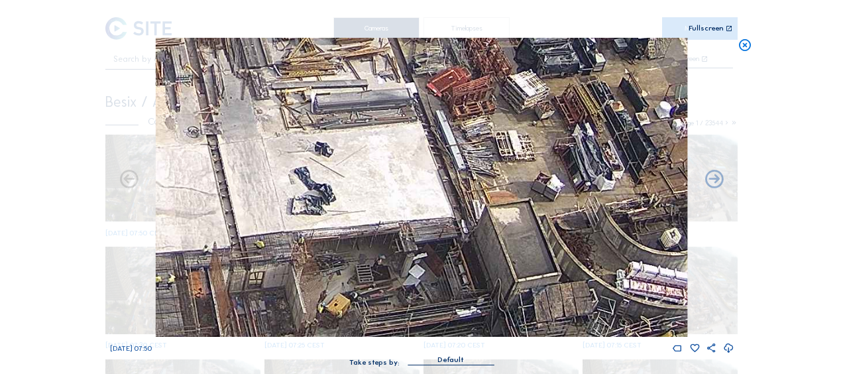
drag, startPoint x: 252, startPoint y: 119, endPoint x: 405, endPoint y: 271, distance: 216.0
click at [405, 271] on img at bounding box center [421, 187] width 531 height 299
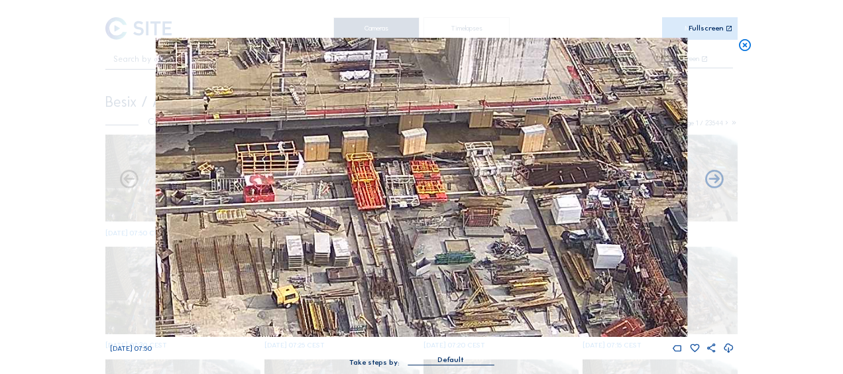
drag, startPoint x: 375, startPoint y: 143, endPoint x: 396, endPoint y: 244, distance: 102.9
click at [396, 243] on img at bounding box center [421, 187] width 531 height 299
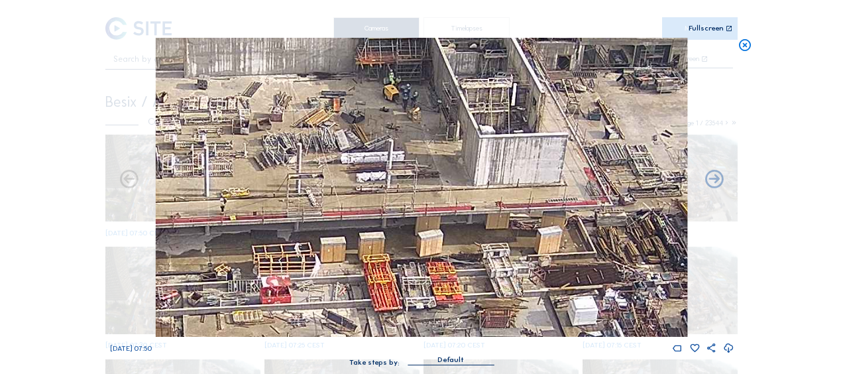
drag, startPoint x: 415, startPoint y: 102, endPoint x: 432, endPoint y: 215, distance: 113.9
click at [432, 215] on img at bounding box center [421, 187] width 531 height 299
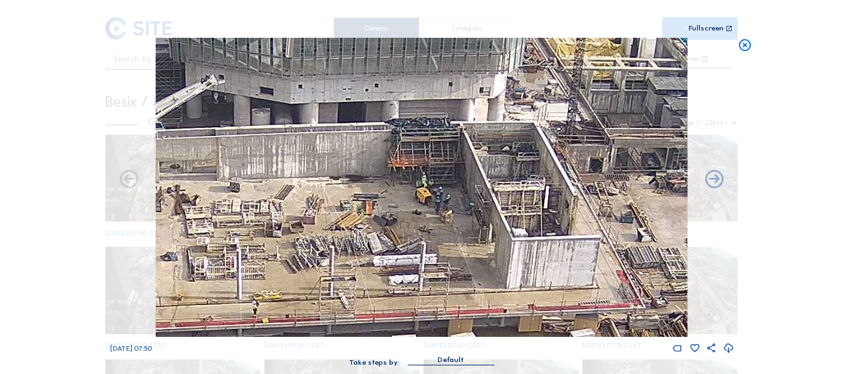
drag, startPoint x: 401, startPoint y: 146, endPoint x: 417, endPoint y: 200, distance: 56.4
click at [417, 200] on img at bounding box center [421, 187] width 531 height 299
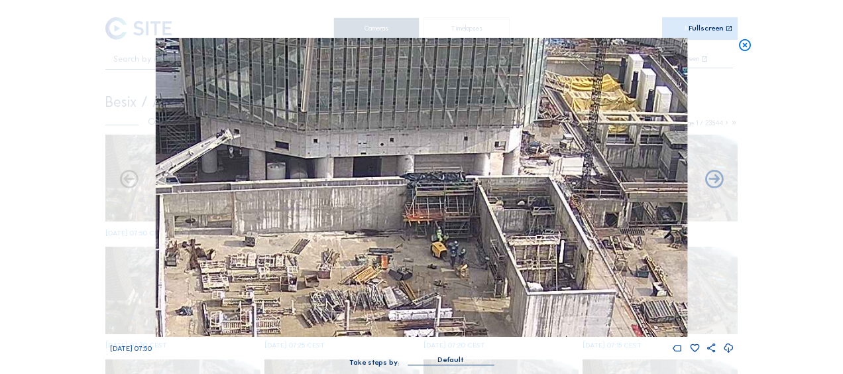
drag, startPoint x: 517, startPoint y: 148, endPoint x: 458, endPoint y: 170, distance: 63.7
click at [458, 170] on img at bounding box center [421, 187] width 531 height 299
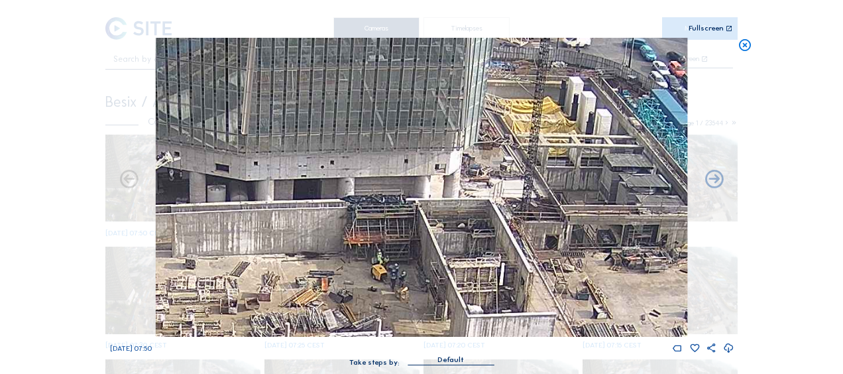
drag, startPoint x: 490, startPoint y: 251, endPoint x: 378, endPoint y: 67, distance: 215.5
click at [379, 66] on img at bounding box center [421, 187] width 531 height 299
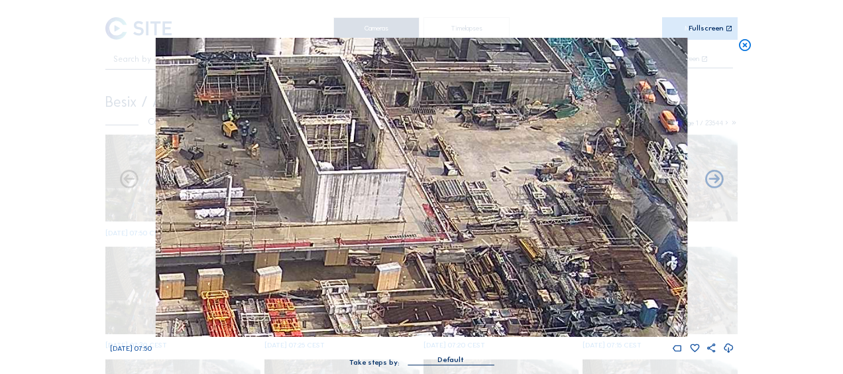
drag, startPoint x: 504, startPoint y: 133, endPoint x: 465, endPoint y: 175, distance: 57.2
click at [465, 175] on img at bounding box center [421, 187] width 531 height 299
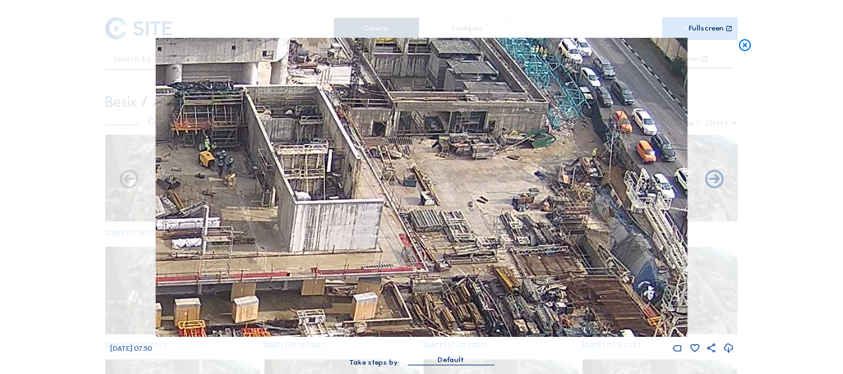
drag, startPoint x: 429, startPoint y: 134, endPoint x: 405, endPoint y: 160, distance: 35.2
click at [405, 160] on img at bounding box center [421, 187] width 531 height 299
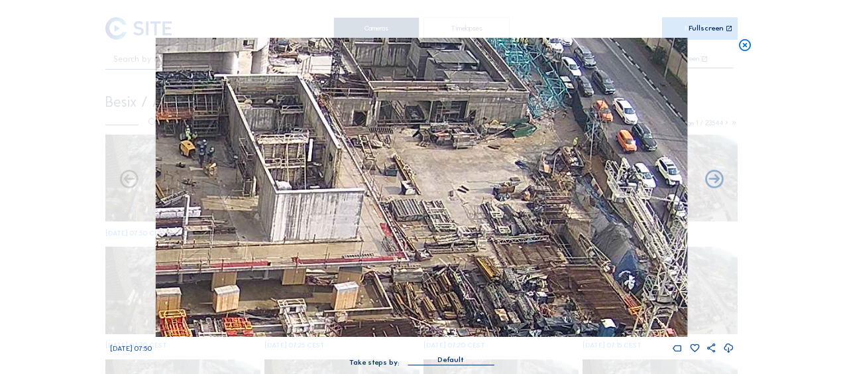
drag, startPoint x: 360, startPoint y: 140, endPoint x: 319, endPoint y: 100, distance: 57.2
click at [319, 100] on img at bounding box center [421, 187] width 531 height 299
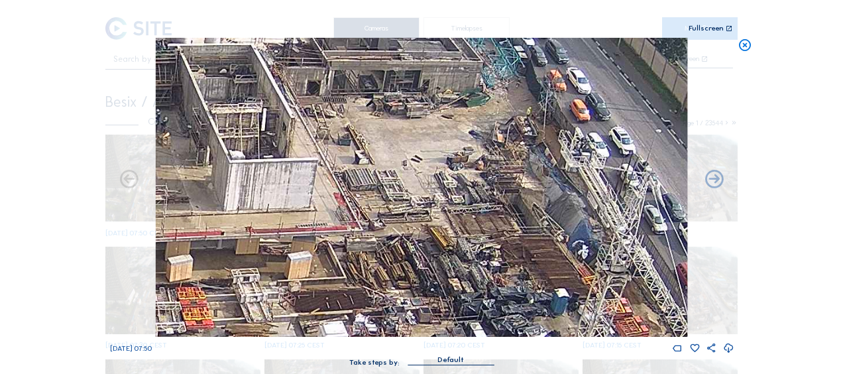
drag, startPoint x: 370, startPoint y: 164, endPoint x: 361, endPoint y: 173, distance: 12.2
click at [362, 174] on img at bounding box center [421, 187] width 531 height 299
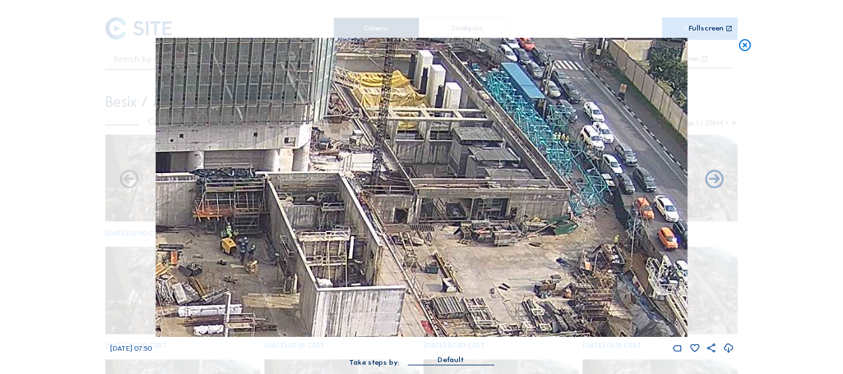
drag, startPoint x: 345, startPoint y: 125, endPoint x: 436, endPoint y: 255, distance: 158.8
click at [436, 255] on img at bounding box center [421, 187] width 531 height 299
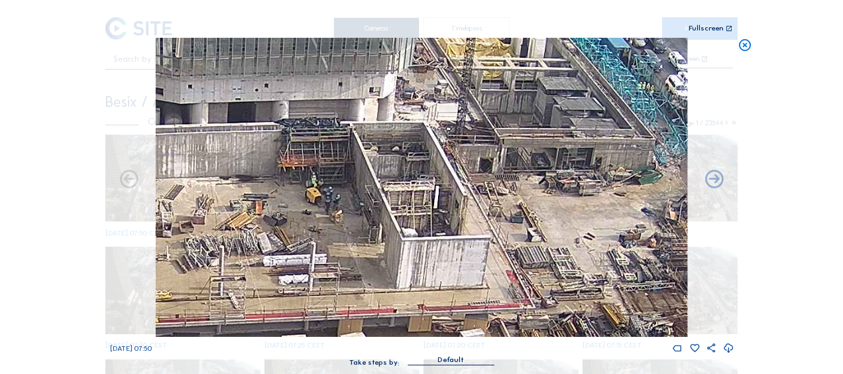
drag, startPoint x: 398, startPoint y: 206, endPoint x: 481, endPoint y: 154, distance: 98.5
click at [481, 154] on img at bounding box center [421, 187] width 531 height 299
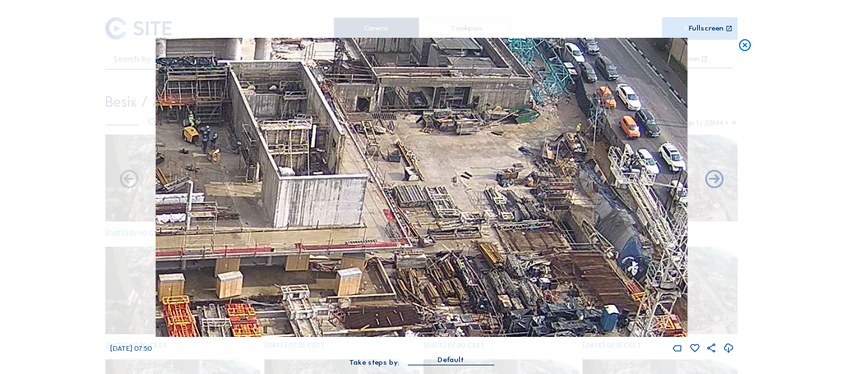
drag, startPoint x: 380, startPoint y: 225, endPoint x: 257, endPoint y: 164, distance: 136.9
click at [257, 164] on img at bounding box center [421, 187] width 531 height 299
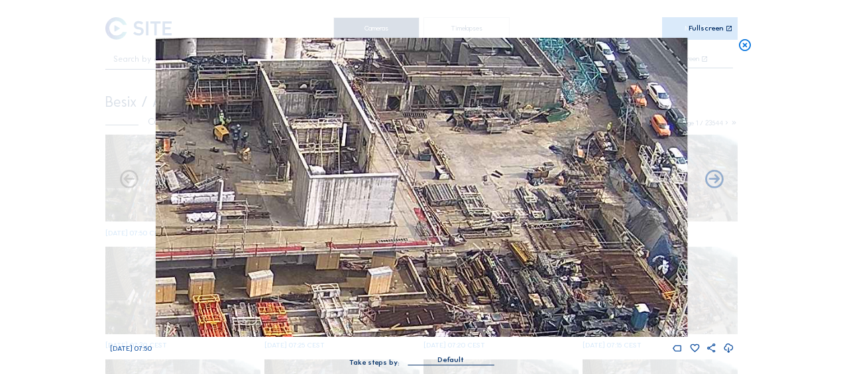
drag, startPoint x: 233, startPoint y: 166, endPoint x: 284, endPoint y: 162, distance: 50.5
click at [284, 162] on img at bounding box center [421, 187] width 531 height 299
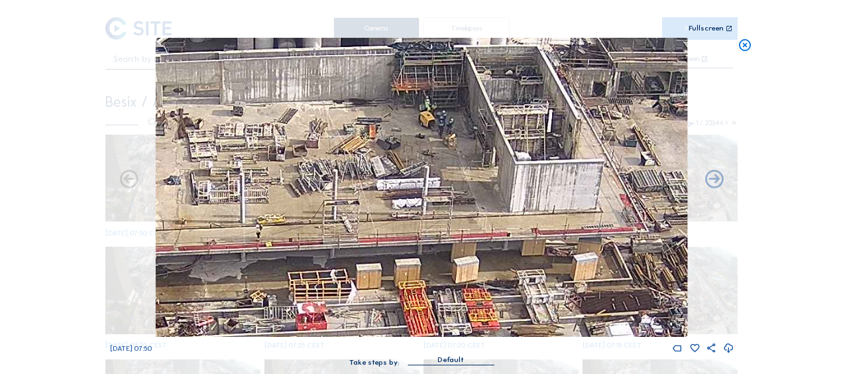
drag, startPoint x: 311, startPoint y: 184, endPoint x: 429, endPoint y: 173, distance: 118.5
click at [429, 173] on img at bounding box center [421, 187] width 531 height 299
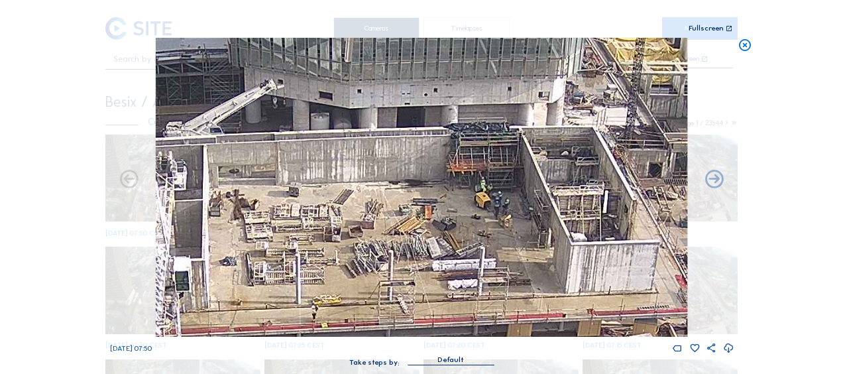
drag, startPoint x: 235, startPoint y: 203, endPoint x: 278, endPoint y: 273, distance: 82.2
click at [278, 285] on img at bounding box center [421, 187] width 531 height 299
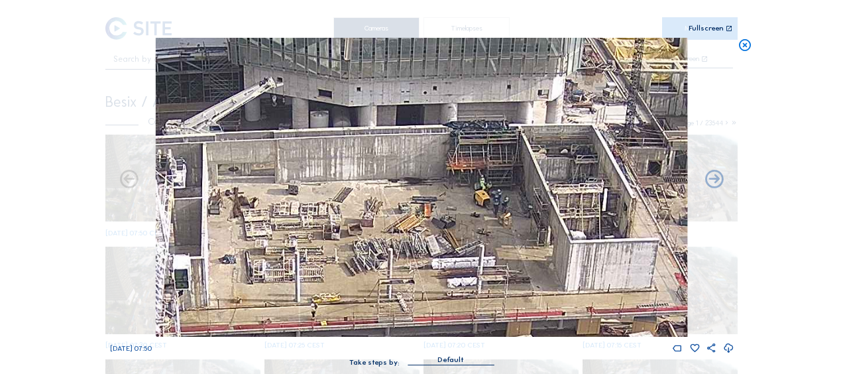
click at [581, 155] on img at bounding box center [421, 187] width 531 height 299
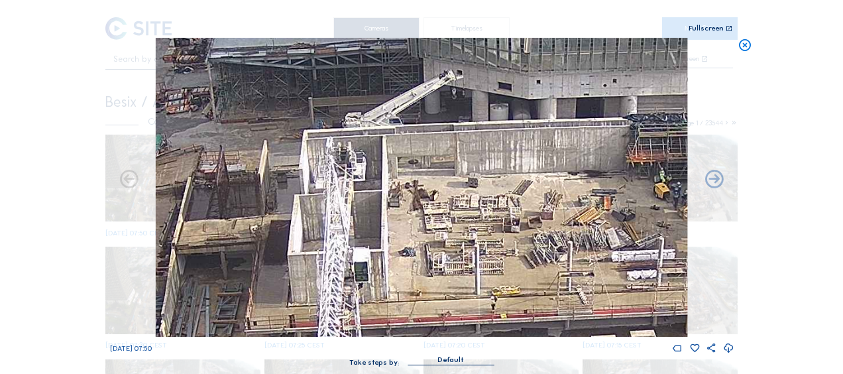
drag, startPoint x: 399, startPoint y: 204, endPoint x: 452, endPoint y: 200, distance: 53.1
click at [454, 201] on img at bounding box center [421, 187] width 531 height 299
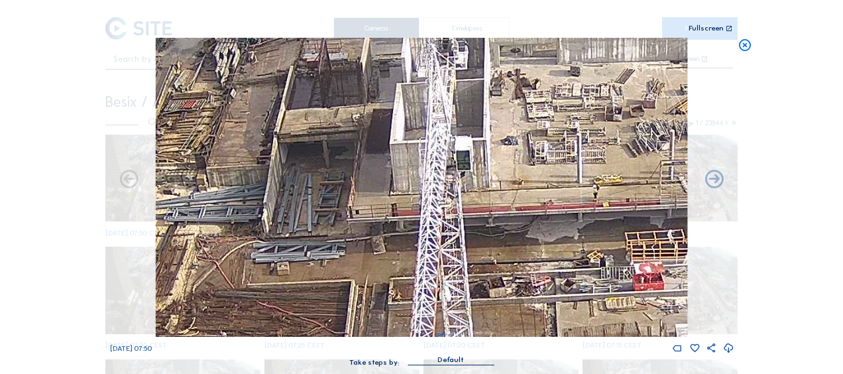
drag, startPoint x: 362, startPoint y: 119, endPoint x: 280, endPoint y: 72, distance: 94.1
click at [266, 53] on img at bounding box center [421, 187] width 531 height 299
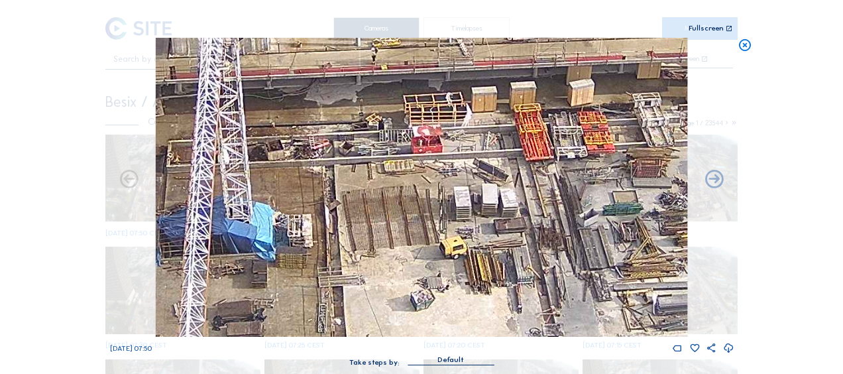
drag, startPoint x: 359, startPoint y: 93, endPoint x: 289, endPoint y: 69, distance: 74.4
click at [286, 56] on img at bounding box center [421, 187] width 531 height 299
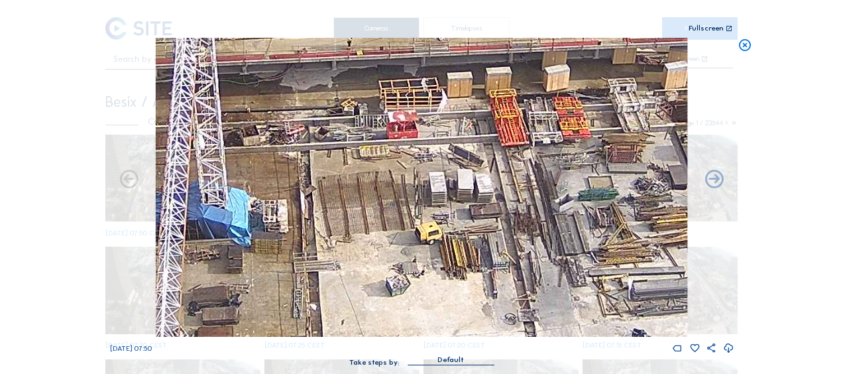
drag, startPoint x: 443, startPoint y: 211, endPoint x: 213, endPoint y: 58, distance: 275.6
click at [213, 58] on img at bounding box center [421, 187] width 531 height 299
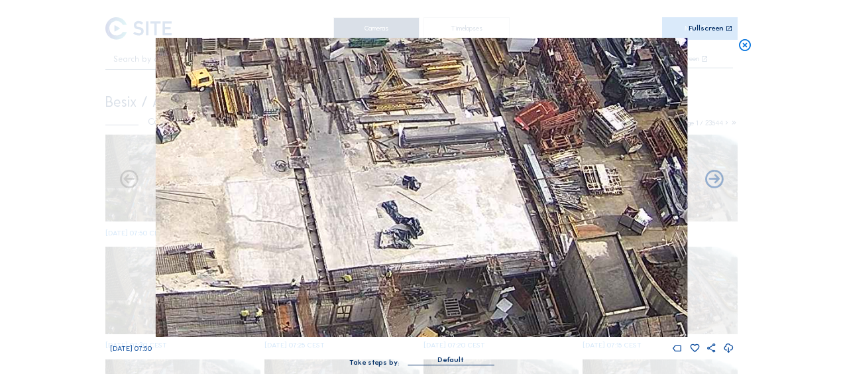
drag, startPoint x: 425, startPoint y: 225, endPoint x: 180, endPoint y: 99, distance: 275.0
click at [180, 101] on img at bounding box center [421, 187] width 531 height 299
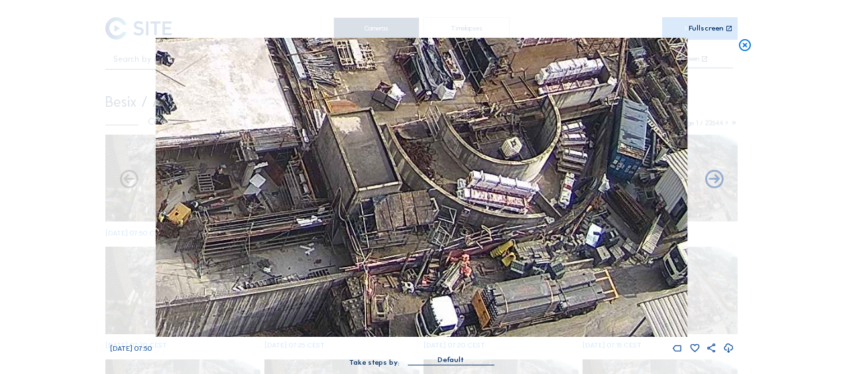
drag, startPoint x: 597, startPoint y: 187, endPoint x: 519, endPoint y: 136, distance: 92.8
click at [519, 136] on img at bounding box center [421, 187] width 531 height 299
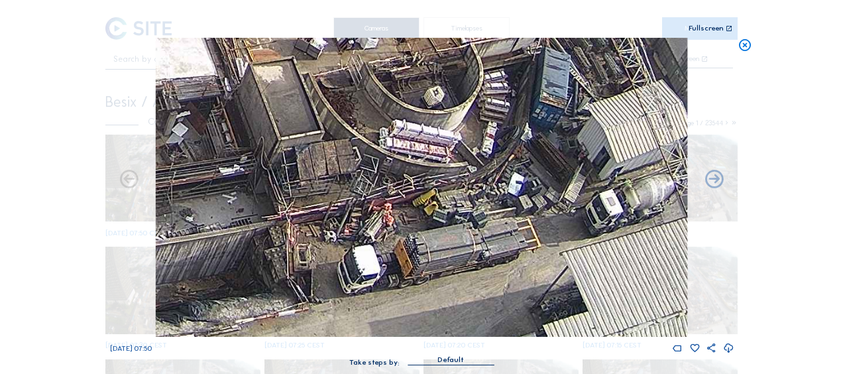
drag, startPoint x: 362, startPoint y: 156, endPoint x: 461, endPoint y: 336, distance: 205.2
click at [461, 336] on img at bounding box center [421, 187] width 531 height 299
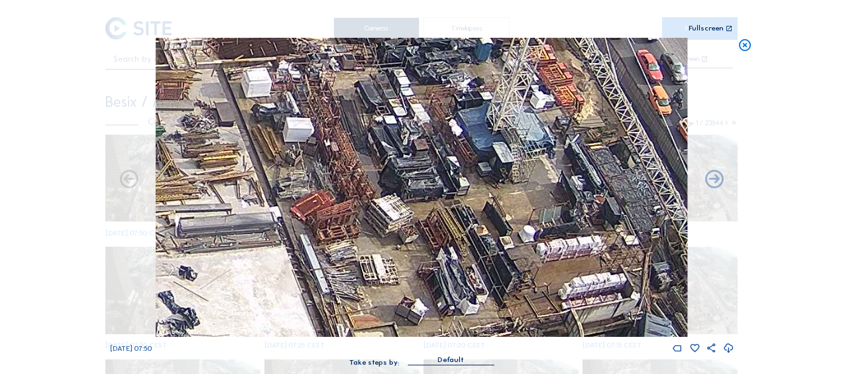
drag, startPoint x: 380, startPoint y: 211, endPoint x: 448, endPoint y: 341, distance: 146.4
click at [429, 371] on div "[DATE] 07:50 Take steps by: [PERSON_NAME]" at bounding box center [421, 208] width 623 height 341
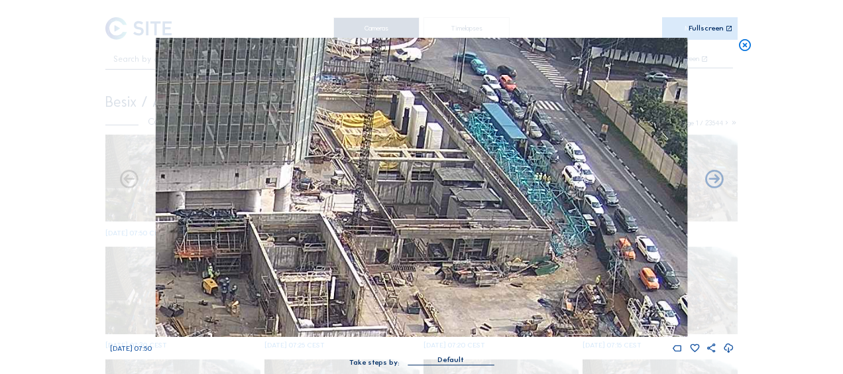
click at [273, 182] on img at bounding box center [421, 187] width 531 height 299
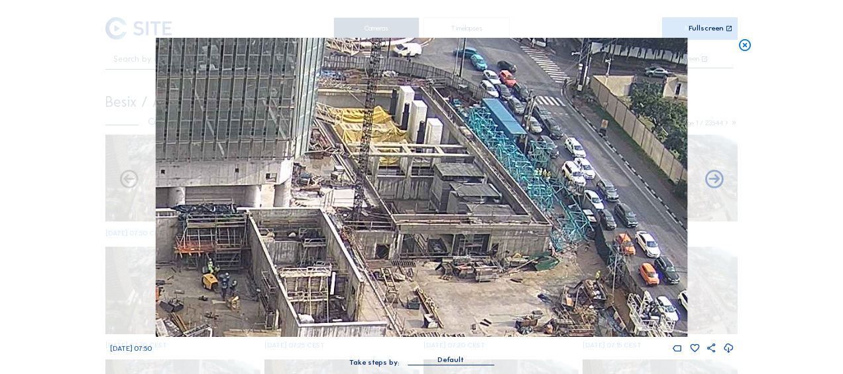
drag, startPoint x: 307, startPoint y: 260, endPoint x: 325, endPoint y: 237, distance: 28.4
click at [325, 237] on img at bounding box center [421, 187] width 531 height 299
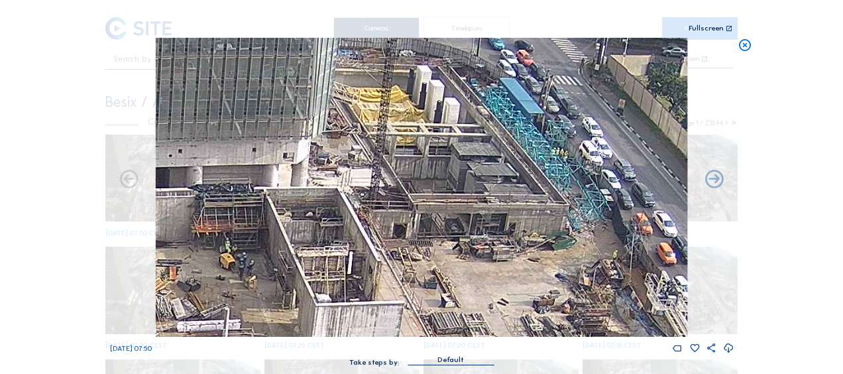
drag, startPoint x: 275, startPoint y: 290, endPoint x: 317, endPoint y: 233, distance: 71.2
click at [315, 233] on img at bounding box center [421, 187] width 531 height 299
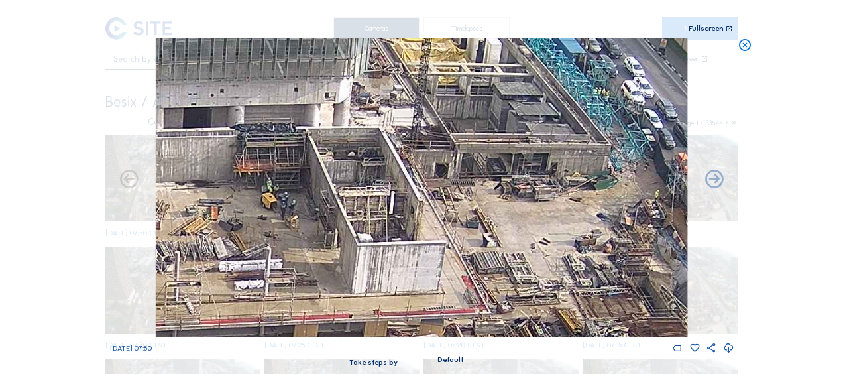
drag, startPoint x: 262, startPoint y: 274, endPoint x: 274, endPoint y: 256, distance: 21.5
click at [274, 256] on img at bounding box center [421, 187] width 531 height 299
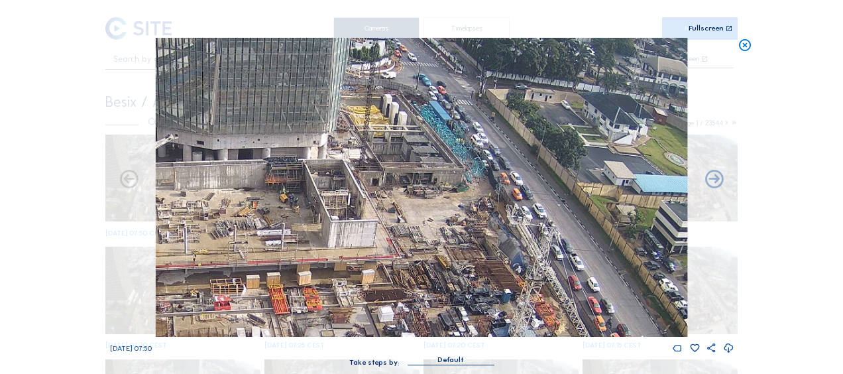
drag, startPoint x: 267, startPoint y: 281, endPoint x: 313, endPoint y: 234, distance: 65.6
click at [313, 234] on img at bounding box center [421, 187] width 531 height 299
